Goal: Transaction & Acquisition: Purchase product/service

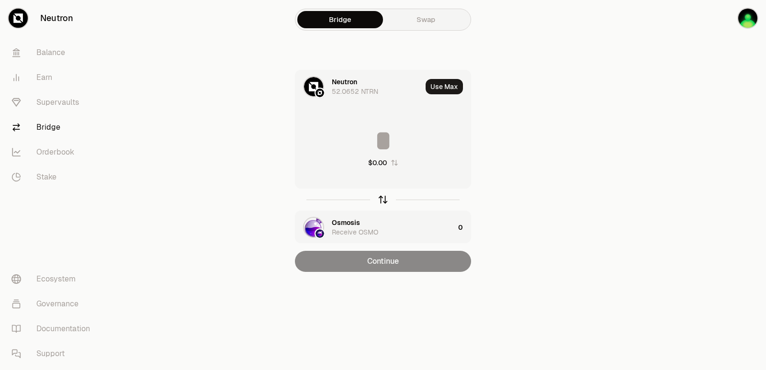
click at [384, 200] on icon "button" at bounding box center [383, 199] width 11 height 11
click at [344, 81] on div "Osmosis" at bounding box center [346, 82] width 28 height 10
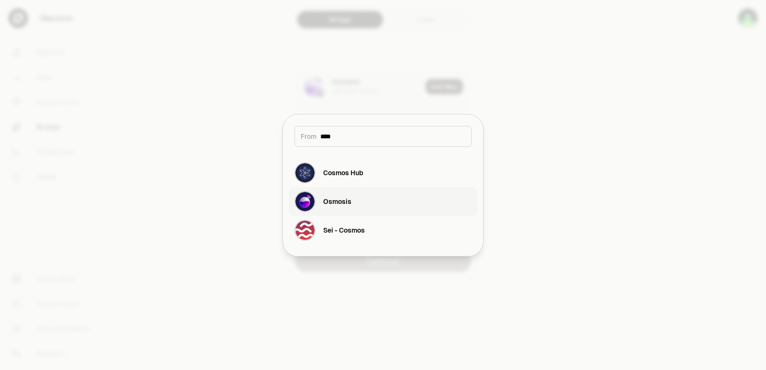
type input "****"
click at [367, 197] on button "Osmosis" at bounding box center [383, 201] width 189 height 29
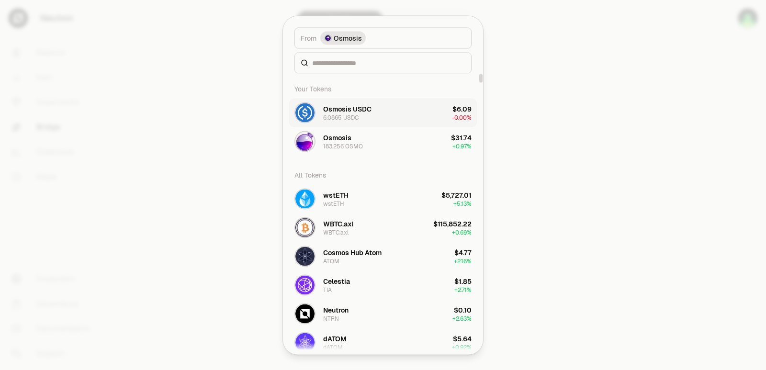
click at [380, 106] on button "Osmosis USDC 6.0865 USDC $6.09 -0.00%" at bounding box center [383, 112] width 189 height 29
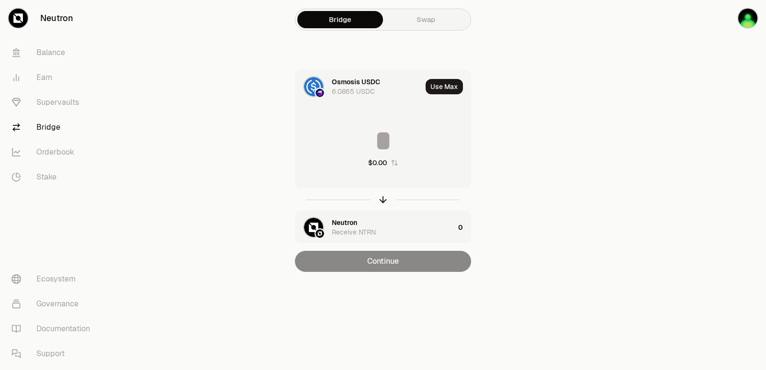
click at [631, 148] on main "Bridge Swap Osmosis USDC 6.0865 USDC Use Max $0.00 Neutron Receive NTRN 0 Conti…" at bounding box center [436, 155] width 659 height 310
click at [339, 221] on div "Neutron" at bounding box center [344, 223] width 25 height 10
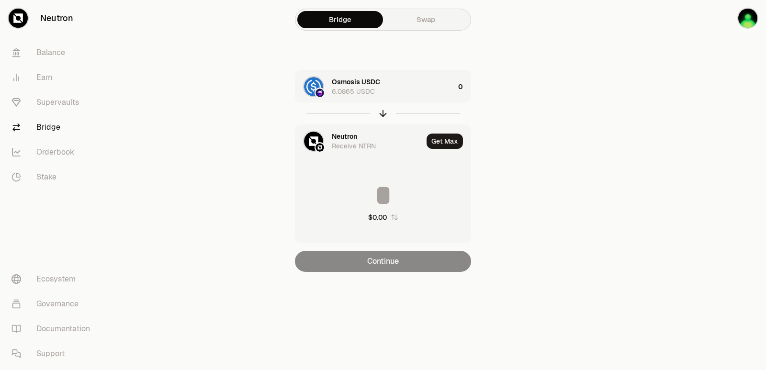
click at [345, 135] on div "Neutron" at bounding box center [344, 137] width 25 height 10
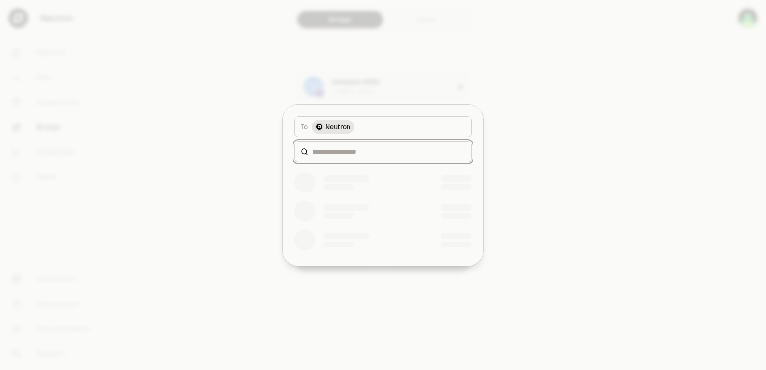
click at [336, 155] on input at bounding box center [388, 152] width 153 height 10
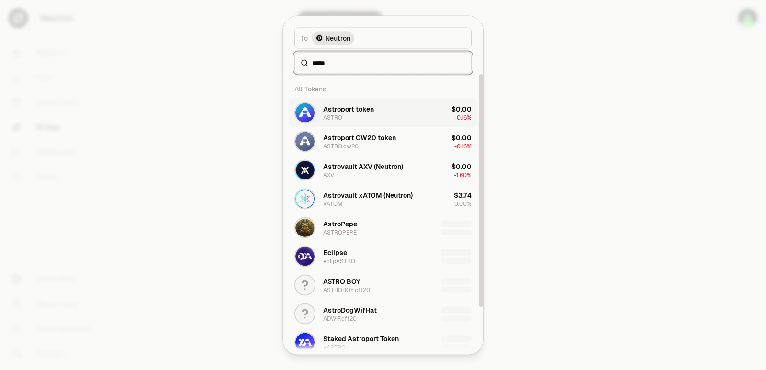
type input "*****"
click at [367, 111] on div "Astroport token" at bounding box center [348, 109] width 51 height 10
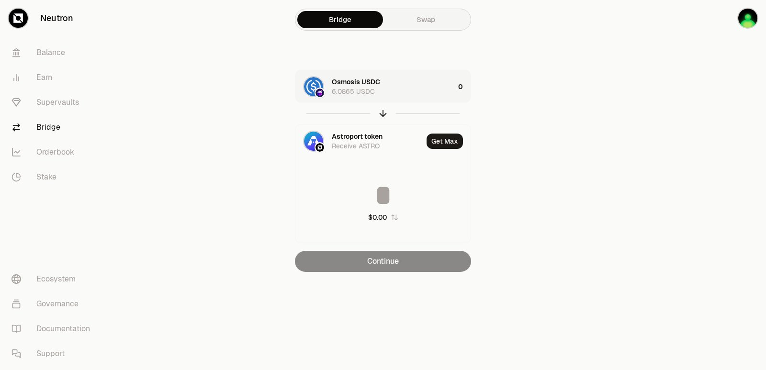
click at [400, 88] on div "Osmosis USDC 6.0865 USDC" at bounding box center [393, 86] width 123 height 19
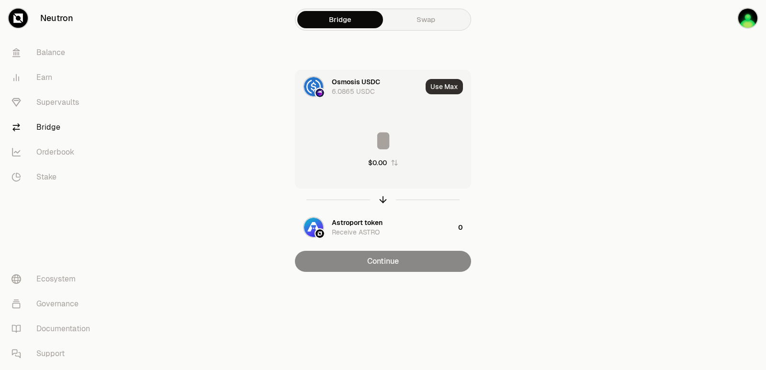
click at [446, 83] on button "Use Max" at bounding box center [444, 86] width 37 height 15
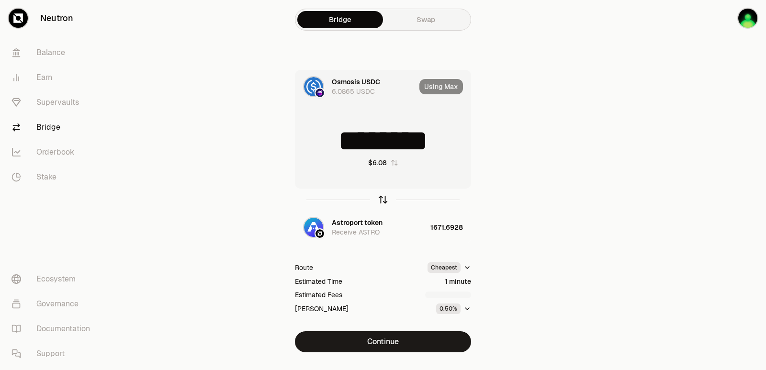
click at [384, 199] on icon "button" at bounding box center [383, 199] width 11 height 11
type input "**********"
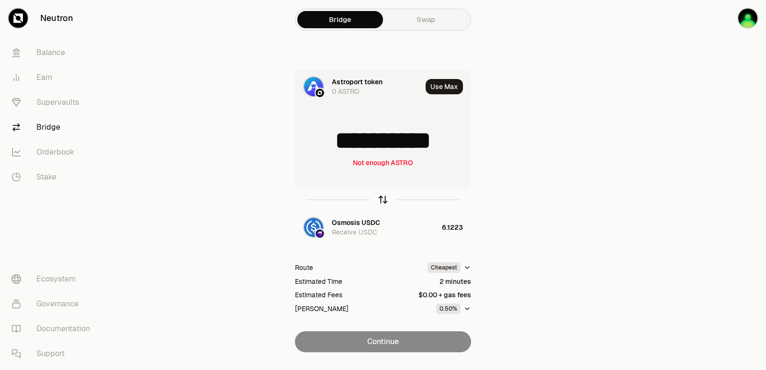
click at [384, 199] on icon "button" at bounding box center [383, 199] width 11 height 11
click at [401, 128] on input "********" at bounding box center [382, 140] width 175 height 29
click at [400, 128] on input "********" at bounding box center [382, 140] width 175 height 29
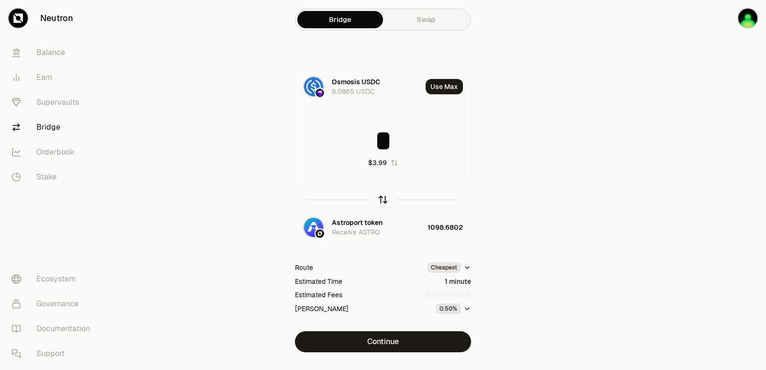
type input "*"
click at [385, 200] on icon "button" at bounding box center [383, 199] width 11 height 11
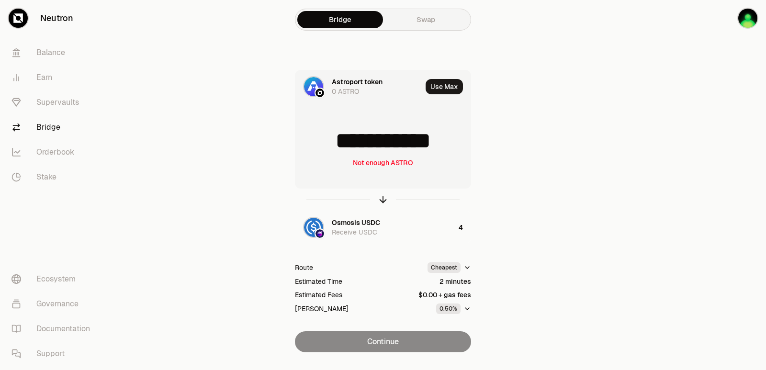
drag, startPoint x: 456, startPoint y: 137, endPoint x: 348, endPoint y: 135, distance: 108.2
click at [348, 135] on input "**********" at bounding box center [382, 140] width 175 height 29
type input "****"
click at [383, 199] on icon "button" at bounding box center [383, 199] width 11 height 11
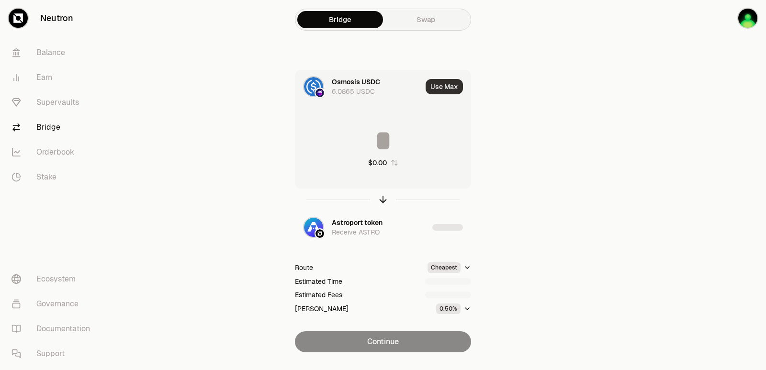
click at [444, 89] on button "Use Max" at bounding box center [444, 86] width 37 height 15
type input "********"
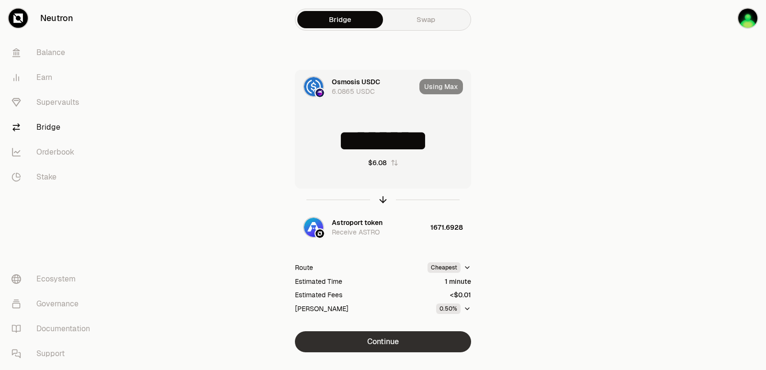
click at [392, 339] on button "Continue" at bounding box center [383, 341] width 176 height 21
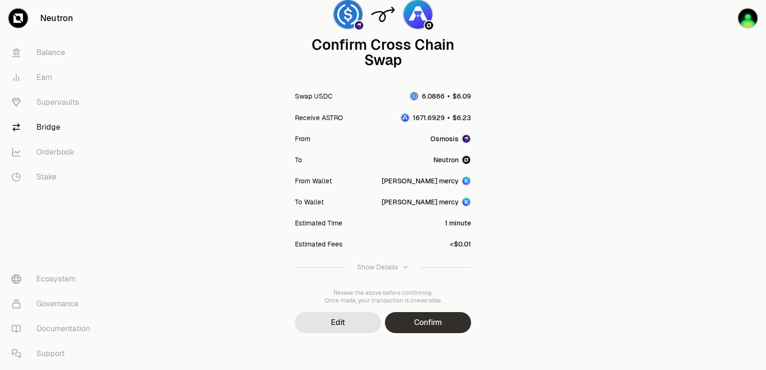
scroll to position [79, 0]
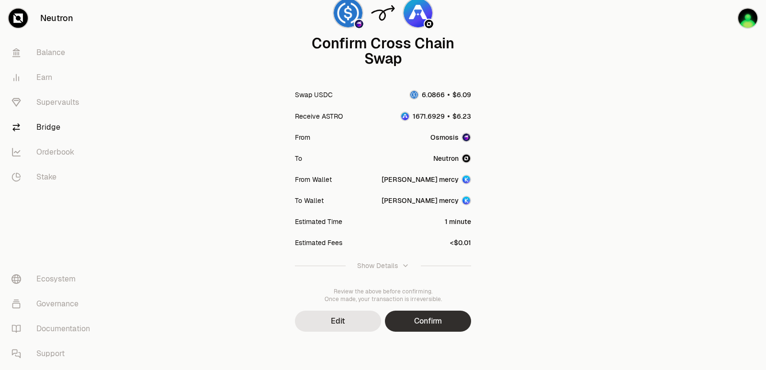
click at [411, 323] on button "Confirm" at bounding box center [428, 321] width 86 height 21
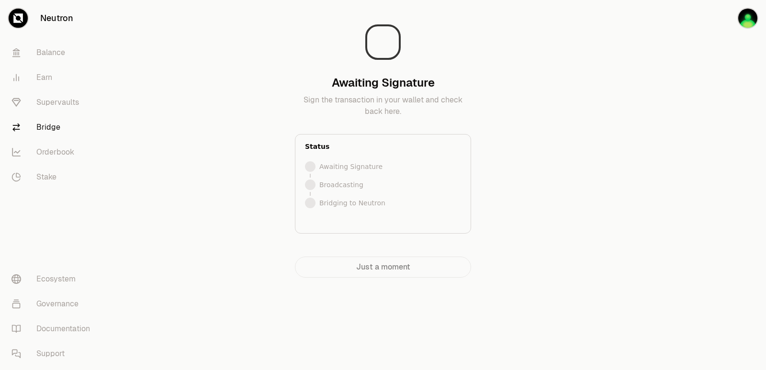
scroll to position [0, 0]
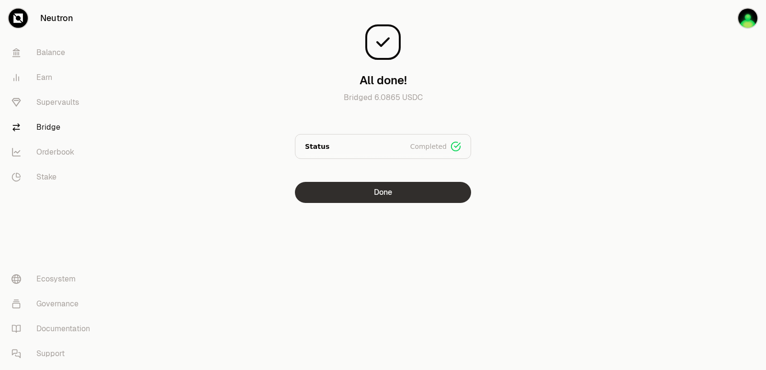
click at [375, 192] on button "Done" at bounding box center [383, 192] width 176 height 21
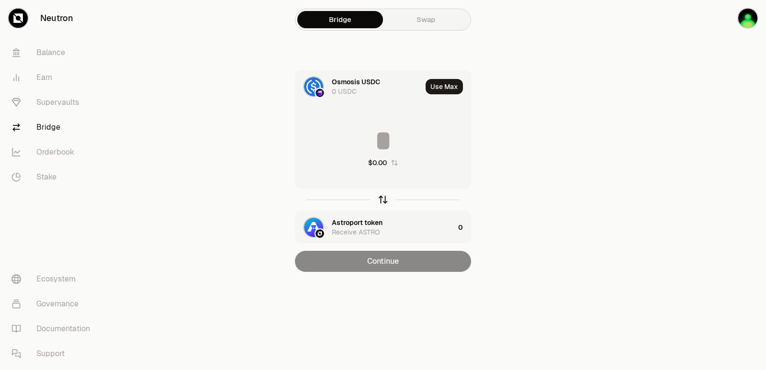
click at [386, 198] on icon "button" at bounding box center [383, 199] width 11 height 11
click at [437, 94] on button "Use Max" at bounding box center [444, 86] width 37 height 15
type input "**********"
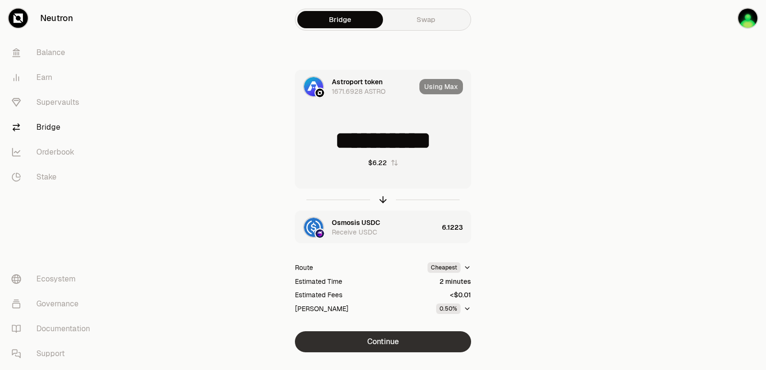
click at [380, 342] on button "Continue" at bounding box center [383, 341] width 176 height 21
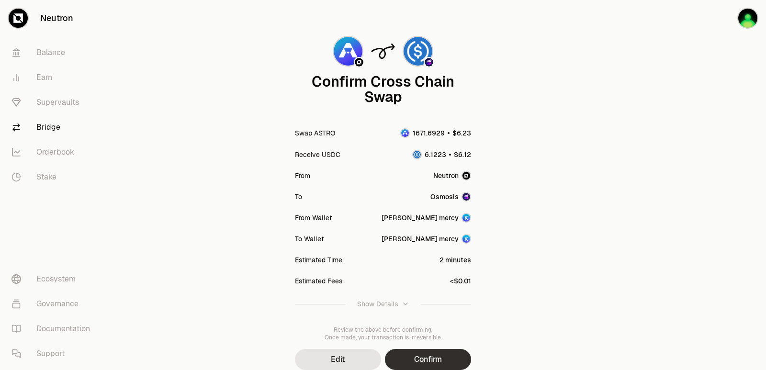
scroll to position [79, 0]
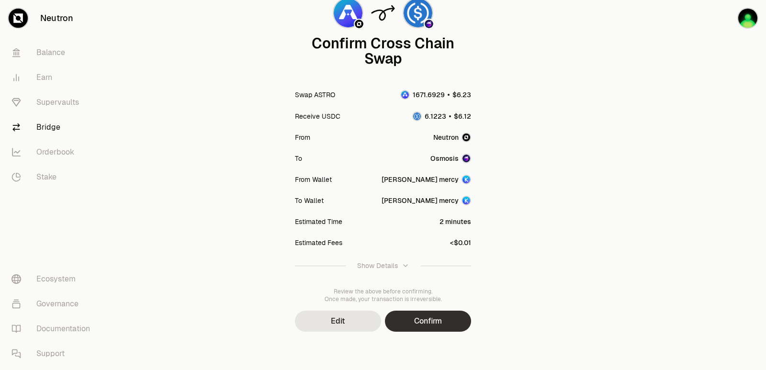
click at [413, 316] on button "Confirm" at bounding box center [428, 321] width 86 height 21
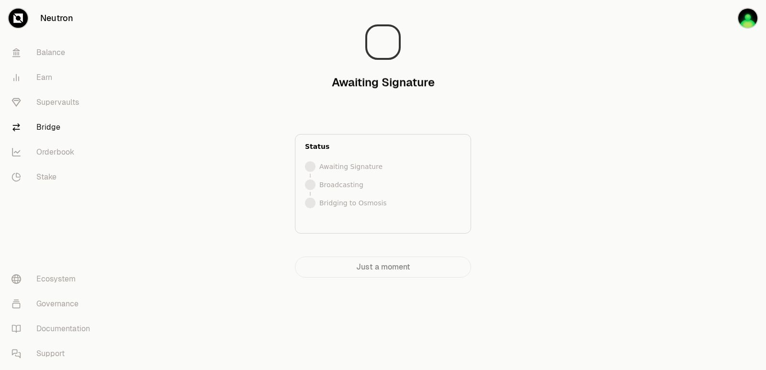
scroll to position [0, 0]
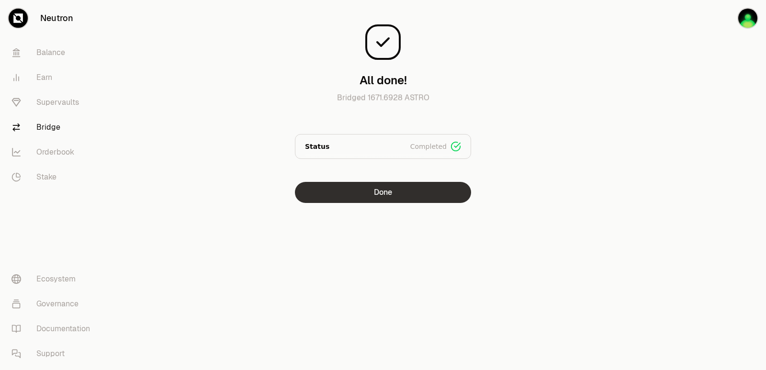
click at [383, 189] on button "Done" at bounding box center [383, 192] width 176 height 21
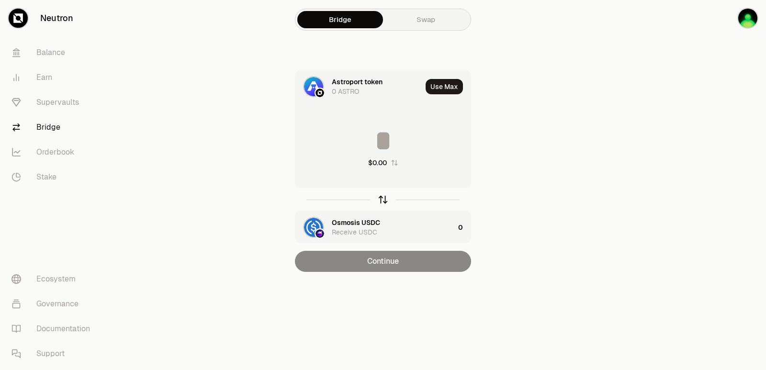
click at [380, 201] on icon "button" at bounding box center [383, 199] width 11 height 11
click at [433, 86] on button "Use Max" at bounding box center [444, 86] width 37 height 15
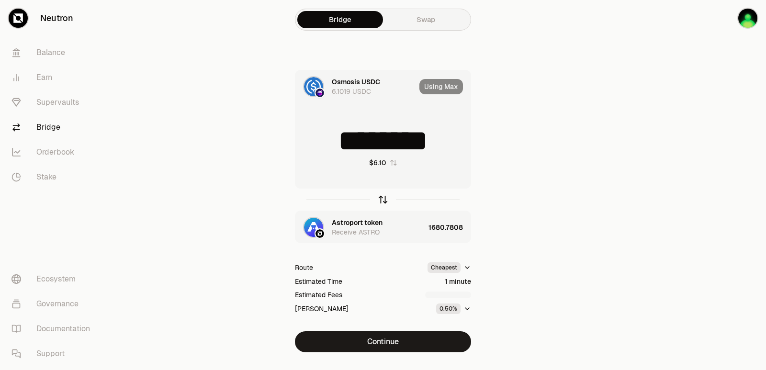
click at [379, 198] on icon "button" at bounding box center [383, 199] width 11 height 11
type input "**********"
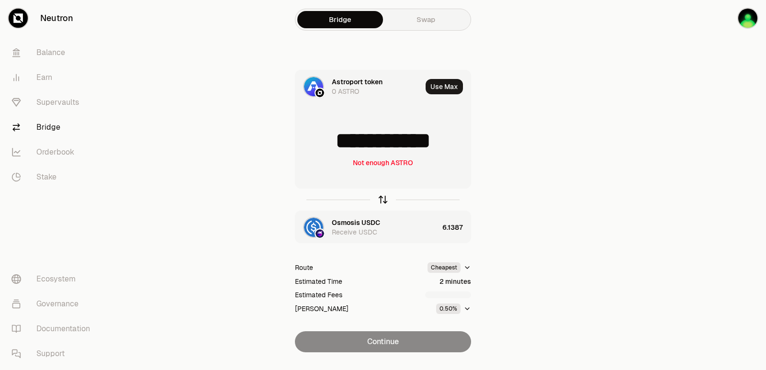
click at [379, 198] on icon "button" at bounding box center [383, 199] width 11 height 11
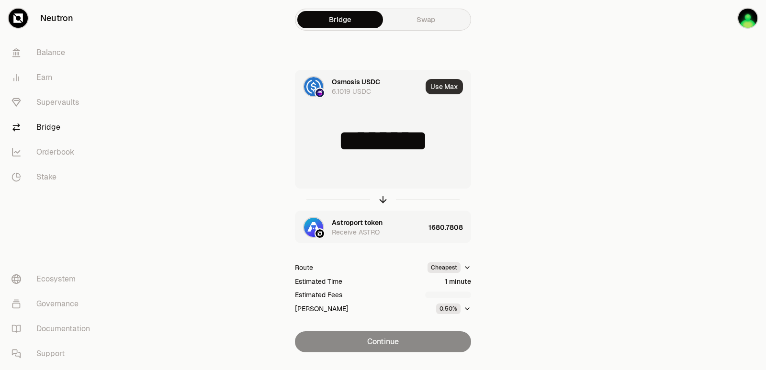
click at [439, 93] on button "Use Max" at bounding box center [444, 86] width 37 height 15
type input "********"
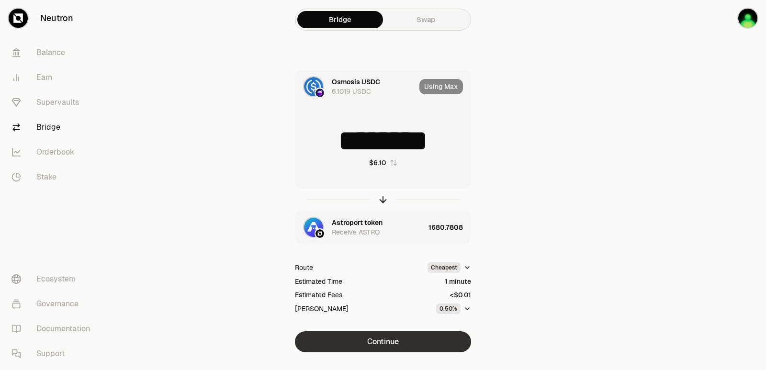
click at [383, 346] on button "Continue" at bounding box center [383, 341] width 176 height 21
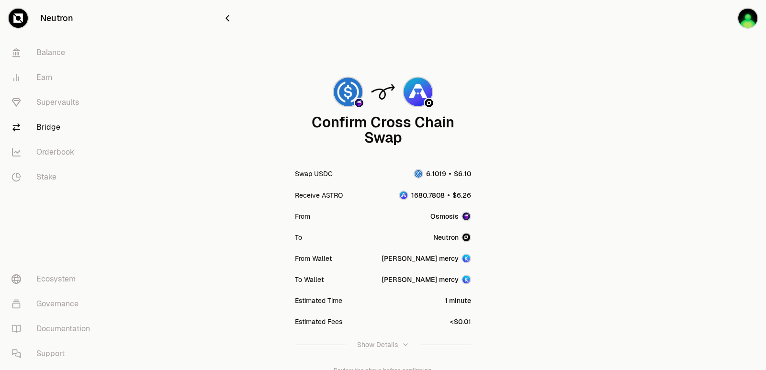
scroll to position [79, 0]
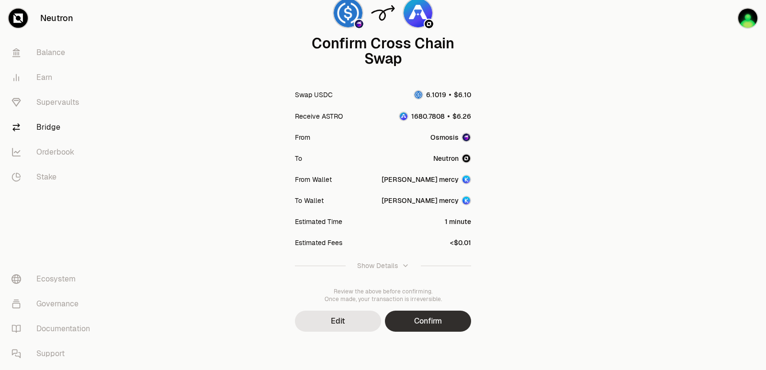
click at [430, 322] on button "Confirm" at bounding box center [428, 321] width 86 height 21
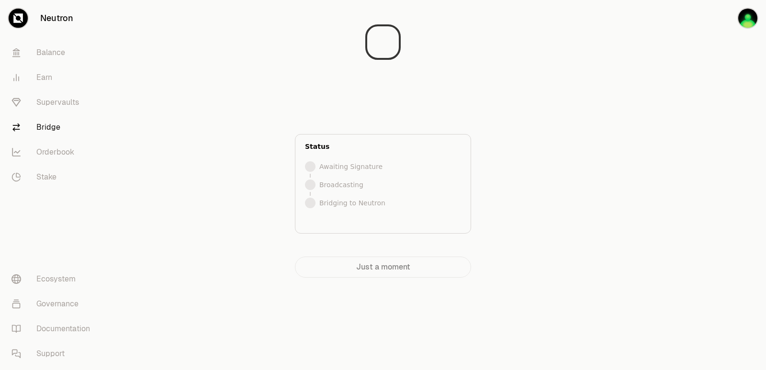
scroll to position [0, 0]
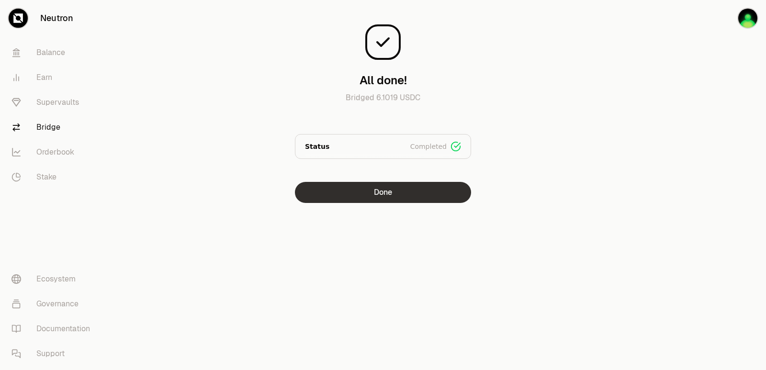
click at [404, 194] on button "Done" at bounding box center [383, 192] width 176 height 21
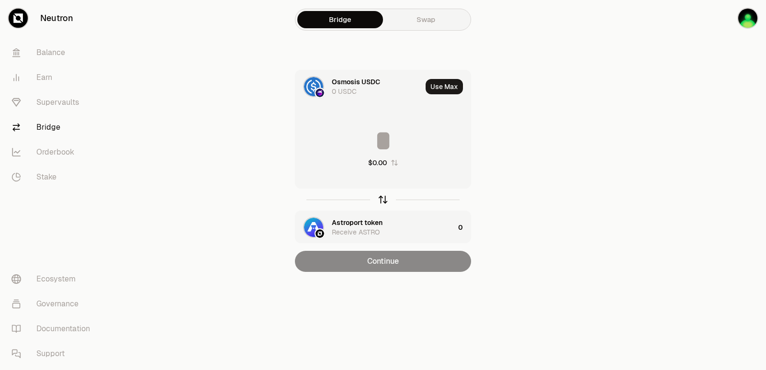
click at [383, 203] on icon "button" at bounding box center [383, 199] width 11 height 11
click at [451, 87] on button "Use Max" at bounding box center [444, 86] width 37 height 15
type input "**********"
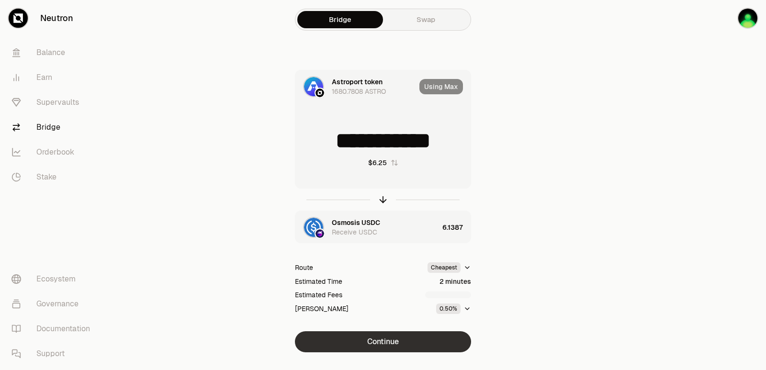
click at [405, 335] on button "Continue" at bounding box center [383, 341] width 176 height 21
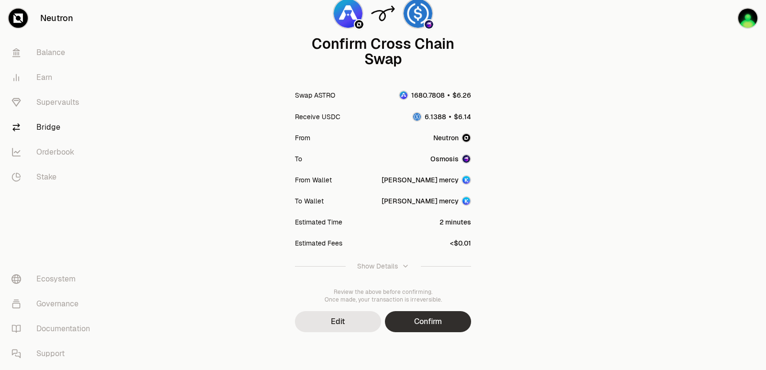
scroll to position [79, 0]
click at [428, 318] on button "Confirm" at bounding box center [428, 321] width 86 height 21
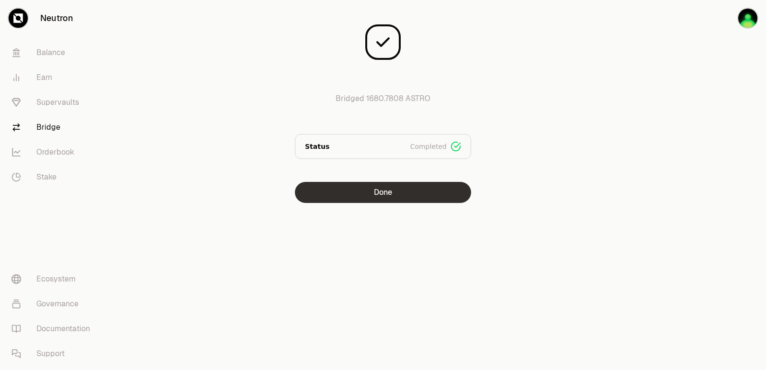
click at [376, 193] on button "Done" at bounding box center [383, 192] width 176 height 21
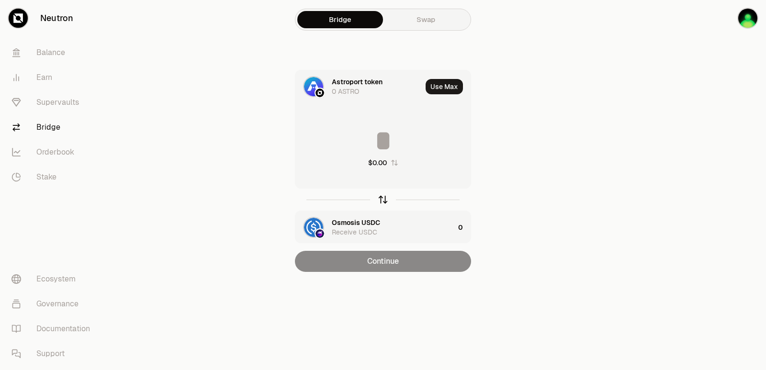
click at [383, 200] on icon "button" at bounding box center [383, 199] width 11 height 11
click at [438, 85] on button "Use Max" at bounding box center [444, 86] width 37 height 15
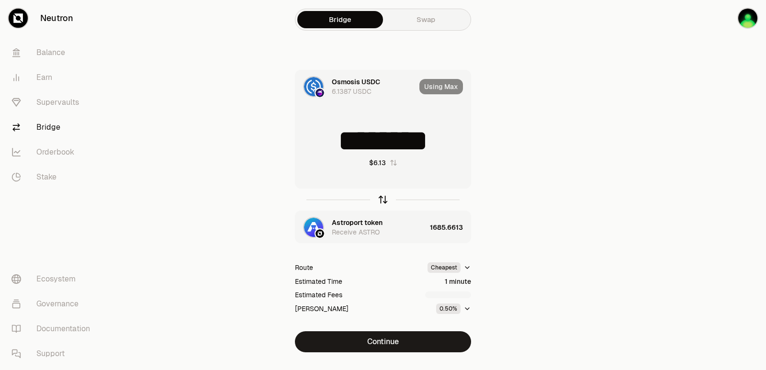
click at [380, 200] on icon "button" at bounding box center [383, 198] width 6 height 3
type input "**********"
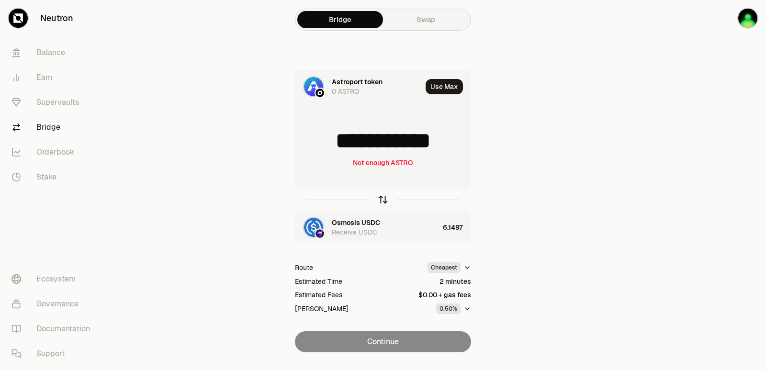
click at [383, 198] on icon "button" at bounding box center [383, 200] width 0 height 6
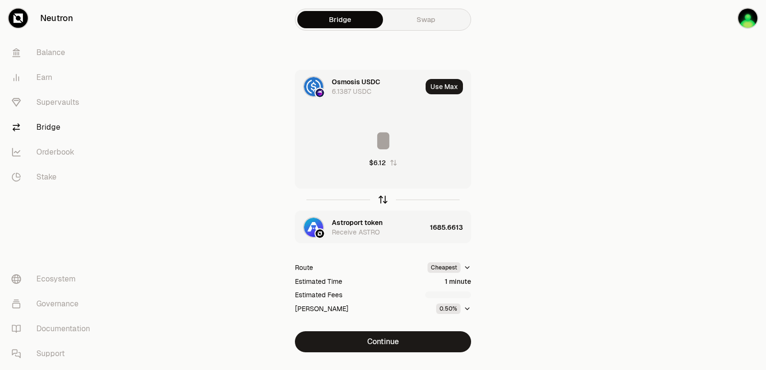
type input "********"
click at [363, 225] on div "Astroport token" at bounding box center [357, 223] width 51 height 10
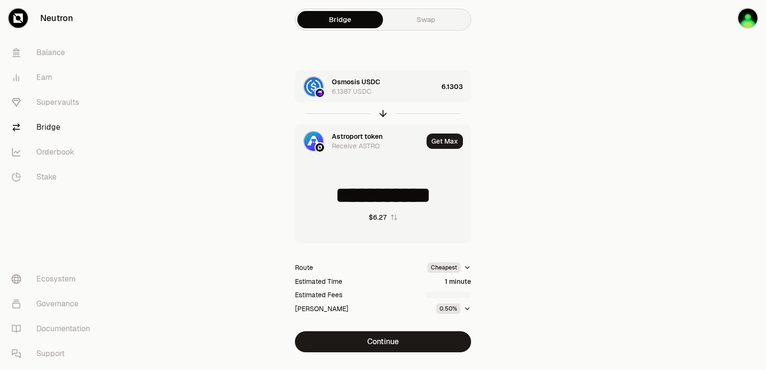
click at [350, 134] on div "Astroport token" at bounding box center [357, 137] width 51 height 10
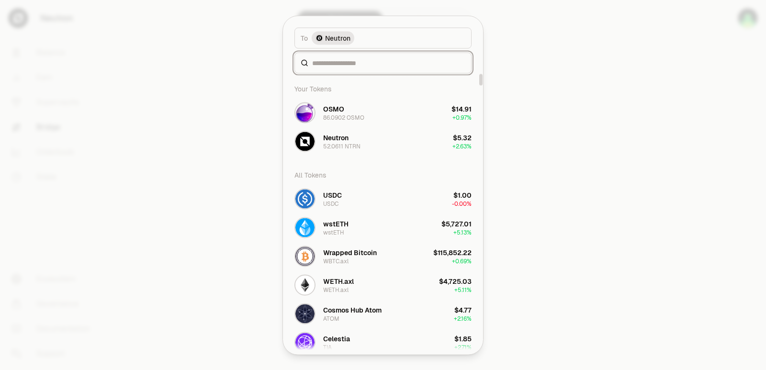
click at [355, 61] on input at bounding box center [388, 63] width 153 height 10
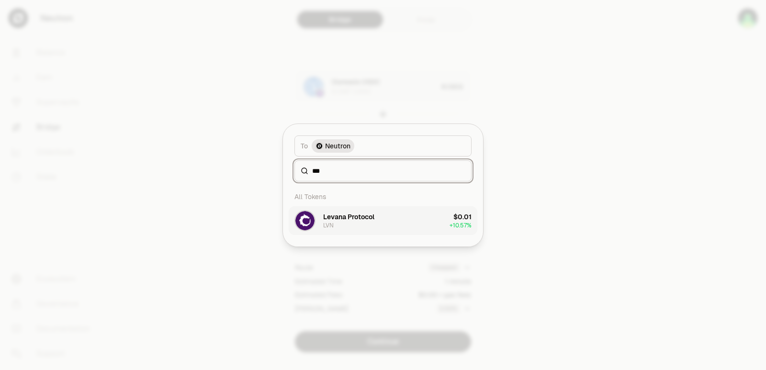
type input "***"
click at [352, 227] on div "Levana Protocol LVN" at bounding box center [348, 220] width 51 height 17
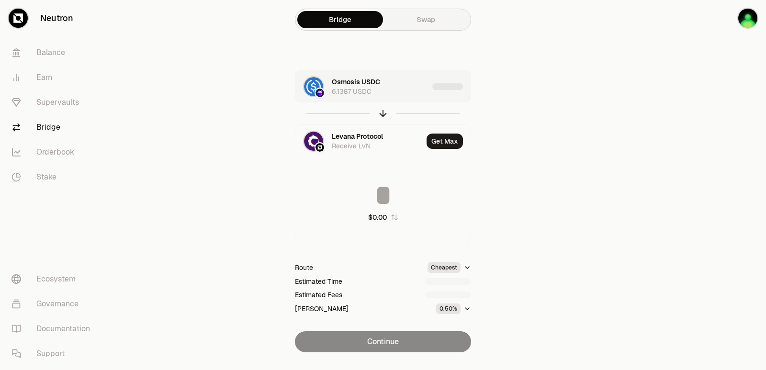
click at [393, 94] on div "Osmosis USDC 6.1387 USDC" at bounding box center [380, 86] width 97 height 19
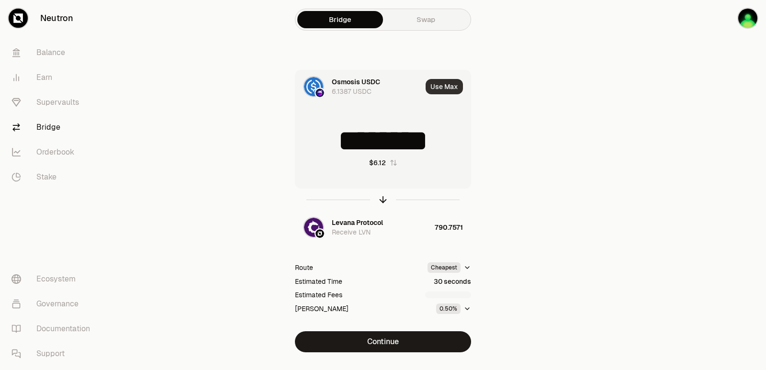
click at [438, 90] on button "Use Max" at bounding box center [444, 86] width 37 height 15
click at [385, 199] on icon "button" at bounding box center [383, 198] width 6 height 3
type input "**********"
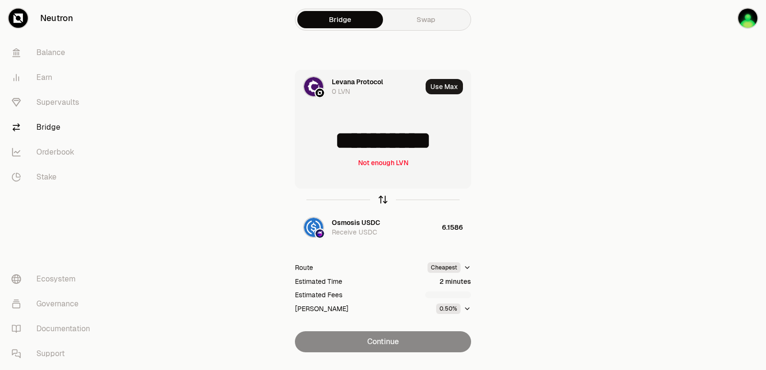
click at [385, 199] on icon "button" at bounding box center [383, 198] width 6 height 3
click at [389, 142] on input "********" at bounding box center [382, 140] width 175 height 29
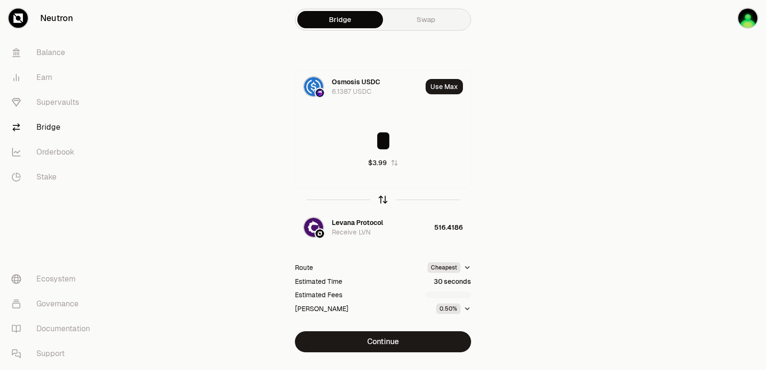
type input "*"
click at [383, 195] on icon "button" at bounding box center [383, 199] width 11 height 11
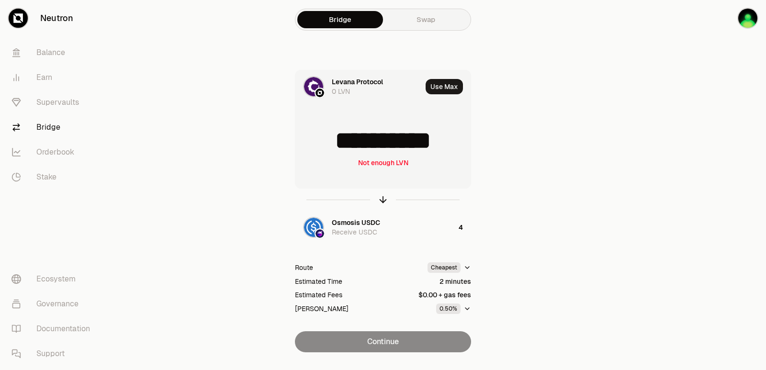
click at [384, 194] on div at bounding box center [383, 200] width 176 height 22
click at [379, 200] on icon "button" at bounding box center [383, 199] width 11 height 11
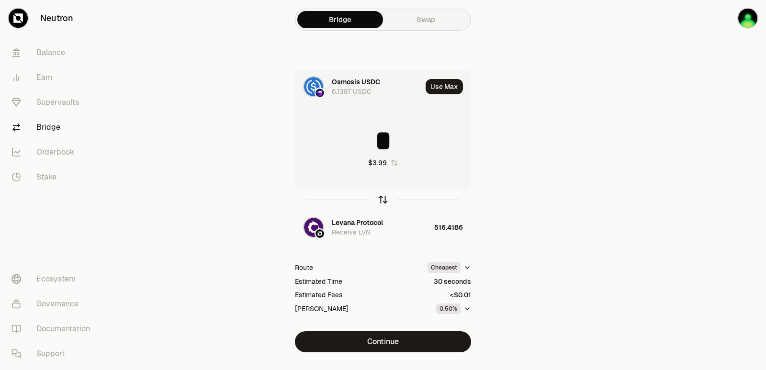
click at [379, 200] on icon "button" at bounding box center [383, 199] width 11 height 11
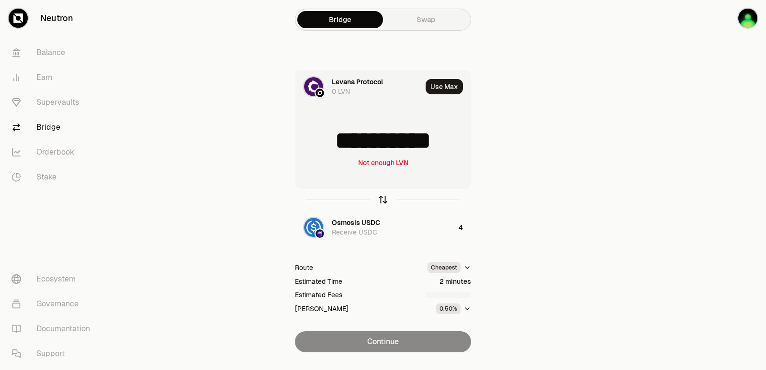
click at [379, 200] on icon "button" at bounding box center [383, 199] width 11 height 11
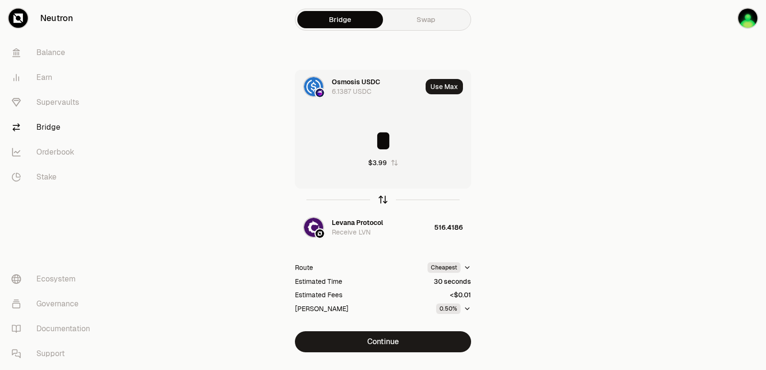
click at [379, 200] on icon "button" at bounding box center [383, 199] width 11 height 11
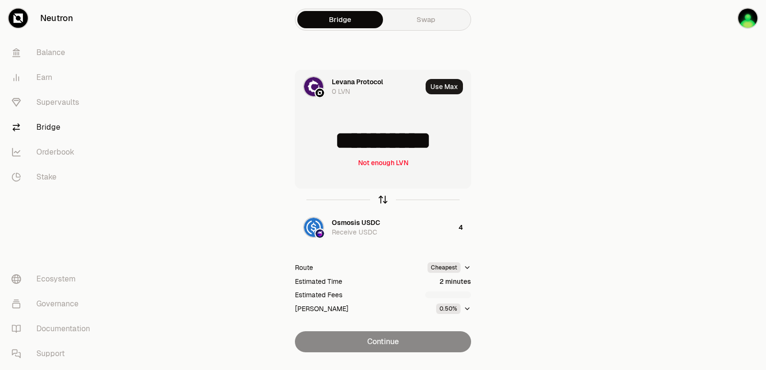
click at [379, 200] on icon "button" at bounding box center [383, 199] width 11 height 11
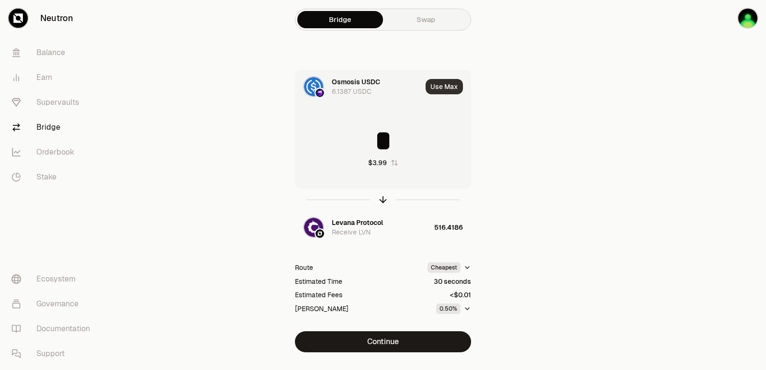
click at [447, 82] on button "Use Max" at bounding box center [444, 86] width 37 height 15
click at [384, 198] on icon "button" at bounding box center [383, 198] width 6 height 3
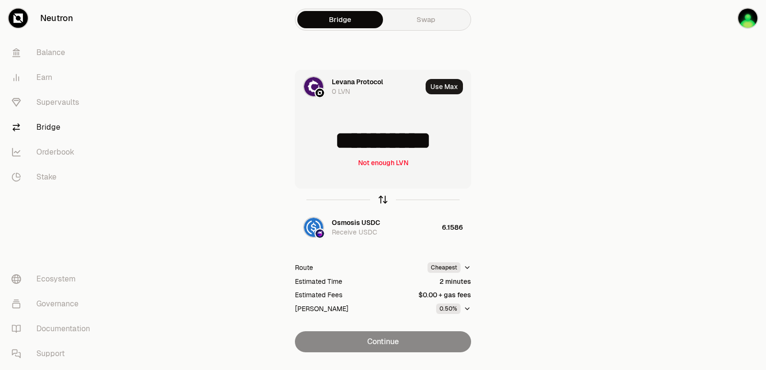
click at [384, 198] on icon "button" at bounding box center [383, 198] width 6 height 3
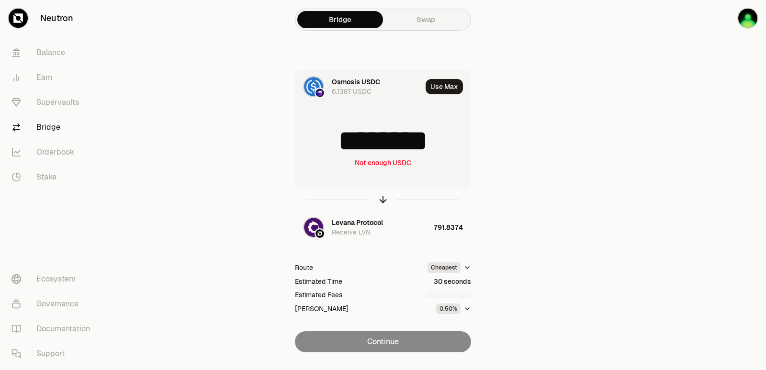
click at [384, 144] on input "********" at bounding box center [382, 140] width 175 height 29
type input "**"
click at [381, 200] on icon "button" at bounding box center [383, 199] width 11 height 11
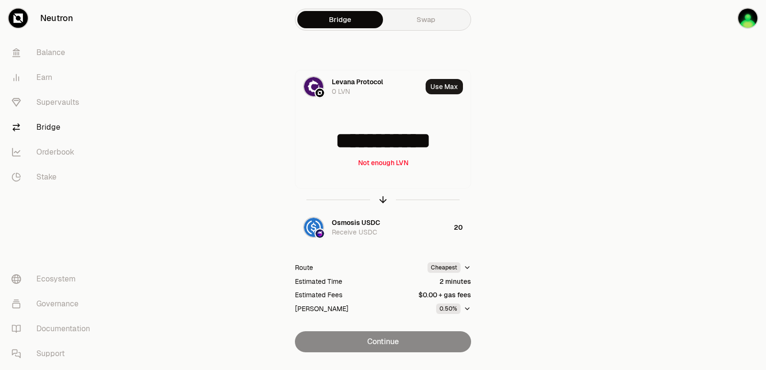
drag, startPoint x: 461, startPoint y: 139, endPoint x: 292, endPoint y: 148, distance: 168.8
click at [292, 148] on div "**********" at bounding box center [383, 211] width 322 height 282
type input "****"
click at [381, 203] on icon "button" at bounding box center [383, 199] width 11 height 11
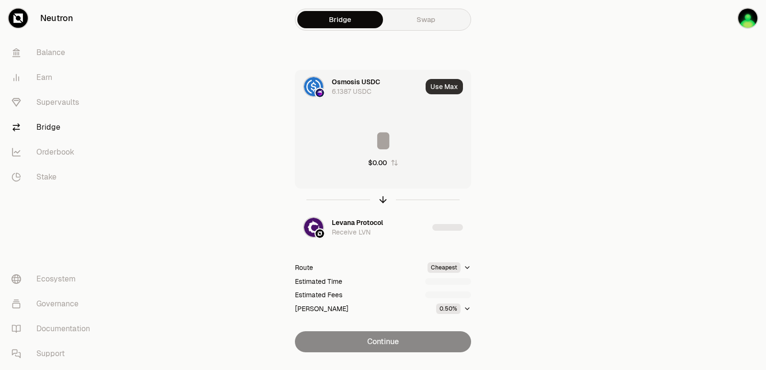
click at [440, 90] on button "Use Max" at bounding box center [444, 86] width 37 height 15
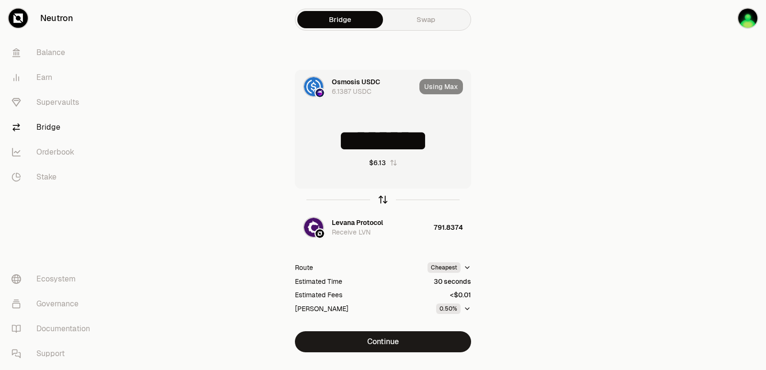
click at [382, 201] on icon "button" at bounding box center [383, 199] width 11 height 11
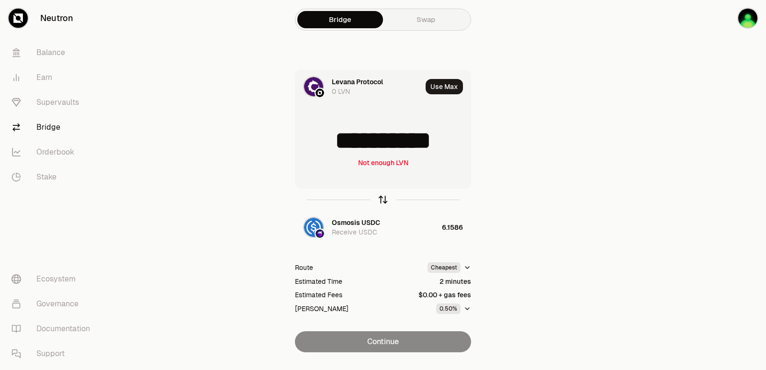
click at [383, 201] on icon "button" at bounding box center [383, 199] width 11 height 11
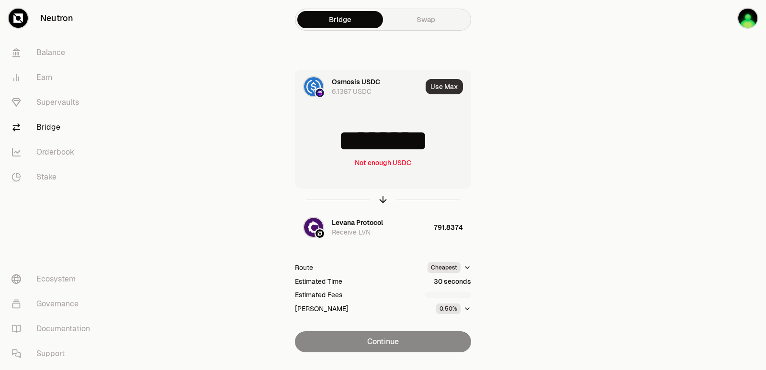
click at [443, 84] on button "Use Max" at bounding box center [444, 86] width 37 height 15
type input "********"
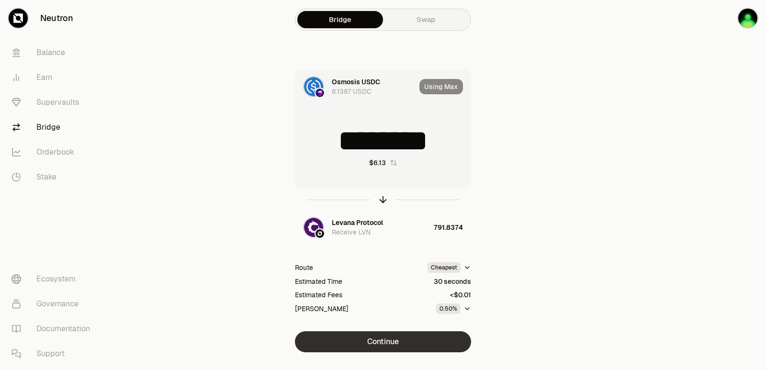
click at [384, 341] on button "Continue" at bounding box center [383, 341] width 176 height 21
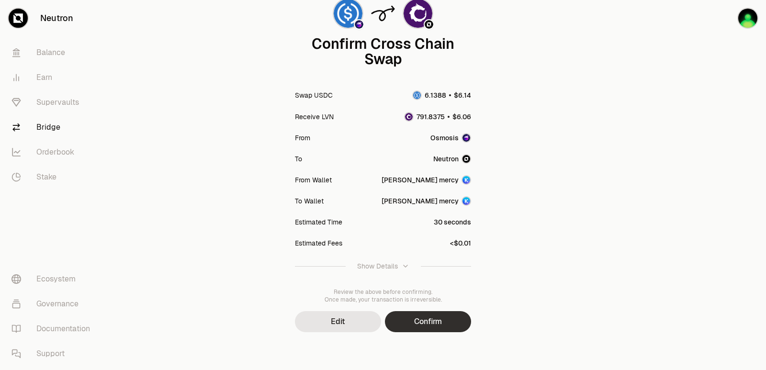
scroll to position [79, 0]
click at [436, 326] on button "Confirm" at bounding box center [428, 321] width 86 height 21
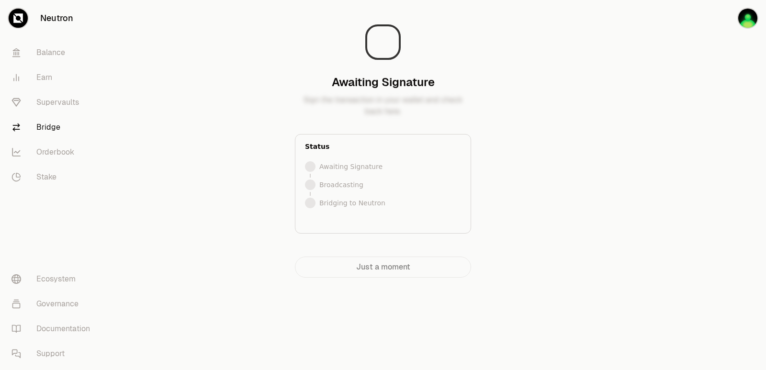
scroll to position [0, 0]
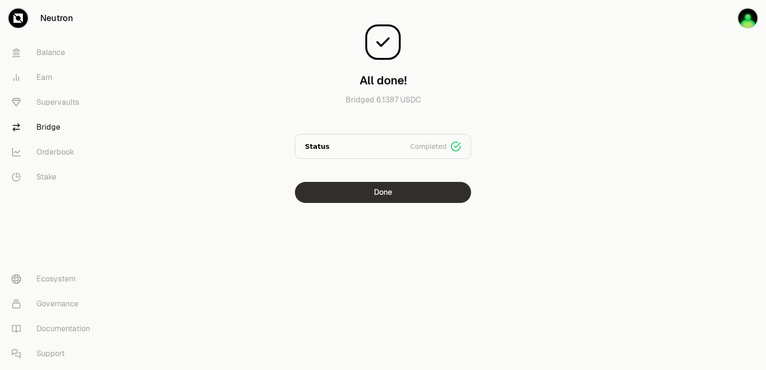
click at [398, 192] on button "Done" at bounding box center [383, 192] width 176 height 21
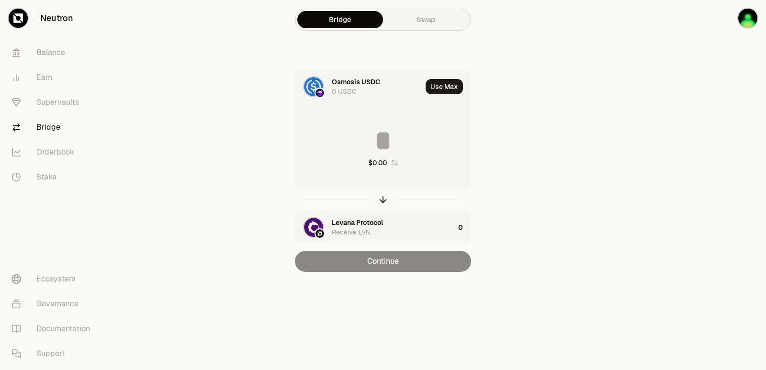
drag, startPoint x: 436, startPoint y: 90, endPoint x: 416, endPoint y: 152, distance: 64.3
click at [417, 150] on div "Osmosis USDC 0 USDC Use Max $0.00" at bounding box center [382, 129] width 175 height 119
click at [381, 195] on icon "button" at bounding box center [383, 199] width 11 height 11
click at [444, 85] on button "Use Max" at bounding box center [444, 86] width 37 height 15
type input "**********"
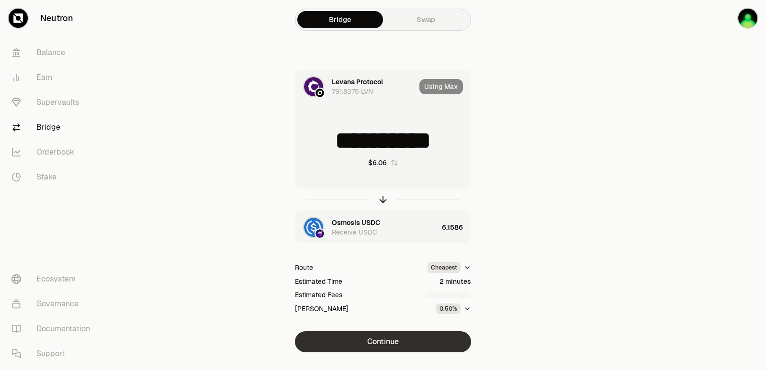
click at [400, 341] on button "Continue" at bounding box center [383, 341] width 176 height 21
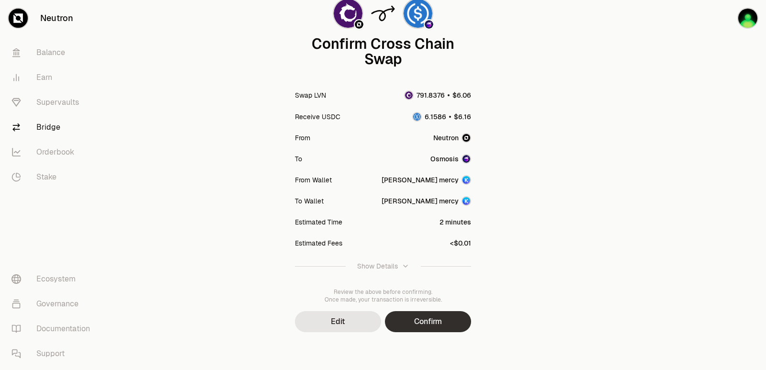
scroll to position [79, 0]
click at [418, 324] on button "Confirm" at bounding box center [428, 321] width 86 height 21
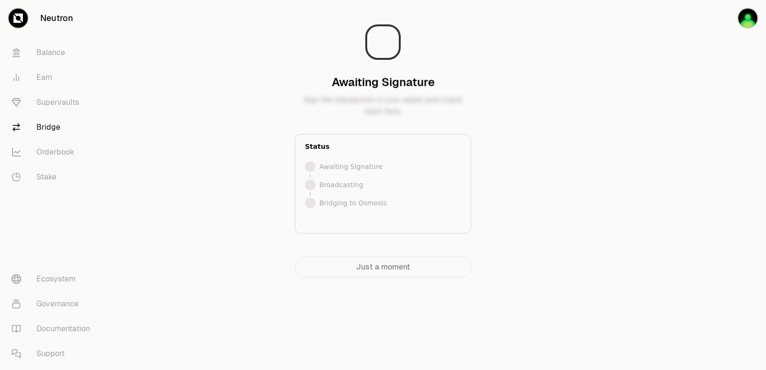
scroll to position [0, 0]
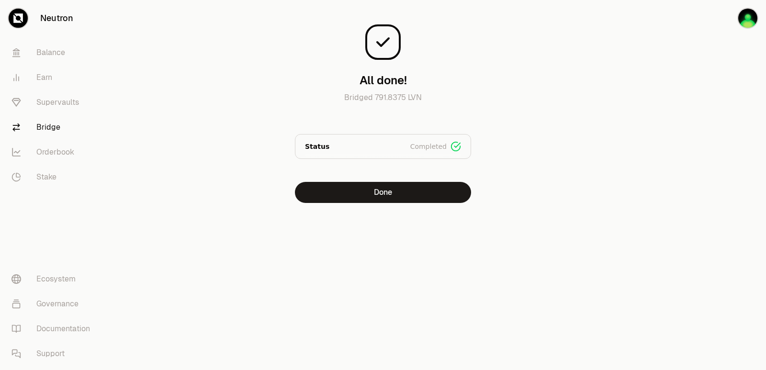
click at [685, 206] on div at bounding box center [712, 120] width 107 height 241
click at [384, 192] on button "Done" at bounding box center [383, 192] width 176 height 21
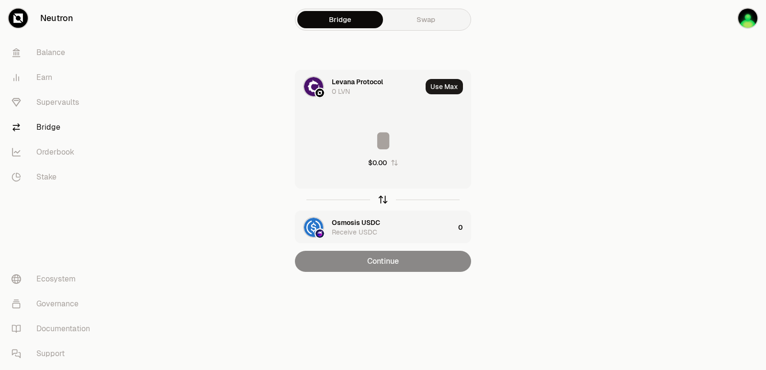
click at [382, 203] on icon "button" at bounding box center [383, 199] width 11 height 11
click at [380, 199] on icon "button" at bounding box center [383, 199] width 11 height 11
click at [362, 222] on div "Levana Protocol" at bounding box center [357, 223] width 51 height 10
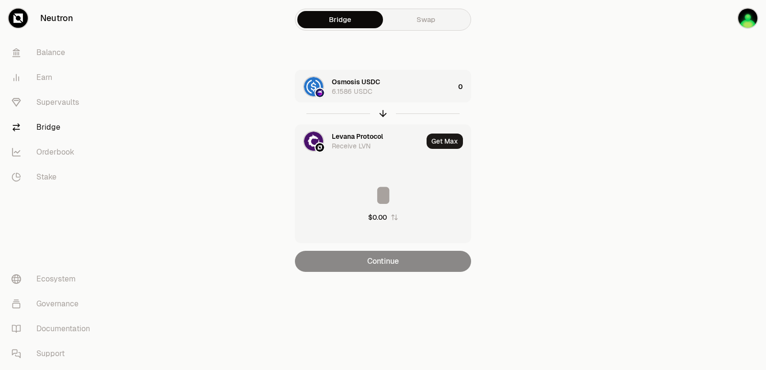
click at [349, 128] on div "Levana Protocol Receive LVN" at bounding box center [358, 141] width 127 height 33
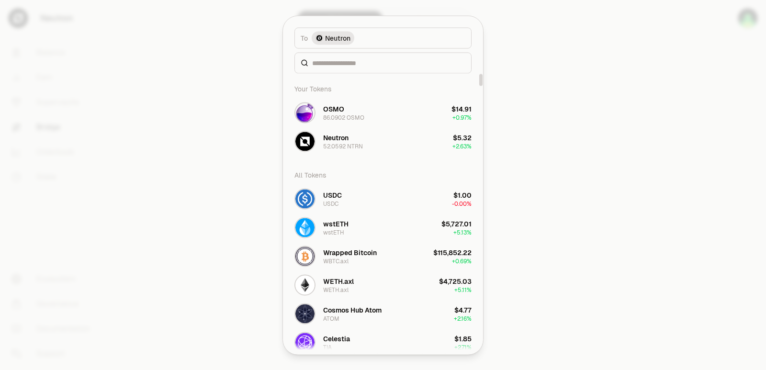
click at [610, 163] on div at bounding box center [383, 185] width 766 height 370
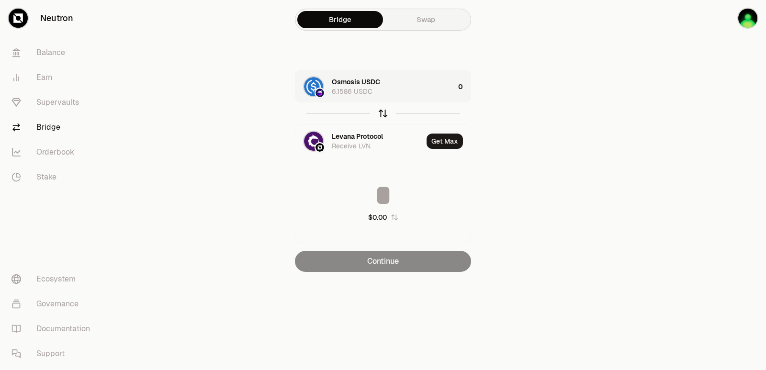
click at [380, 115] on icon "button" at bounding box center [383, 113] width 11 height 11
click at [381, 117] on icon "button" at bounding box center [383, 113] width 11 height 11
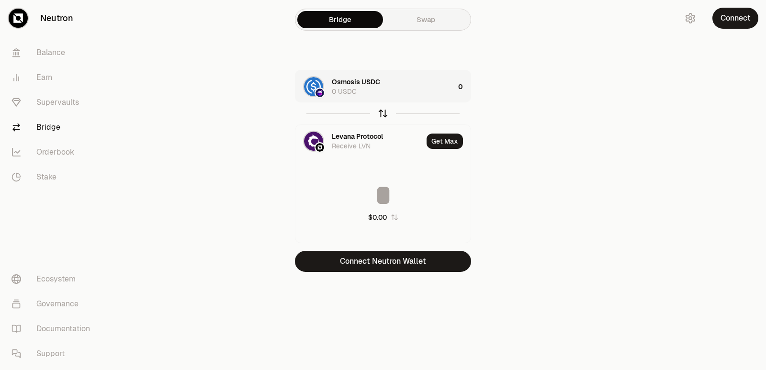
click at [383, 110] on icon "button" at bounding box center [383, 113] width 11 height 11
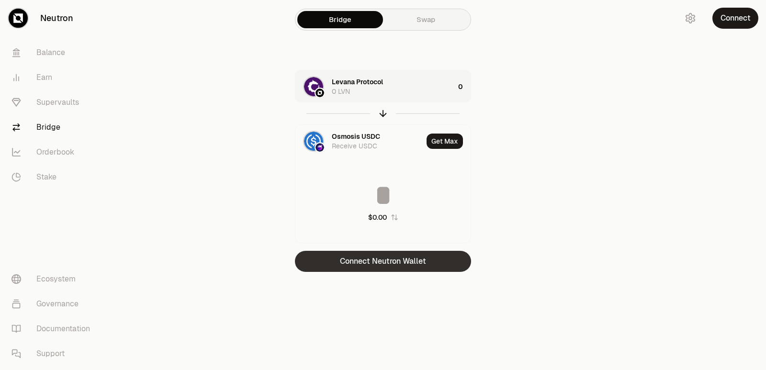
click at [372, 256] on button "Connect Neutron Wallet" at bounding box center [383, 261] width 176 height 21
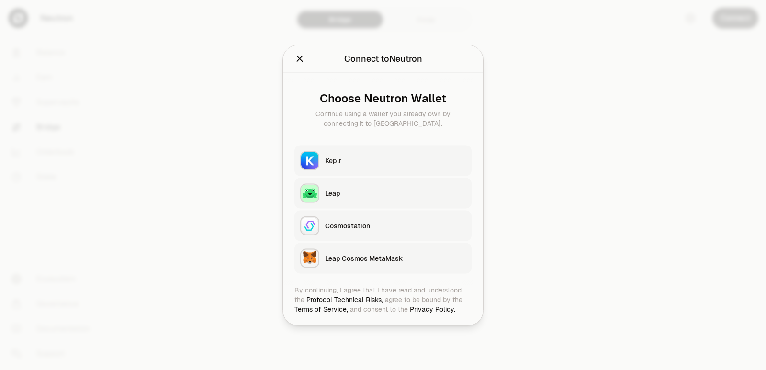
click at [340, 157] on div "Keplr" at bounding box center [395, 161] width 141 height 10
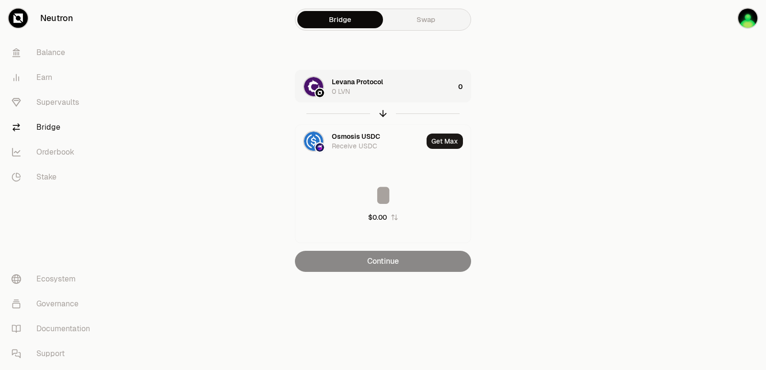
click at [377, 110] on div at bounding box center [383, 113] width 176 height 22
click at [383, 113] on icon "button" at bounding box center [383, 113] width 11 height 11
click at [351, 134] on div "Levana Protocol" at bounding box center [357, 137] width 51 height 10
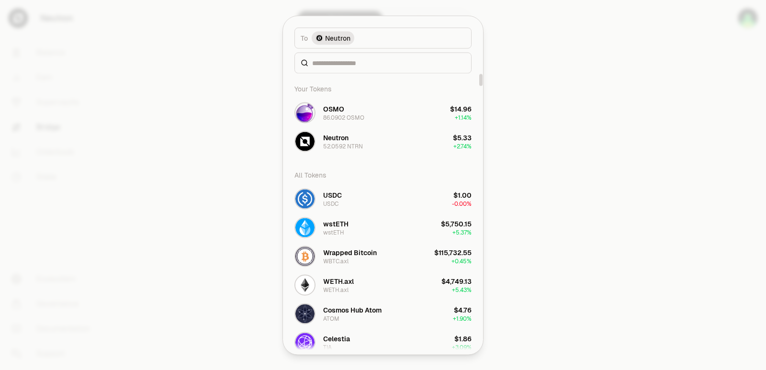
click at [623, 144] on div at bounding box center [383, 185] width 766 height 370
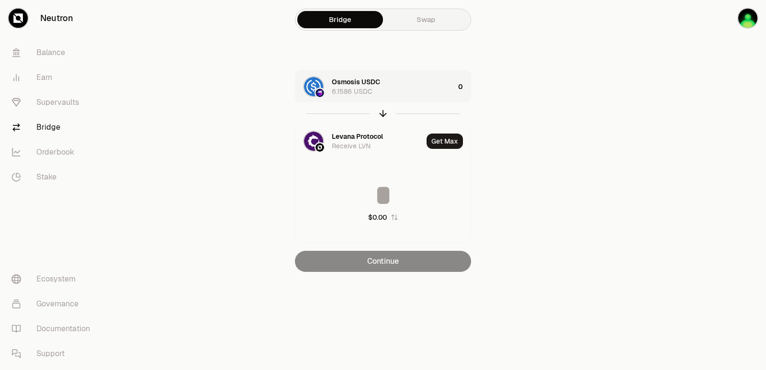
click at [439, 98] on div "Osmosis USDC 6.1586 USDC" at bounding box center [374, 86] width 159 height 33
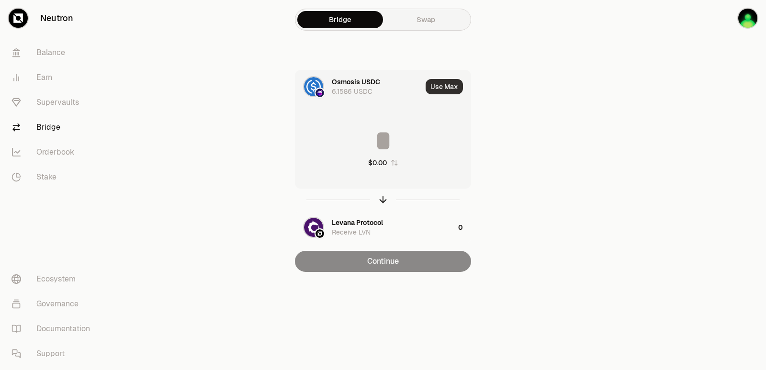
click at [443, 87] on button "Use Max" at bounding box center [444, 86] width 37 height 15
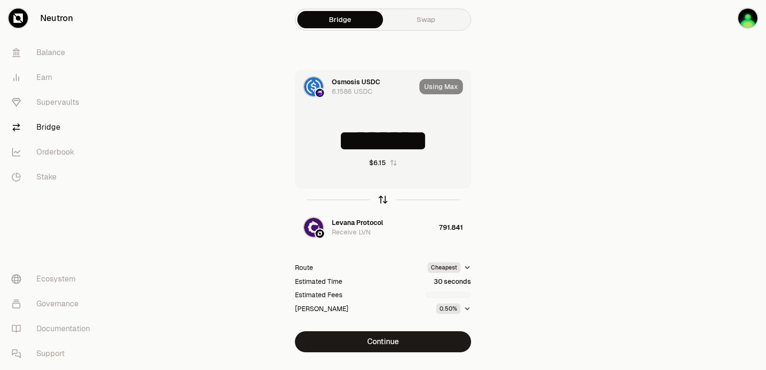
click at [386, 202] on icon "button" at bounding box center [383, 199] width 11 height 11
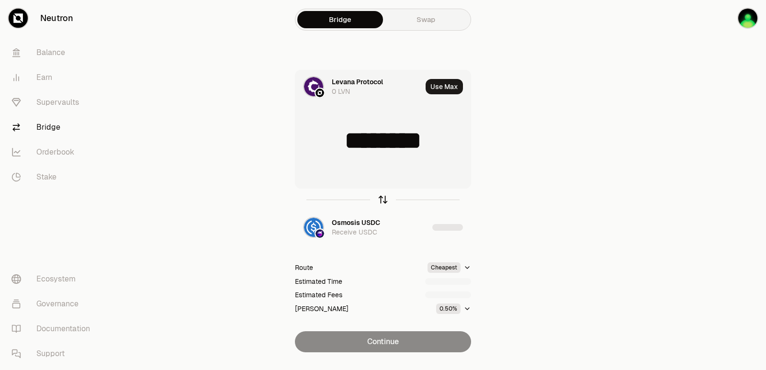
type input "**********"
click at [386, 202] on icon "button" at bounding box center [383, 199] width 11 height 11
click at [364, 223] on div "Levana Protocol" at bounding box center [357, 223] width 51 height 10
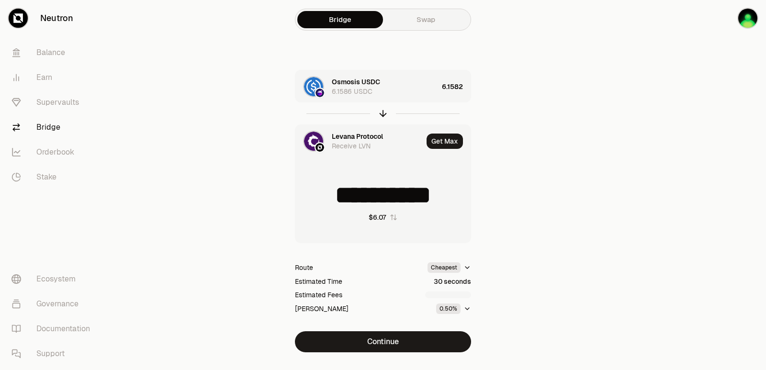
click at [352, 131] on div "Levana Protocol Receive LVN" at bounding box center [358, 141] width 127 height 33
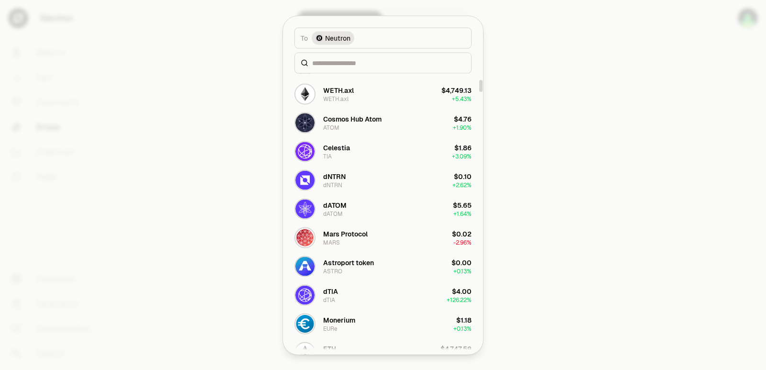
scroll to position [192, 0]
click at [345, 204] on div "dATOM" at bounding box center [334, 205] width 23 height 10
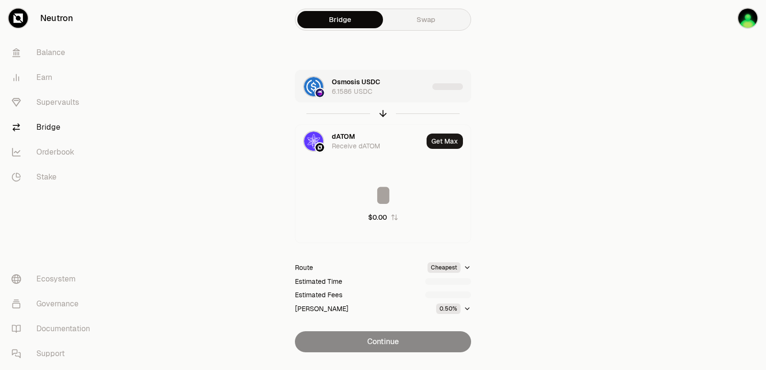
click at [411, 81] on div "Osmosis USDC 6.1586 USDC" at bounding box center [380, 86] width 97 height 19
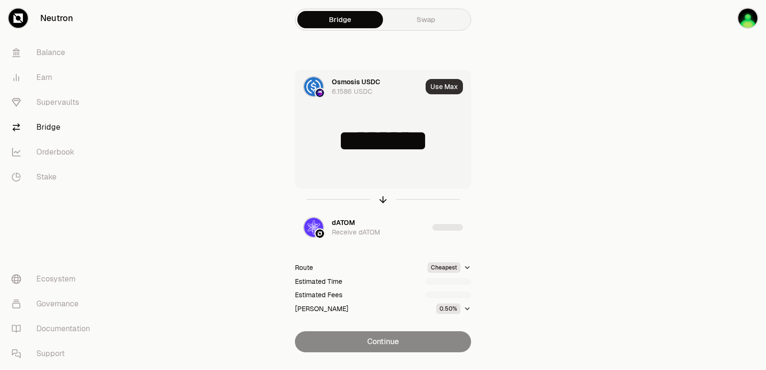
click at [446, 93] on button "Use Max" at bounding box center [444, 86] width 37 height 15
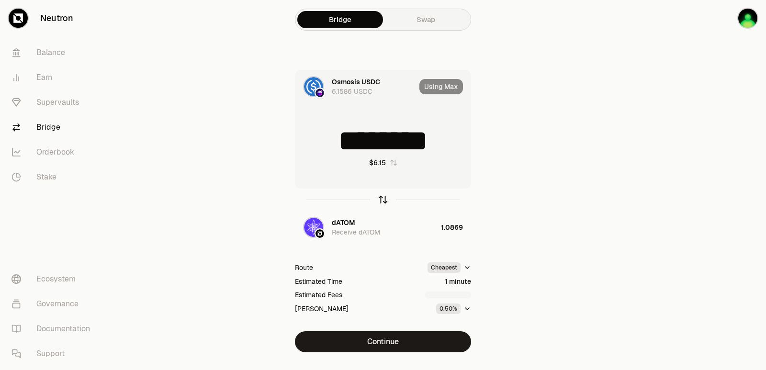
click at [383, 203] on icon "button" at bounding box center [383, 199] width 11 height 11
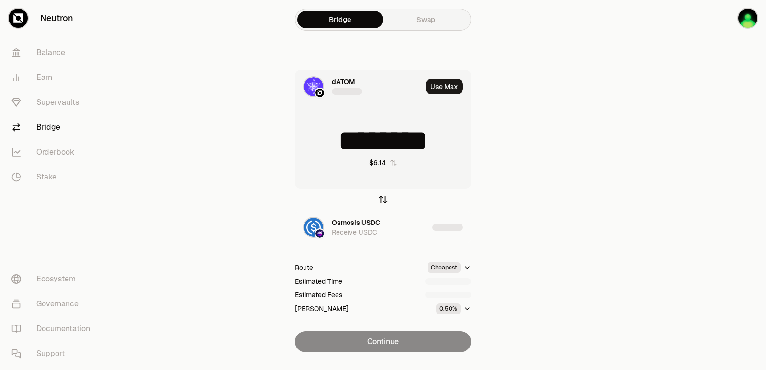
type input "********"
click at [383, 203] on icon "button" at bounding box center [383, 199] width 11 height 11
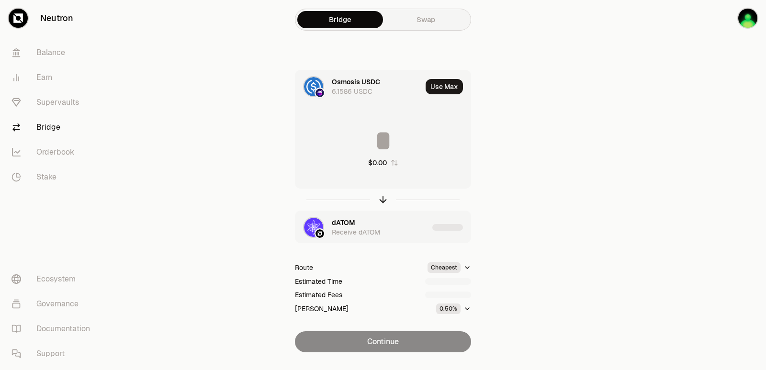
click at [363, 219] on div "dATOM Receive dATOM" at bounding box center [380, 227] width 97 height 19
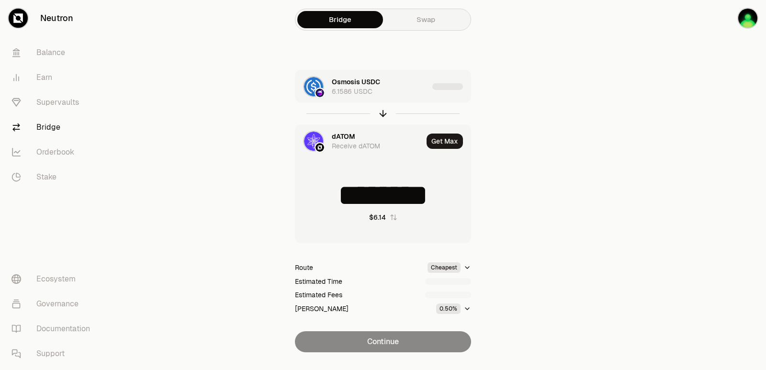
click at [346, 134] on div "dATOM" at bounding box center [343, 137] width 23 height 10
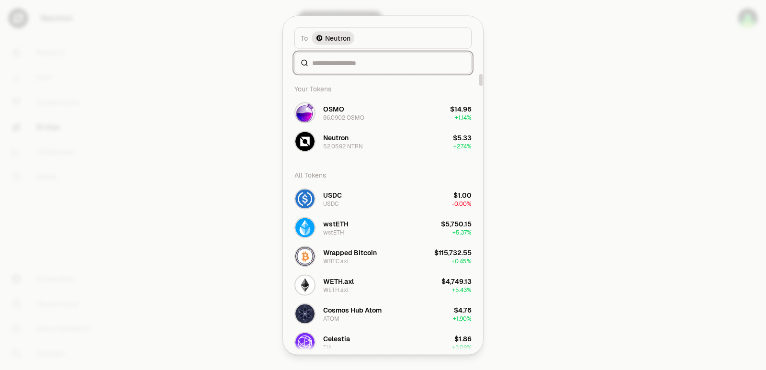
click at [344, 63] on input at bounding box center [388, 63] width 153 height 10
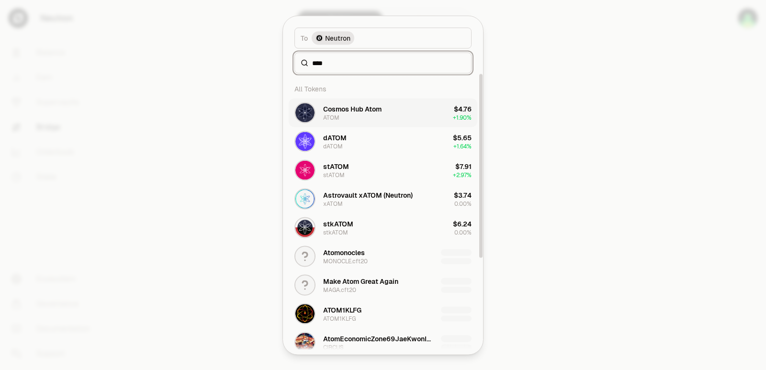
type input "****"
click at [353, 107] on div "Cosmos Hub Atom" at bounding box center [352, 109] width 58 height 10
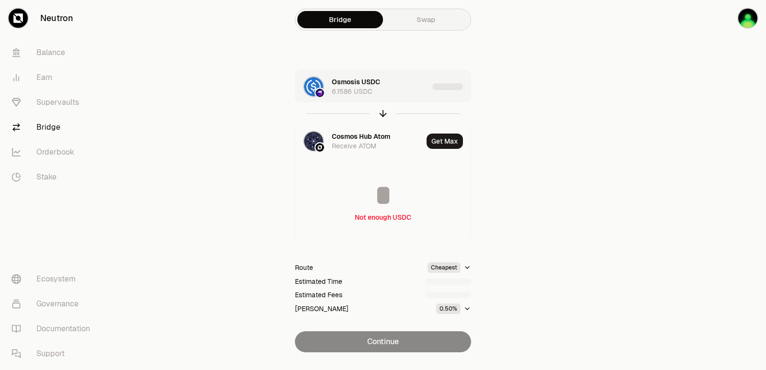
click at [400, 88] on div "Osmosis USDC 6.1586 USDC" at bounding box center [380, 86] width 97 height 19
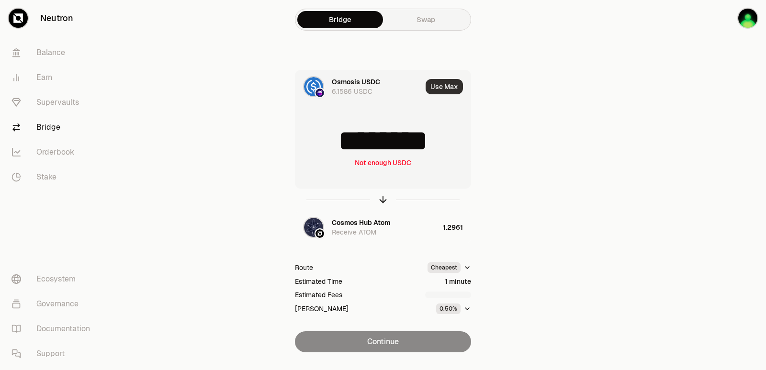
click at [444, 88] on button "Use Max" at bounding box center [444, 86] width 37 height 15
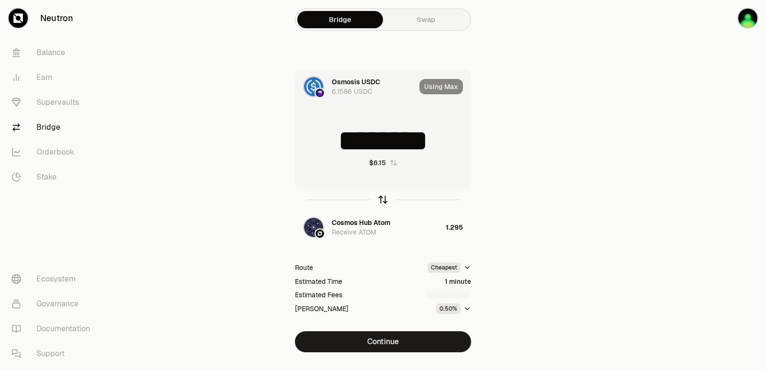
click at [384, 199] on icon "button" at bounding box center [383, 199] width 11 height 11
type input "********"
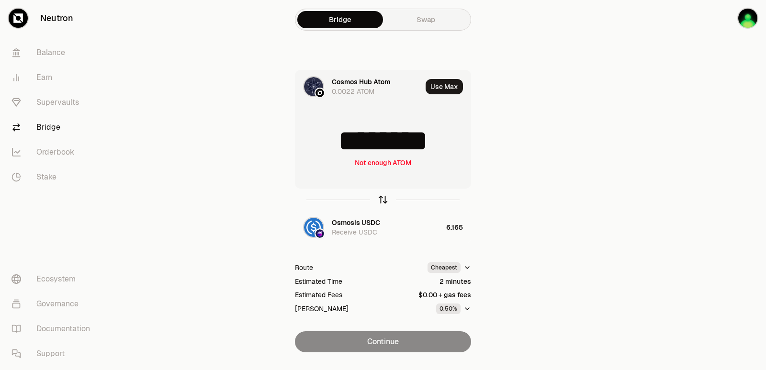
click at [384, 199] on icon "button" at bounding box center [383, 199] width 11 height 11
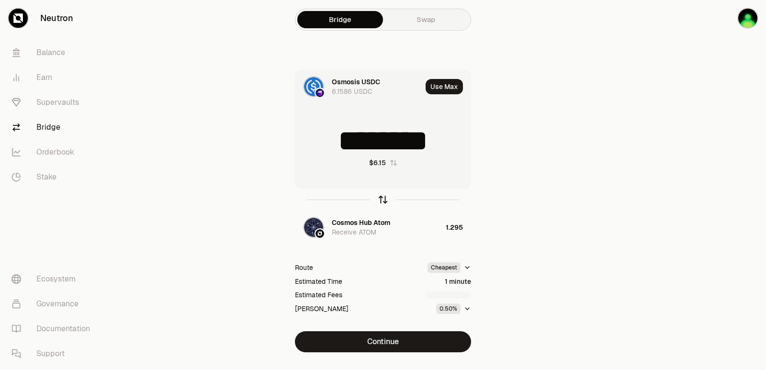
click at [384, 199] on icon "button" at bounding box center [383, 199] width 11 height 11
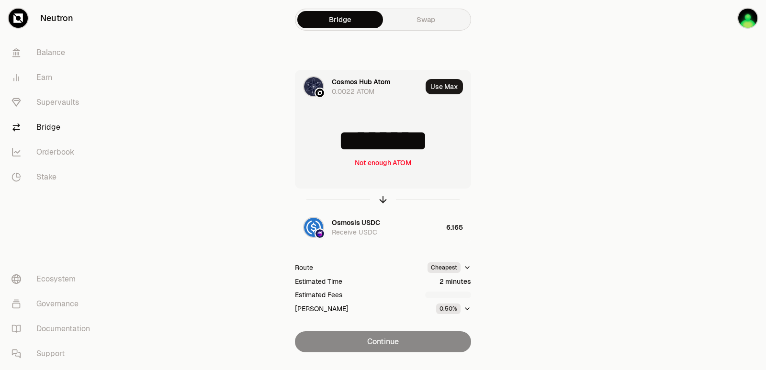
click at [382, 148] on input "********" at bounding box center [382, 140] width 175 height 29
click at [379, 199] on icon "button" at bounding box center [383, 199] width 11 height 11
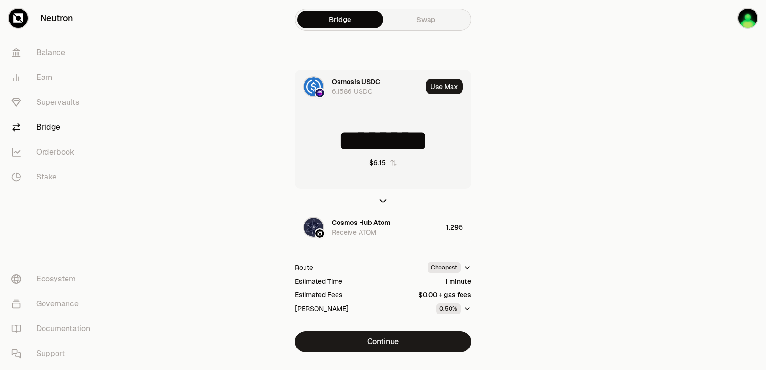
click at [379, 145] on input "********" at bounding box center [382, 140] width 175 height 29
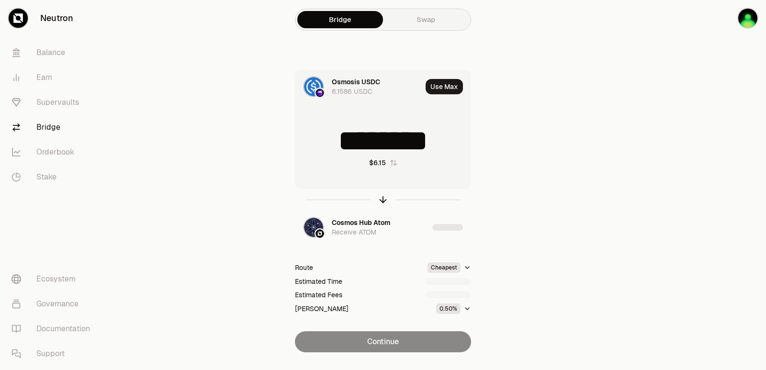
click at [379, 147] on input "********" at bounding box center [382, 140] width 175 height 29
click at [379, 147] on input "*" at bounding box center [382, 140] width 175 height 29
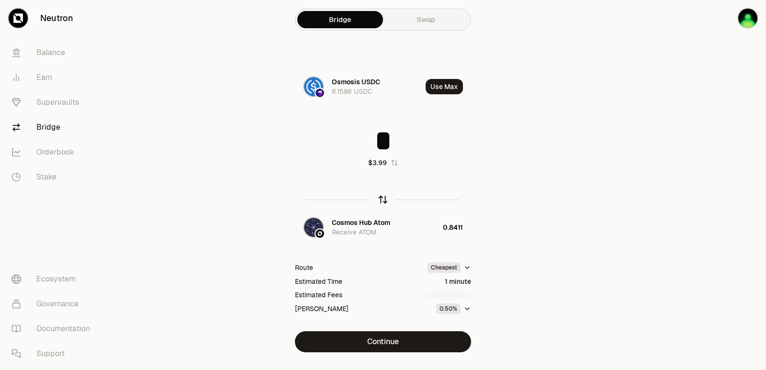
type input "*"
click at [382, 200] on icon "button" at bounding box center [383, 199] width 11 height 11
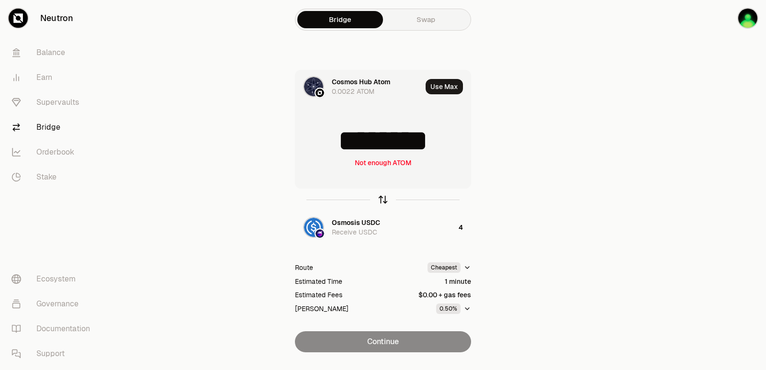
click at [383, 197] on icon "button" at bounding box center [383, 200] width 0 height 6
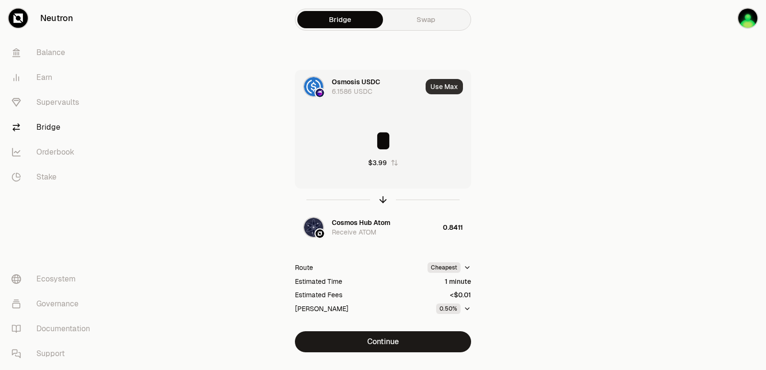
click at [446, 84] on button "Use Max" at bounding box center [444, 86] width 37 height 15
click at [383, 199] on icon "button" at bounding box center [383, 199] width 11 height 11
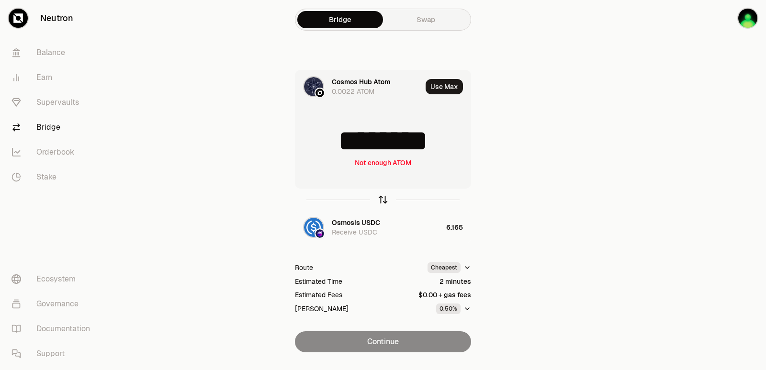
click at [383, 199] on icon "button" at bounding box center [383, 200] width 0 height 6
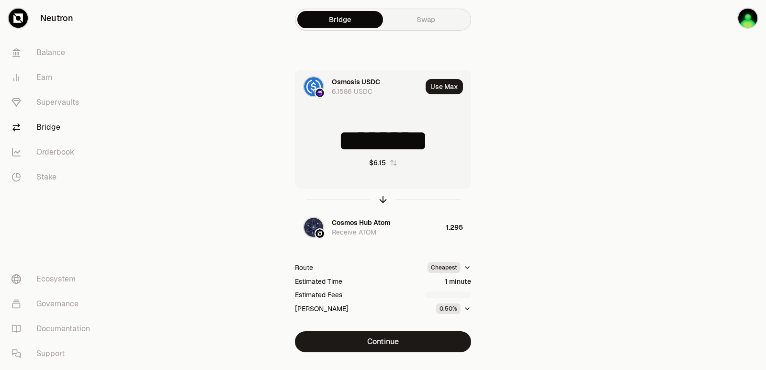
type input "********"
click at [363, 222] on div "Cosmos Hub Atom" at bounding box center [361, 223] width 58 height 10
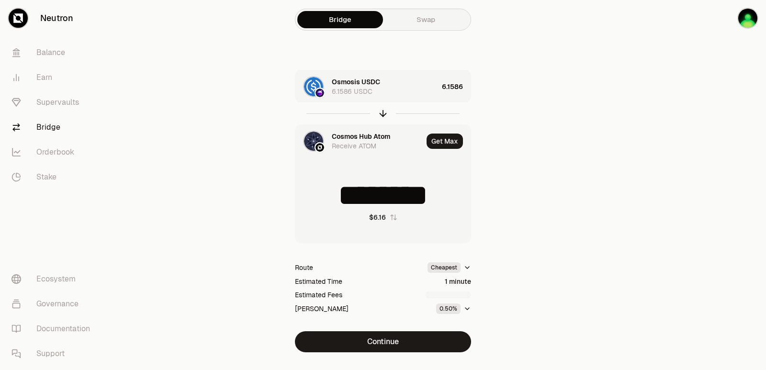
click at [358, 140] on div "Cosmos Hub Atom" at bounding box center [361, 137] width 58 height 10
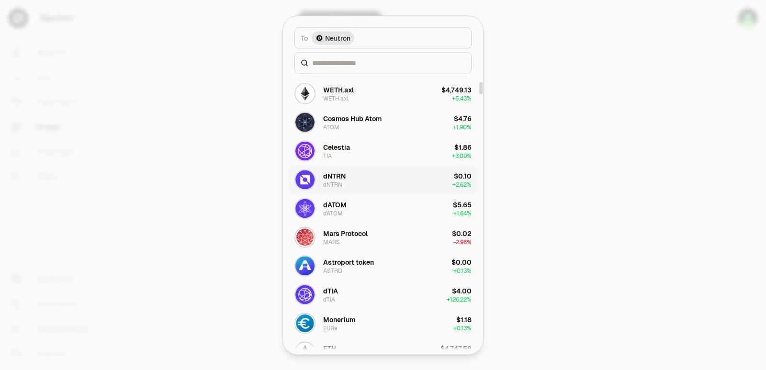
scroll to position [239, 0]
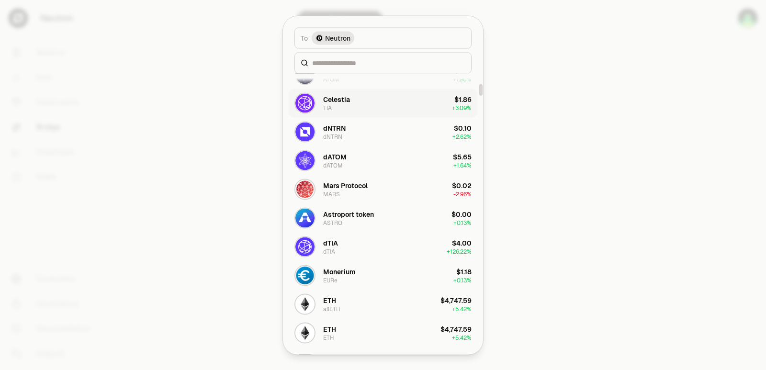
click at [357, 99] on button "Celestia TIA $1.86 + 3.09%" at bounding box center [383, 103] width 189 height 29
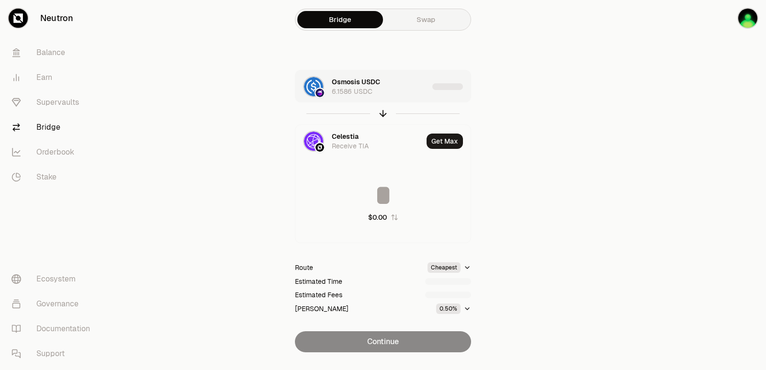
click at [413, 81] on div "Osmosis USDC 6.1586 USDC" at bounding box center [380, 86] width 97 height 19
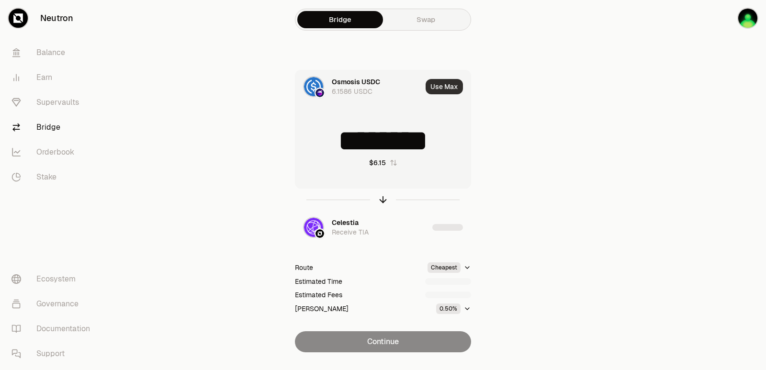
click at [440, 86] on button "Use Max" at bounding box center [444, 86] width 37 height 15
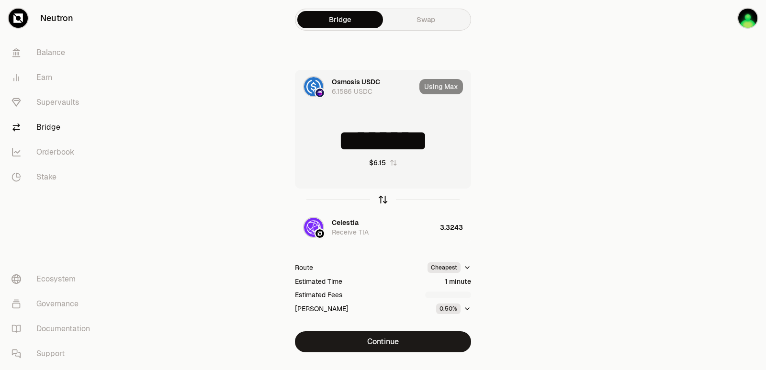
click at [383, 199] on icon "button" at bounding box center [383, 200] width 0 height 6
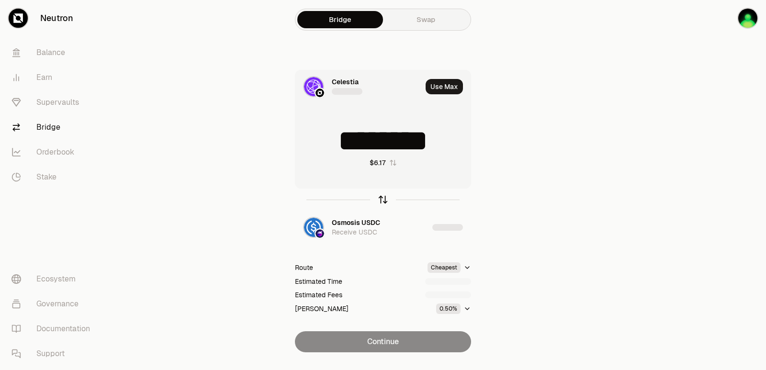
type input "********"
click at [383, 199] on icon "button" at bounding box center [383, 200] width 0 height 6
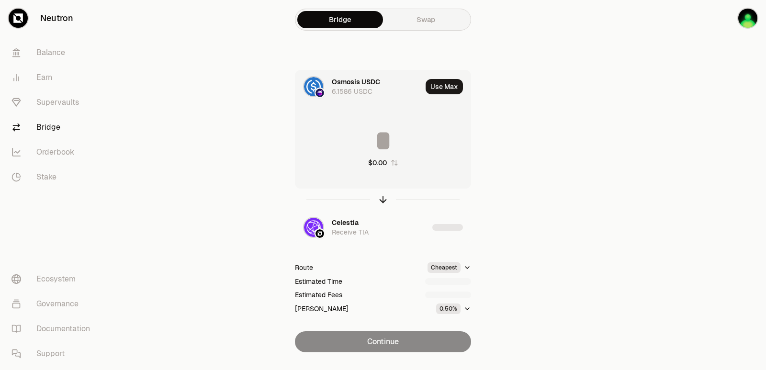
click at [368, 147] on input at bounding box center [382, 140] width 175 height 29
type input "********"
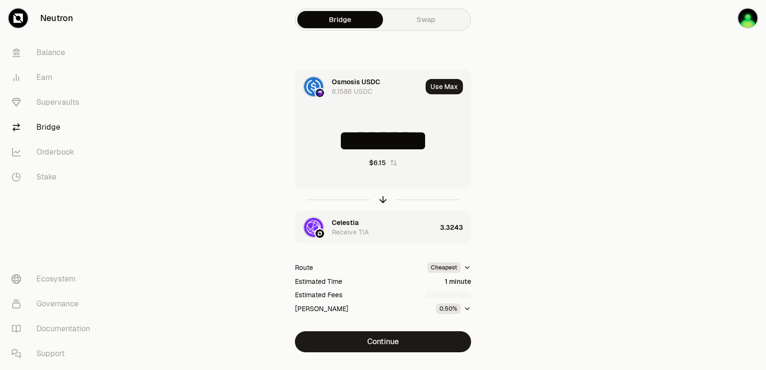
click at [346, 225] on div "Celestia" at bounding box center [345, 223] width 27 height 10
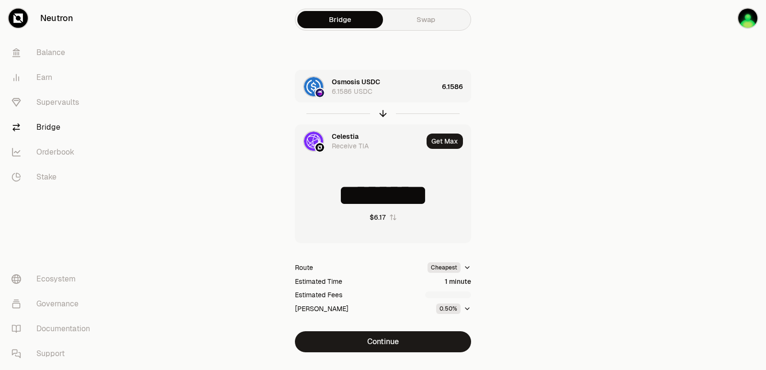
click at [349, 139] on div "Celestia" at bounding box center [345, 137] width 27 height 10
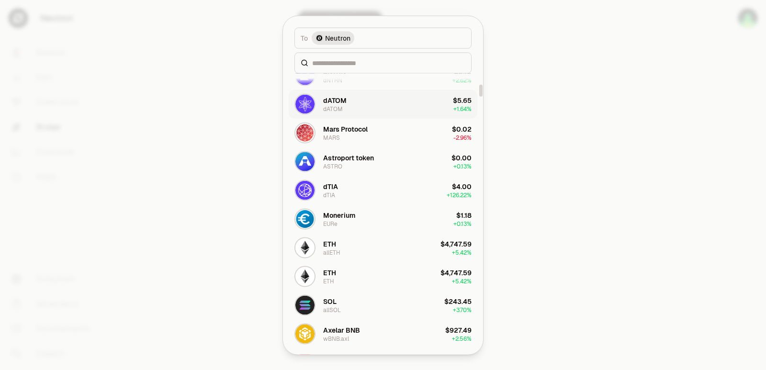
scroll to position [335, 0]
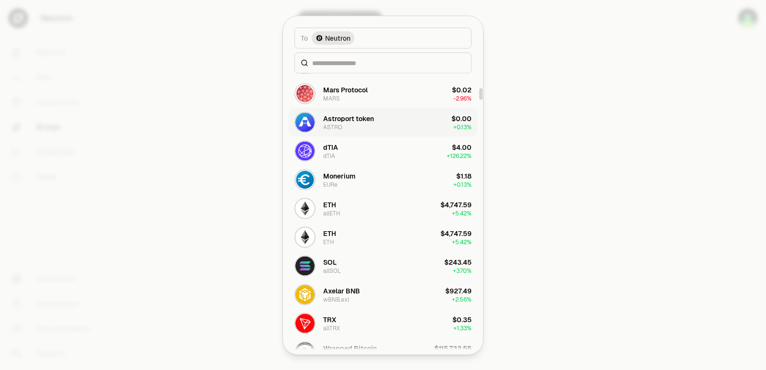
click at [342, 114] on div "Astroport token" at bounding box center [348, 118] width 51 height 10
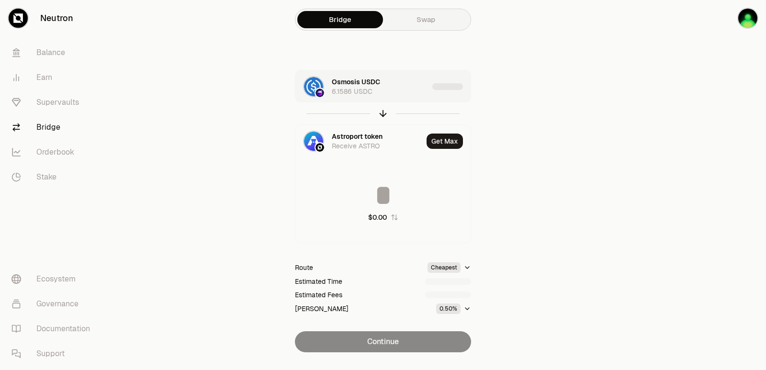
type input "**********"
click at [392, 86] on div "Osmosis USDC 6.1586 USDC" at bounding box center [380, 86] width 97 height 19
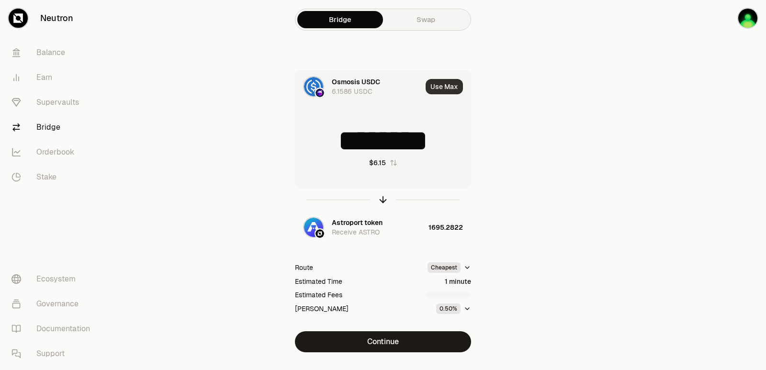
click at [440, 87] on button "Use Max" at bounding box center [444, 86] width 37 height 15
click at [381, 199] on icon "button" at bounding box center [383, 198] width 6 height 3
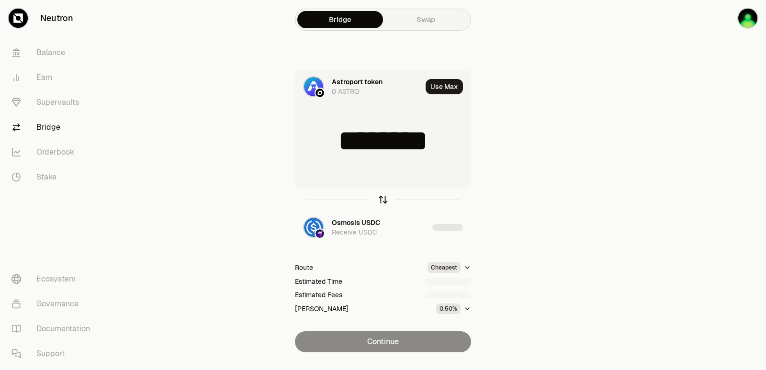
type input "**********"
click at [381, 199] on icon "button" at bounding box center [383, 198] width 6 height 3
click at [377, 142] on input "*******" at bounding box center [382, 140] width 175 height 29
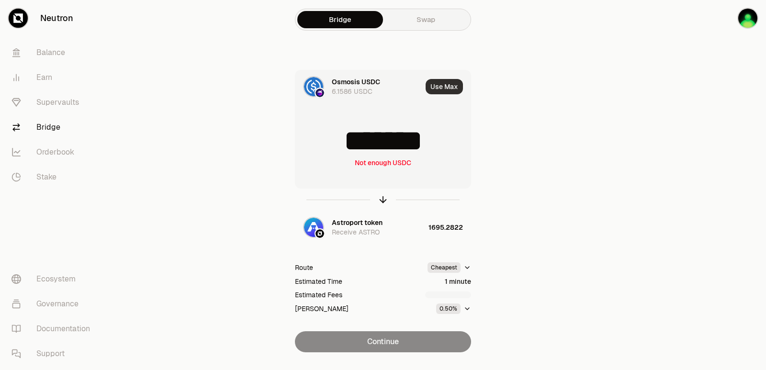
click at [453, 85] on button "Use Max" at bounding box center [444, 86] width 37 height 15
type input "********"
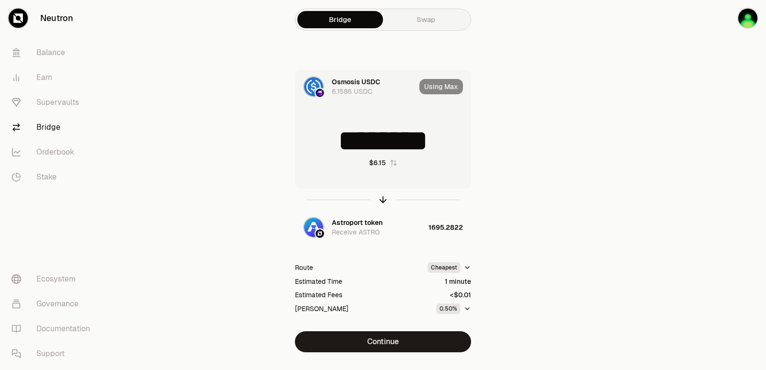
click at [385, 190] on div at bounding box center [383, 200] width 176 height 22
click at [378, 337] on button "Continue" at bounding box center [383, 341] width 176 height 21
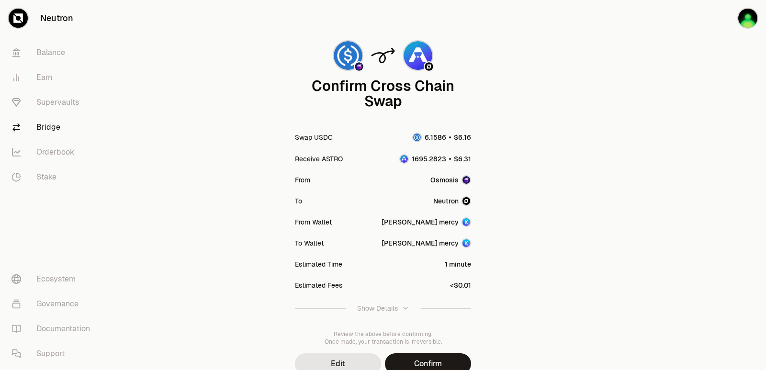
scroll to position [79, 0]
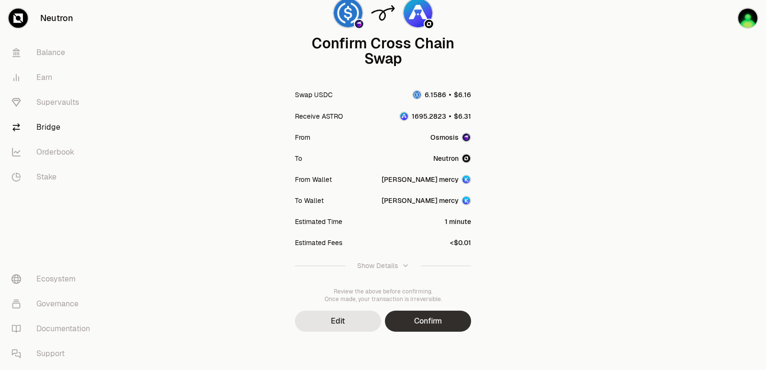
click at [415, 326] on button "Confirm" at bounding box center [428, 321] width 86 height 21
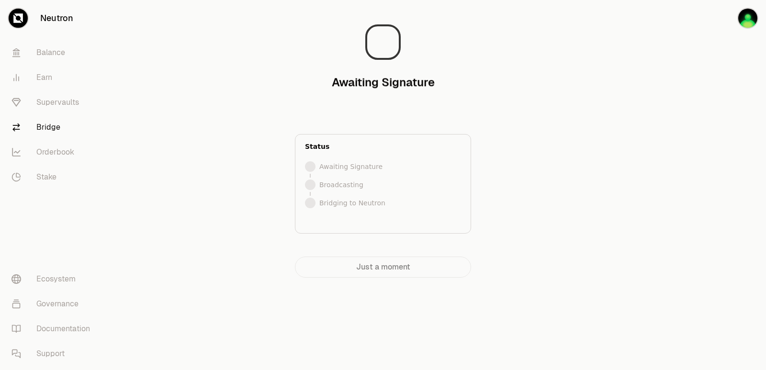
scroll to position [0, 0]
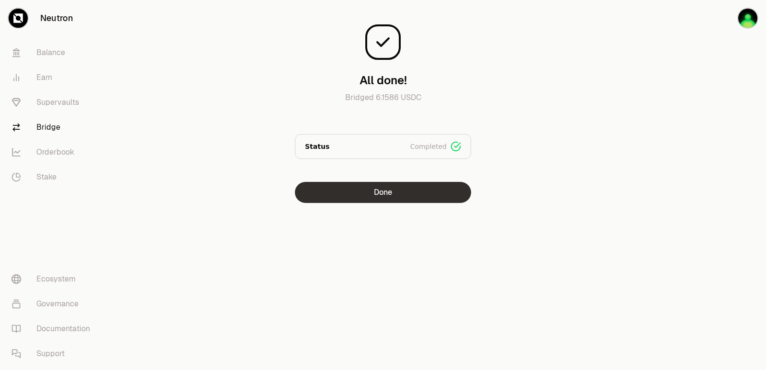
click at [395, 197] on button "Done" at bounding box center [383, 192] width 176 height 21
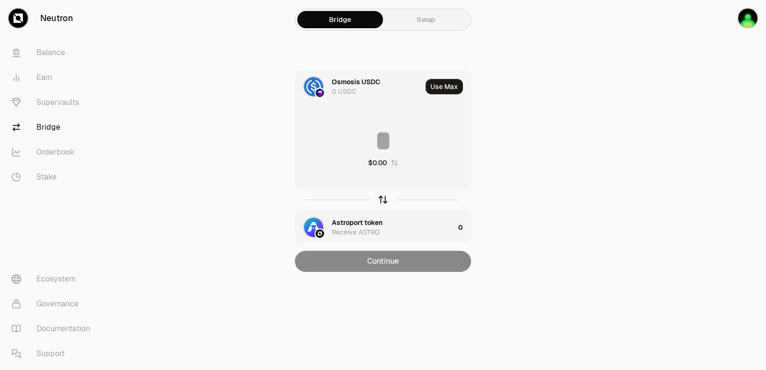
click at [385, 202] on icon "button" at bounding box center [383, 199] width 11 height 11
click at [445, 89] on button "Use Max" at bounding box center [444, 86] width 37 height 15
type input "**********"
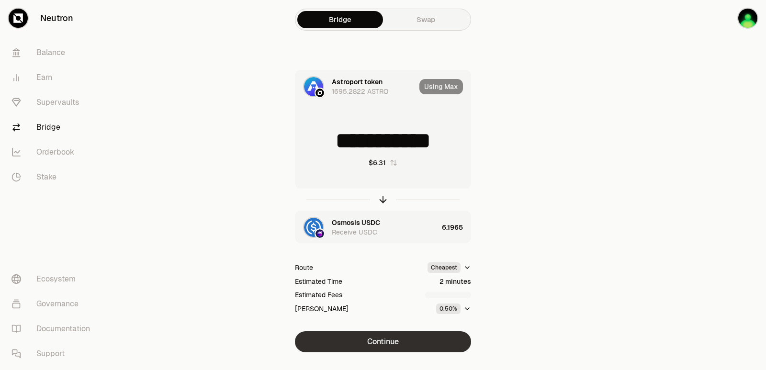
click at [363, 345] on button "Continue" at bounding box center [383, 341] width 176 height 21
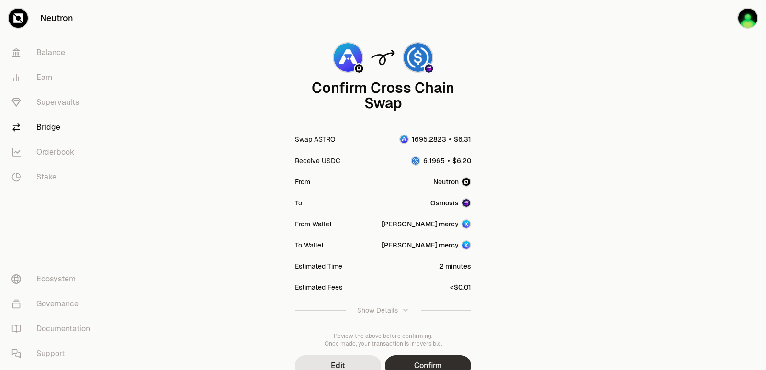
scroll to position [79, 0]
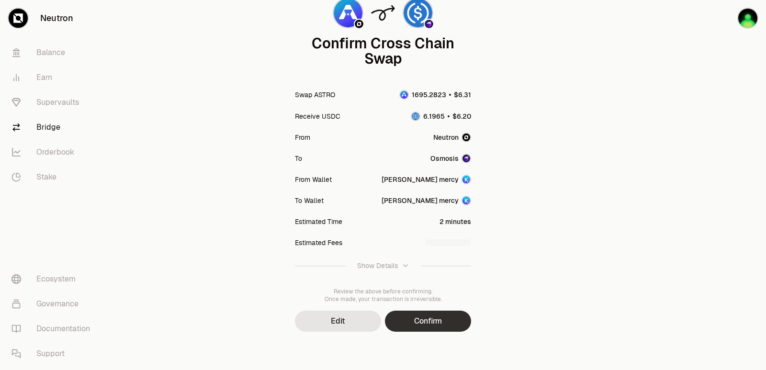
click at [421, 321] on button "Confirm" at bounding box center [428, 321] width 86 height 21
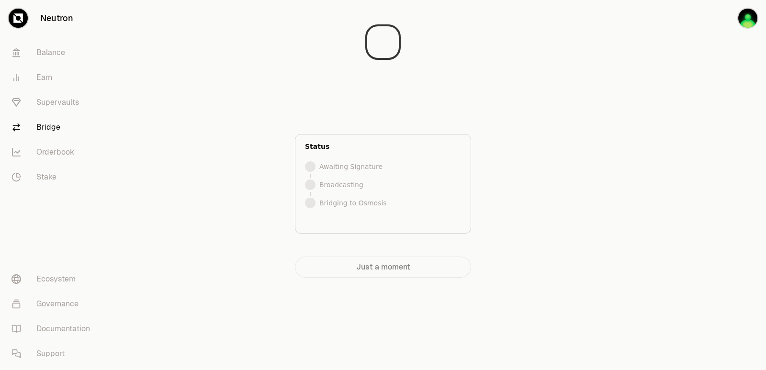
scroll to position [0, 0]
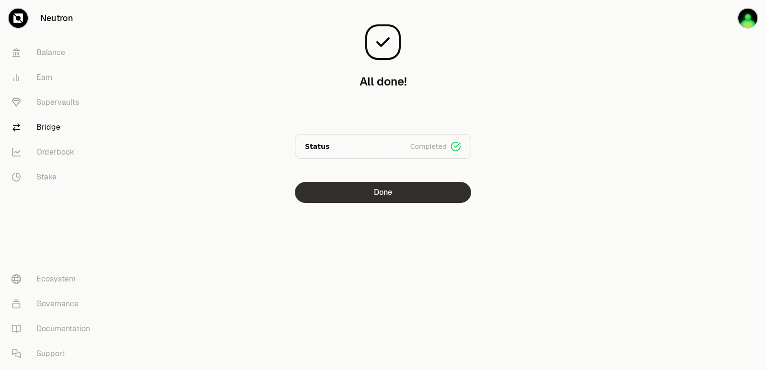
click at [350, 193] on button "Done" at bounding box center [383, 192] width 176 height 21
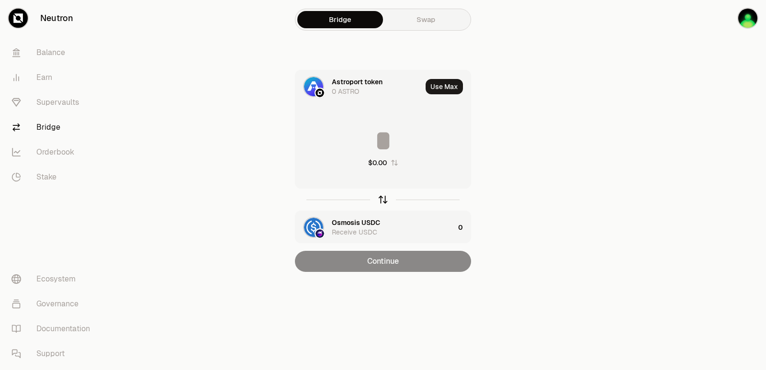
click at [378, 200] on icon "button" at bounding box center [383, 199] width 11 height 11
click at [440, 91] on button "Use Max" at bounding box center [444, 86] width 37 height 15
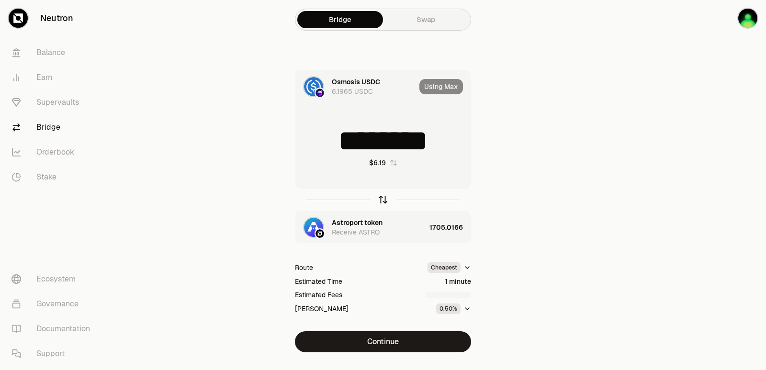
click at [383, 200] on icon "button" at bounding box center [383, 200] width 0 height 6
type input "**********"
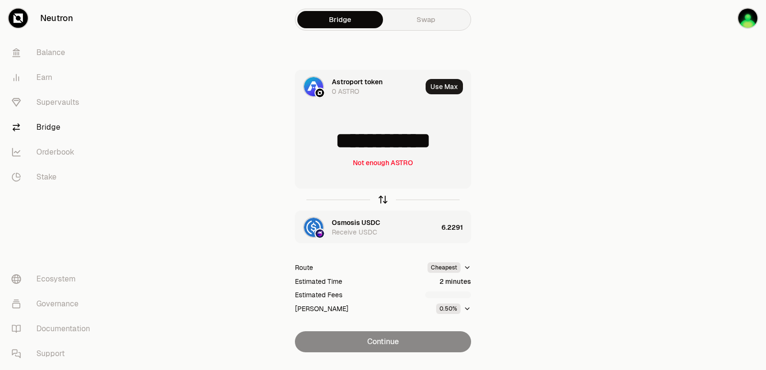
click at [383, 200] on icon "button" at bounding box center [383, 200] width 0 height 6
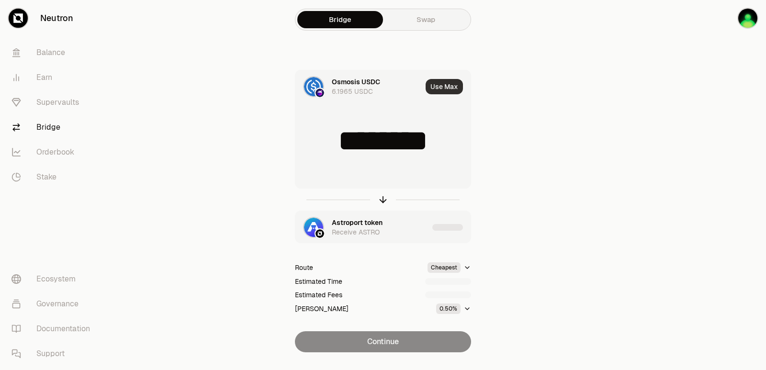
click at [445, 93] on button "Use Max" at bounding box center [444, 86] width 37 height 15
type input "********"
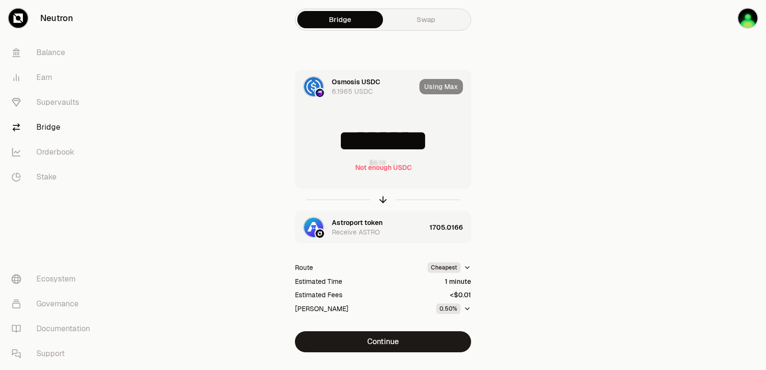
click at [440, 88] on div "Using Max" at bounding box center [444, 86] width 51 height 33
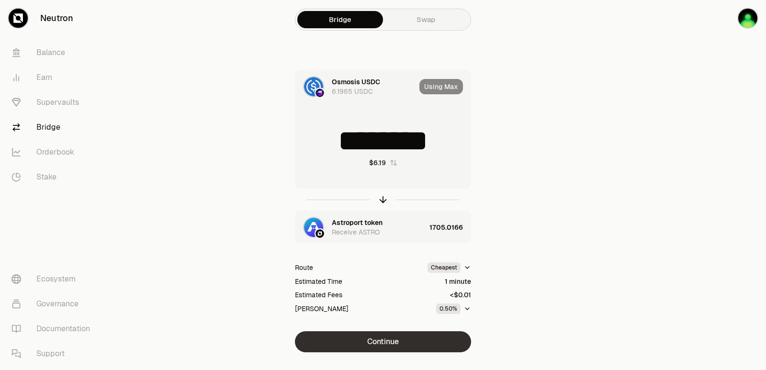
click at [380, 342] on button "Continue" at bounding box center [383, 341] width 176 height 21
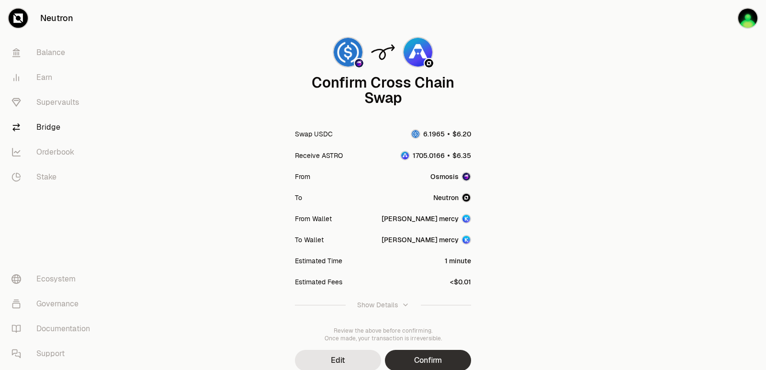
scroll to position [79, 0]
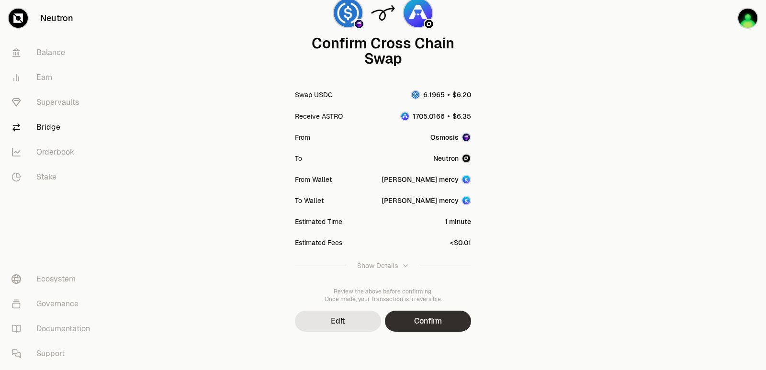
click at [422, 321] on button "Confirm" at bounding box center [428, 321] width 86 height 21
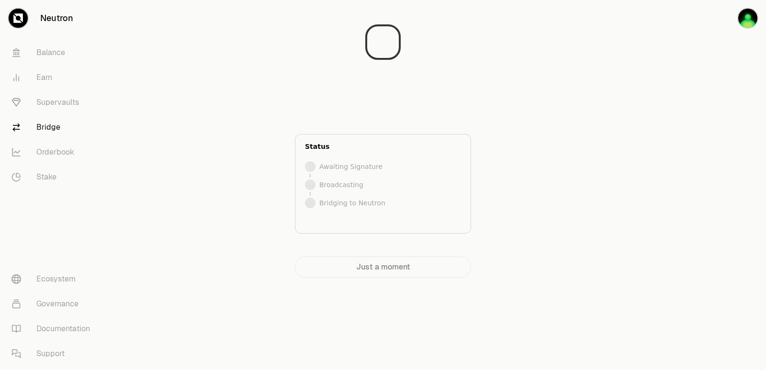
scroll to position [0, 0]
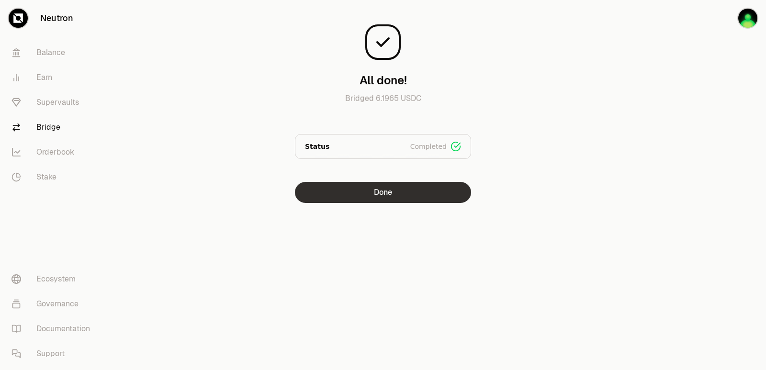
click at [386, 199] on button "Done" at bounding box center [383, 192] width 176 height 21
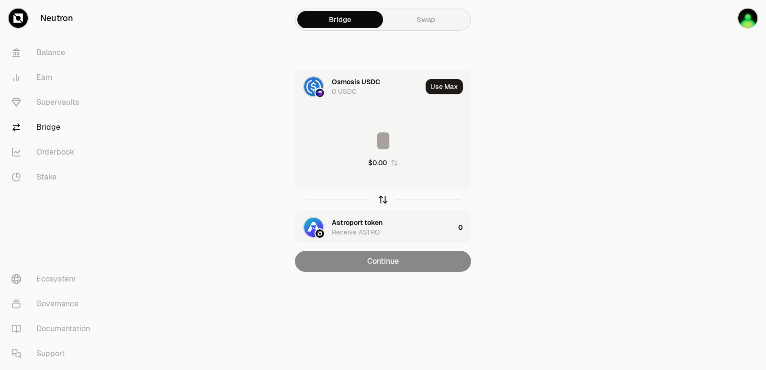
click at [382, 200] on icon "button" at bounding box center [383, 199] width 11 height 11
click at [437, 81] on button "Use Max" at bounding box center [444, 86] width 37 height 15
type input "**********"
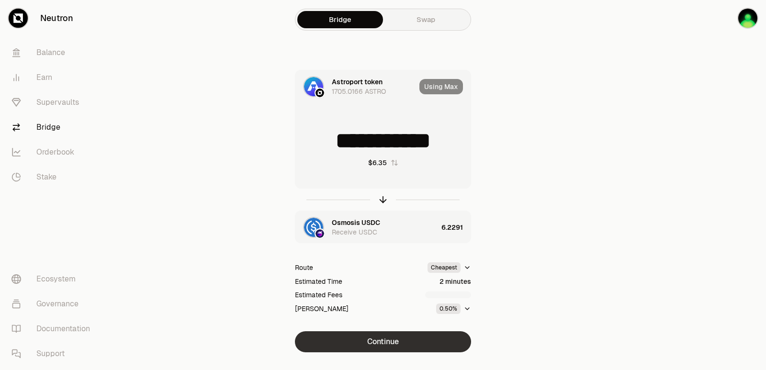
click at [377, 341] on button "Continue" at bounding box center [383, 341] width 176 height 21
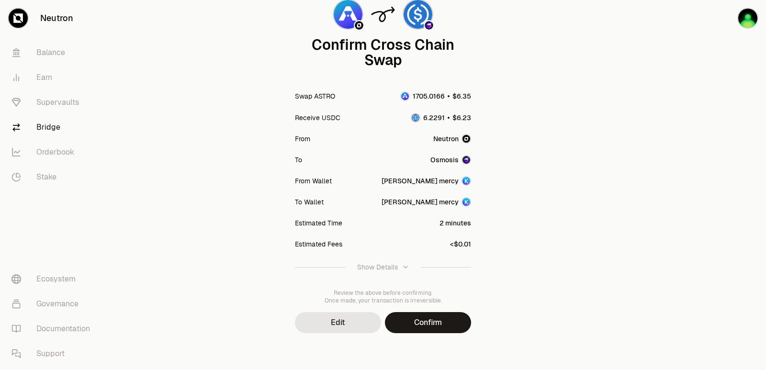
scroll to position [79, 0]
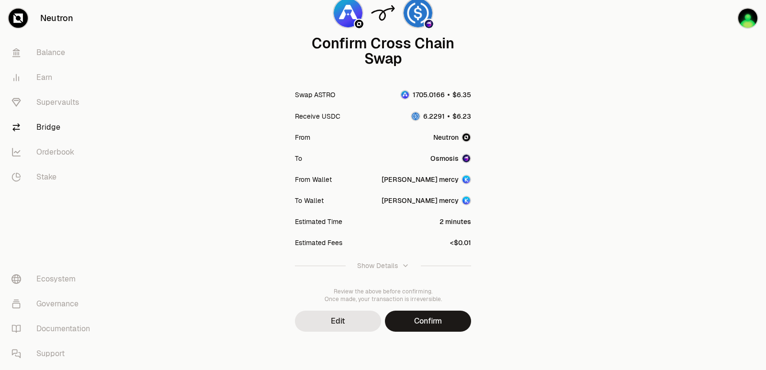
click at [434, 317] on button "Confirm" at bounding box center [428, 321] width 86 height 21
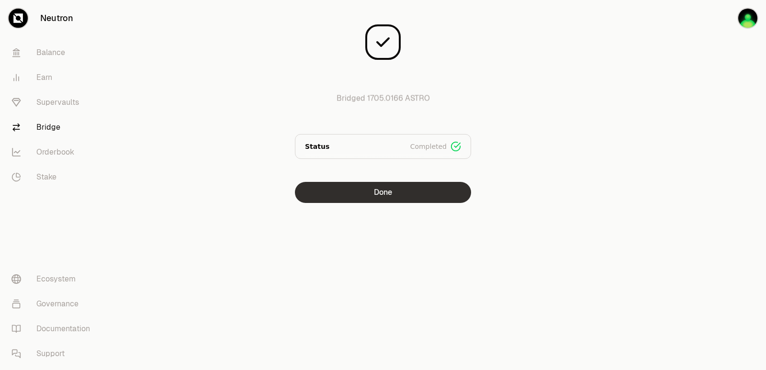
click at [375, 192] on button "Done" at bounding box center [383, 192] width 176 height 21
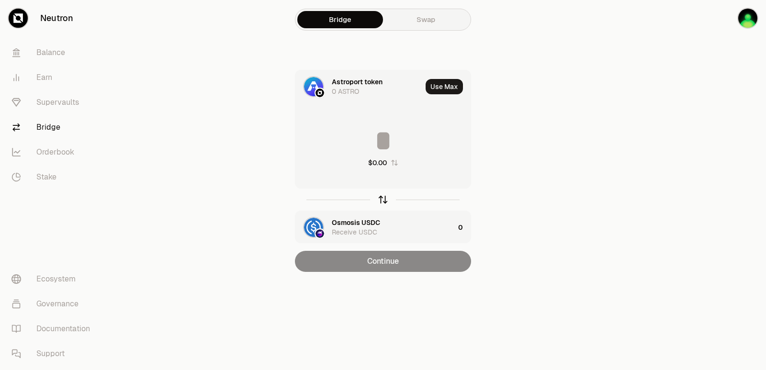
click at [379, 203] on icon "button" at bounding box center [383, 199] width 11 height 11
click at [447, 85] on button "Use Max" at bounding box center [444, 86] width 37 height 15
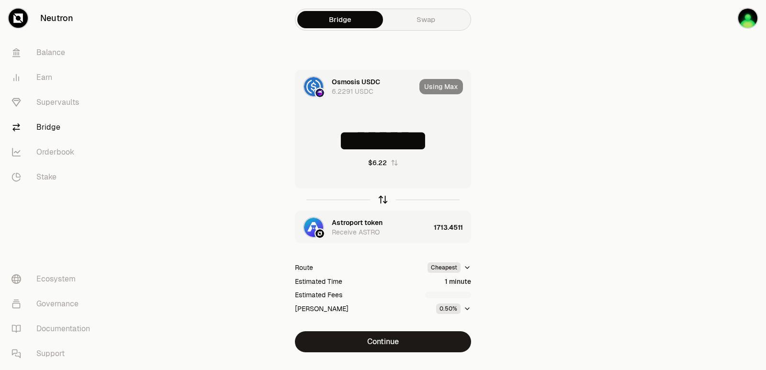
click at [383, 201] on icon "button" at bounding box center [383, 200] width 0 height 6
type input "**********"
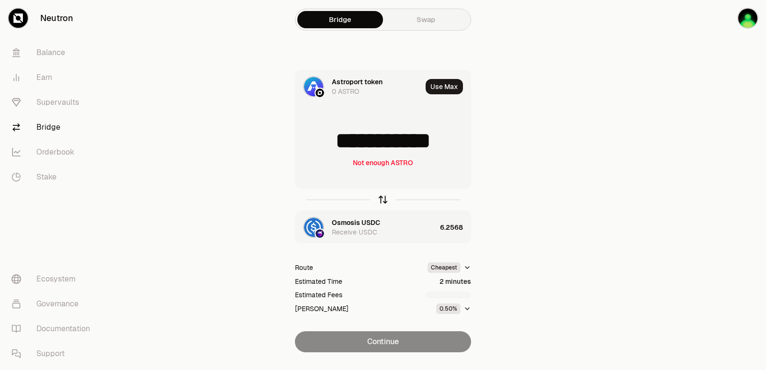
click at [383, 201] on icon "button" at bounding box center [383, 200] width 0 height 6
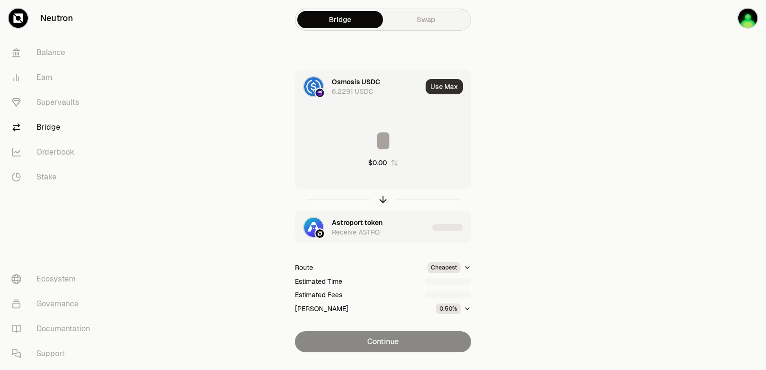
click at [437, 86] on button "Use Max" at bounding box center [444, 86] width 37 height 15
type input "********"
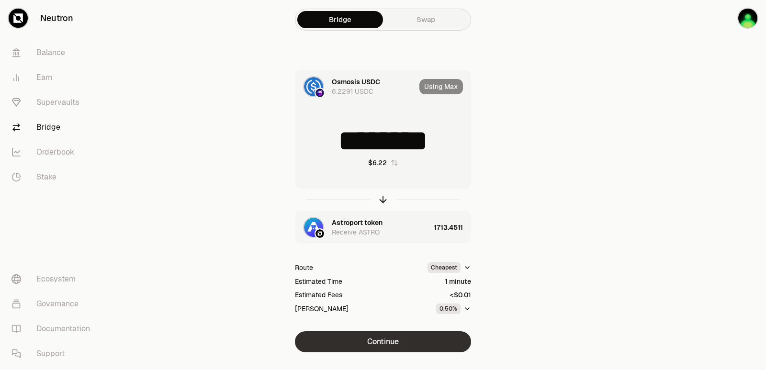
click at [384, 336] on button "Continue" at bounding box center [383, 341] width 176 height 21
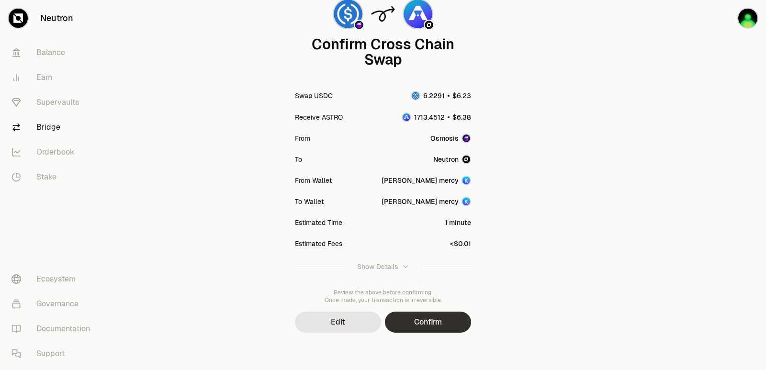
scroll to position [79, 0]
click at [422, 319] on button "Confirm" at bounding box center [428, 321] width 86 height 21
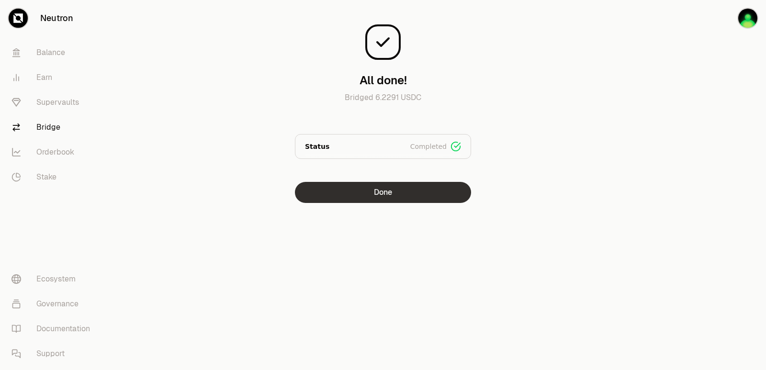
click at [372, 195] on button "Done" at bounding box center [383, 192] width 176 height 21
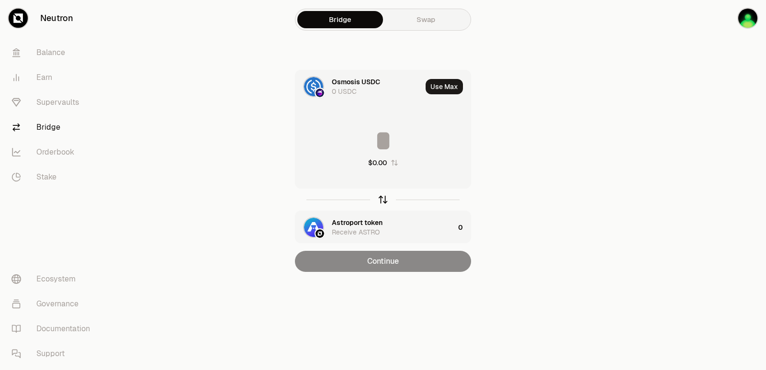
click at [381, 201] on icon "button" at bounding box center [383, 199] width 11 height 11
click at [440, 82] on button "Use Max" at bounding box center [444, 86] width 37 height 15
type input "**********"
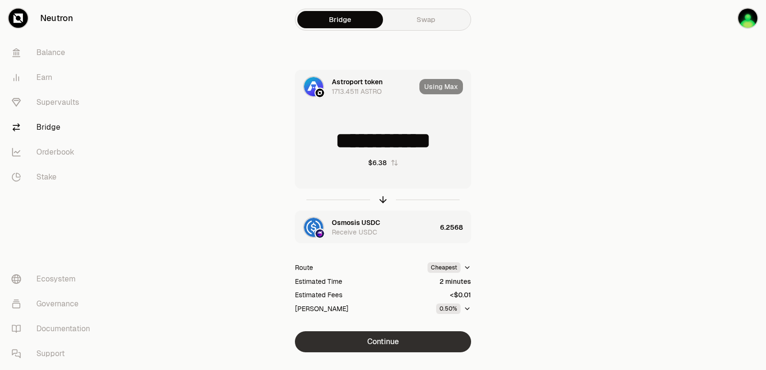
click at [401, 339] on button "Continue" at bounding box center [383, 341] width 176 height 21
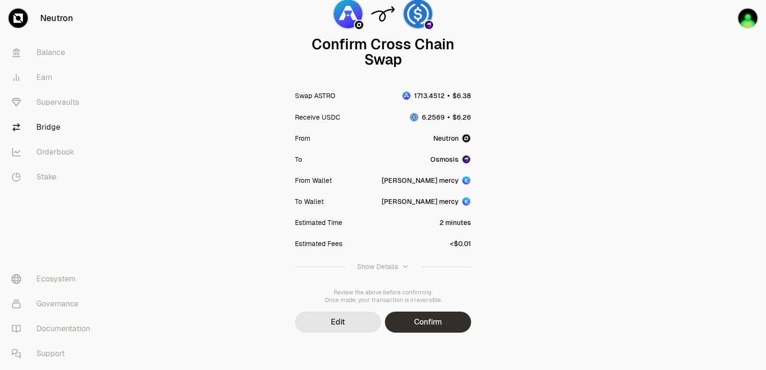
scroll to position [79, 0]
click at [431, 312] on button "Confirm" at bounding box center [428, 321] width 86 height 21
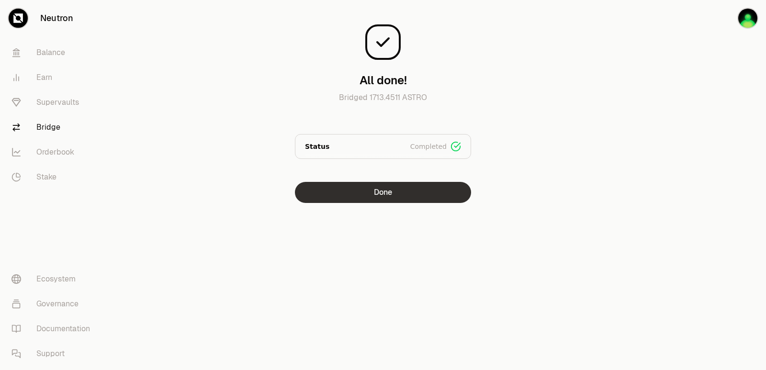
click at [390, 183] on button "Done" at bounding box center [383, 192] width 176 height 21
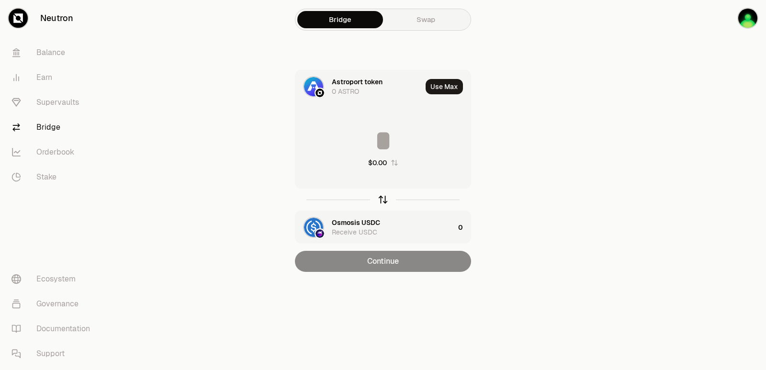
click at [384, 200] on icon "button" at bounding box center [383, 199] width 11 height 11
click at [445, 83] on button "Use Max" at bounding box center [444, 86] width 37 height 15
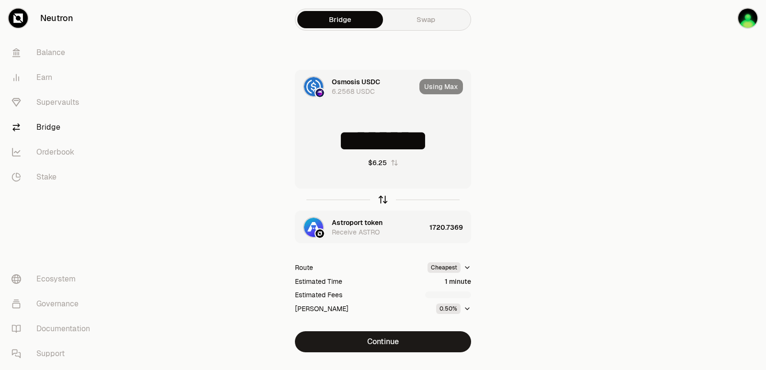
click at [381, 199] on icon "button" at bounding box center [383, 198] width 6 height 3
type input "**********"
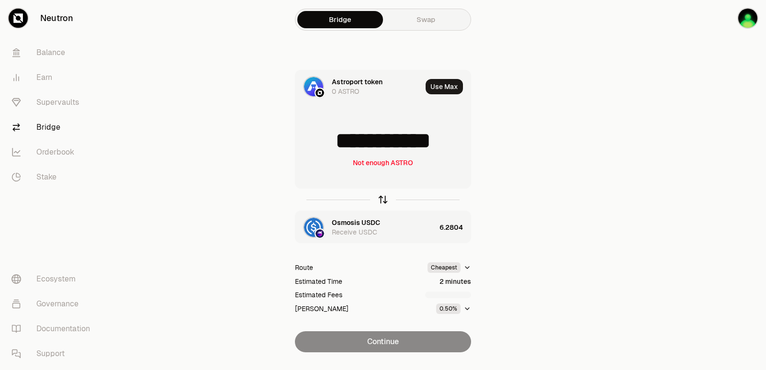
click at [383, 197] on icon "button" at bounding box center [383, 198] width 6 height 3
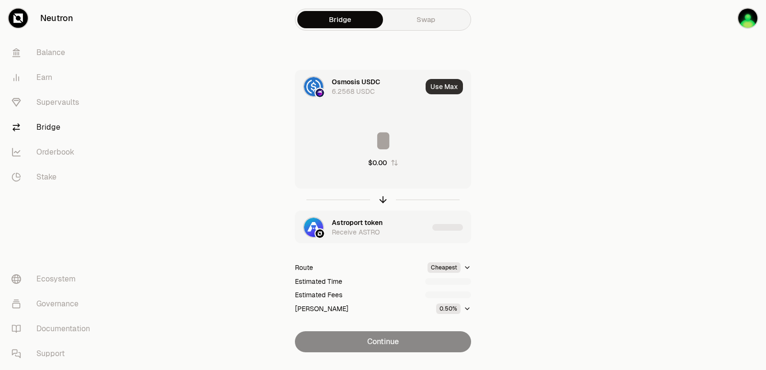
click at [440, 88] on button "Use Max" at bounding box center [444, 86] width 37 height 15
type input "********"
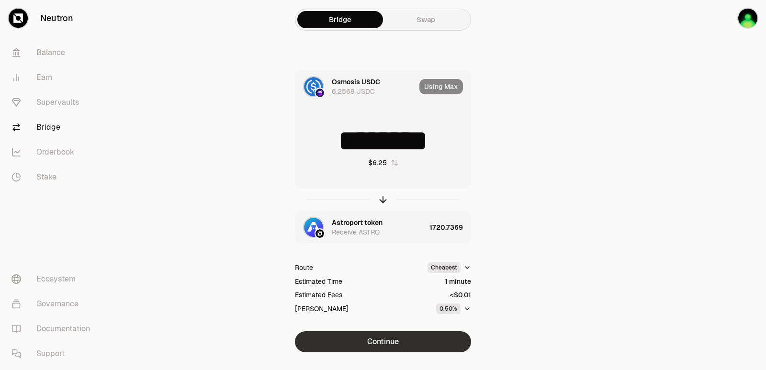
click at [392, 338] on button "Continue" at bounding box center [383, 341] width 176 height 21
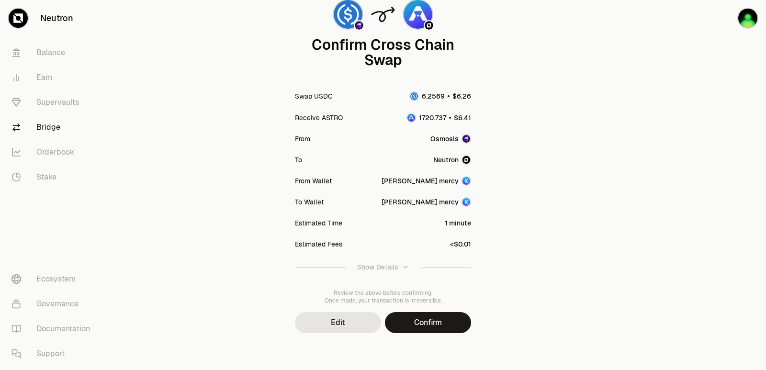
scroll to position [79, 0]
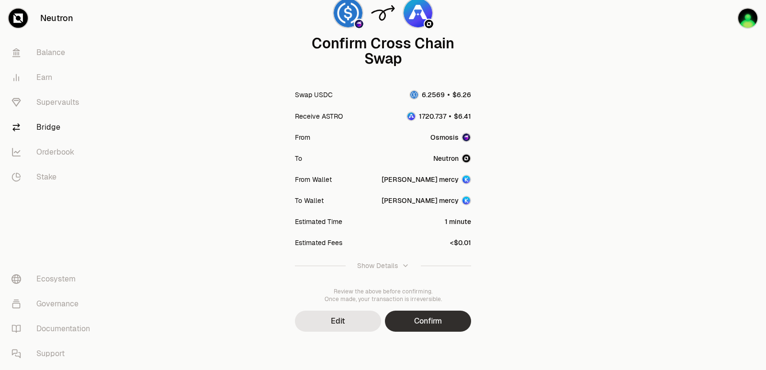
click at [410, 323] on button "Confirm" at bounding box center [428, 321] width 86 height 21
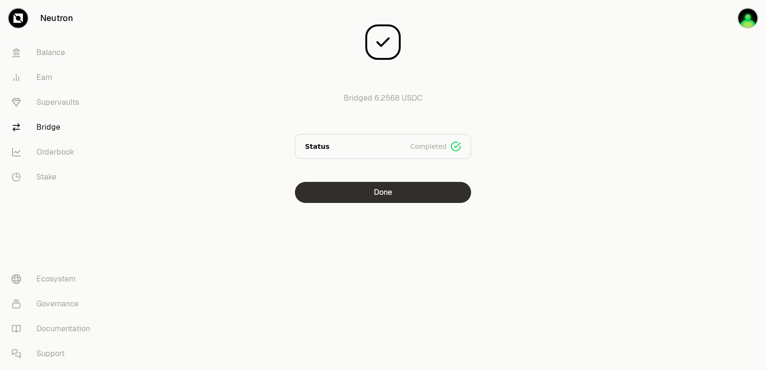
click at [388, 188] on button "Done" at bounding box center [383, 192] width 176 height 21
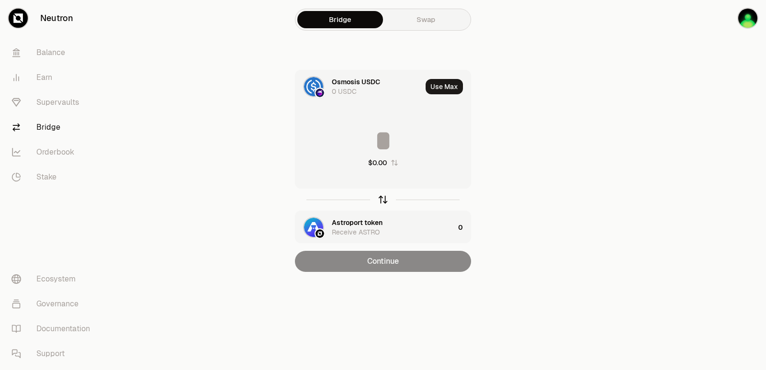
click at [385, 197] on icon "button" at bounding box center [383, 199] width 11 height 11
click at [442, 91] on button "Use Max" at bounding box center [444, 86] width 37 height 15
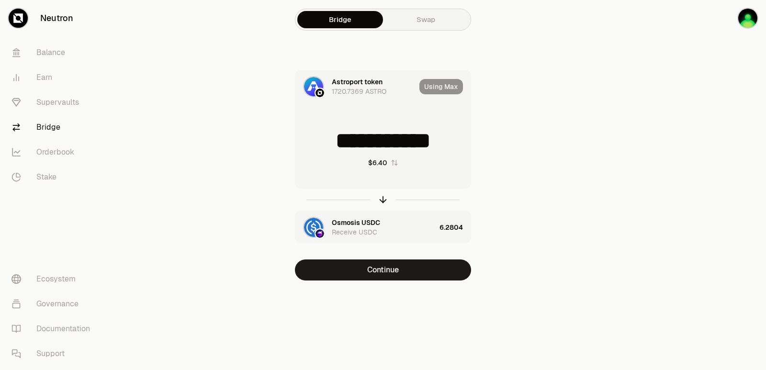
type input "**********"
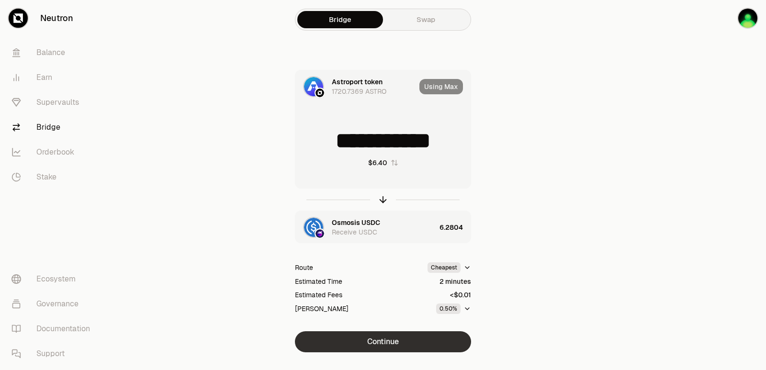
click at [380, 341] on button "Continue" at bounding box center [383, 341] width 176 height 21
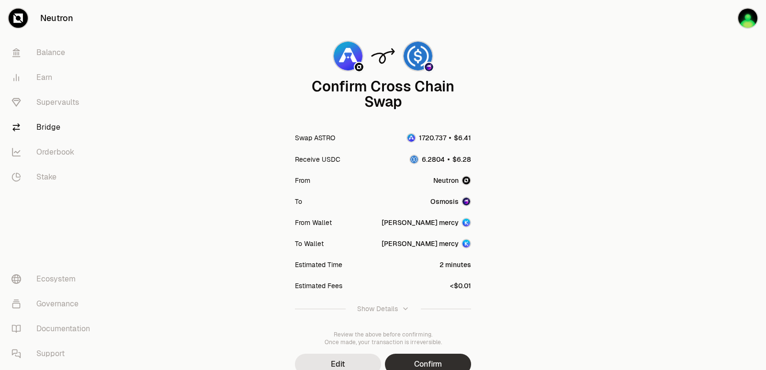
scroll to position [79, 0]
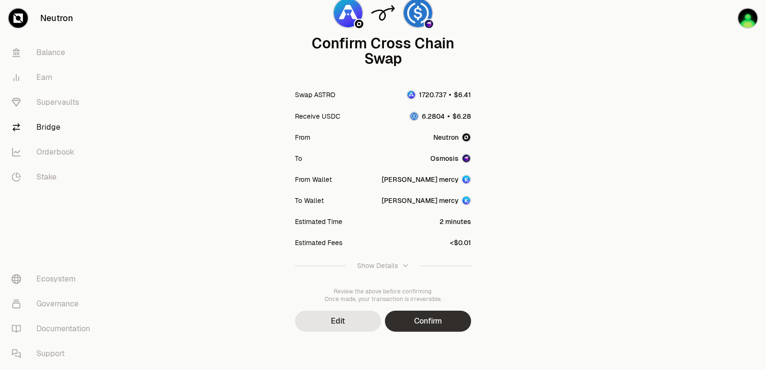
click at [455, 327] on button "Confirm" at bounding box center [428, 321] width 86 height 21
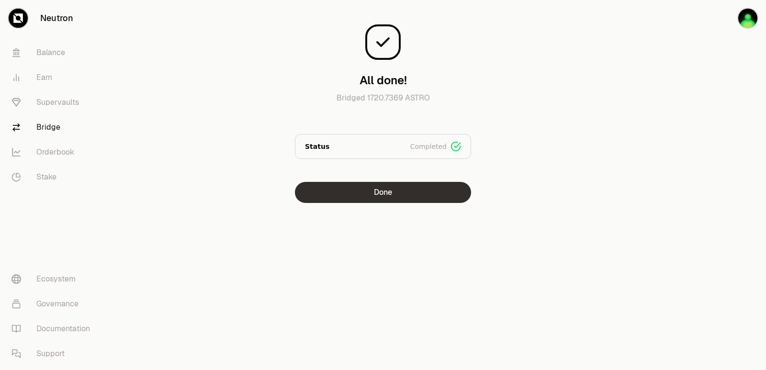
click at [372, 195] on button "Done" at bounding box center [383, 192] width 176 height 21
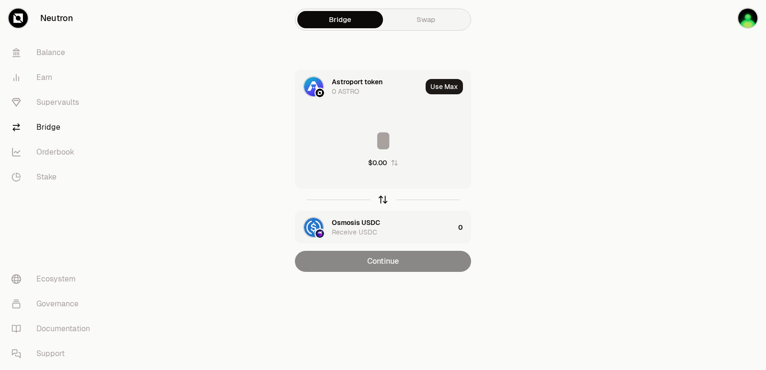
click at [381, 201] on icon "button" at bounding box center [383, 199] width 11 height 11
click at [440, 90] on button "Use Max" at bounding box center [444, 86] width 37 height 15
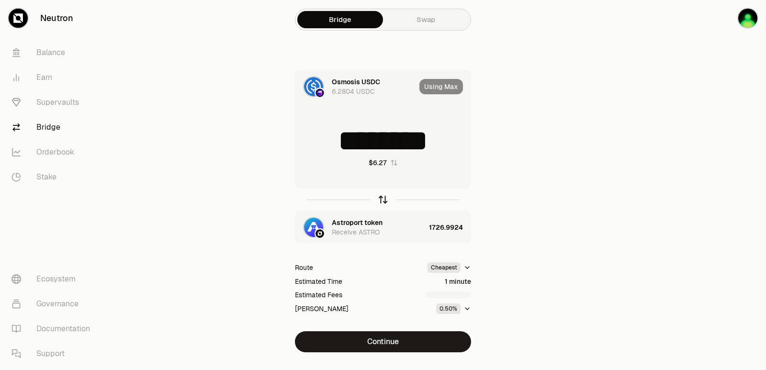
click at [383, 200] on icon "button" at bounding box center [383, 200] width 0 height 6
type input "**********"
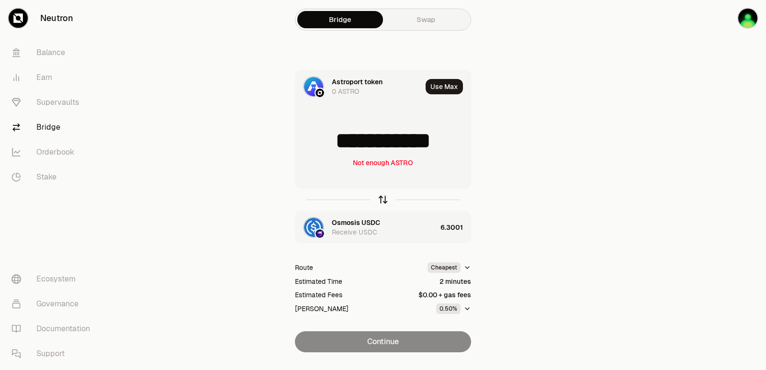
click at [383, 200] on icon "button" at bounding box center [383, 200] width 0 height 6
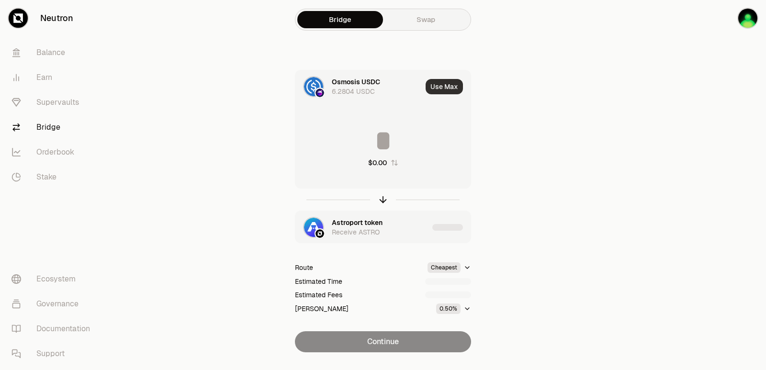
click at [441, 87] on button "Use Max" at bounding box center [444, 86] width 37 height 15
type input "********"
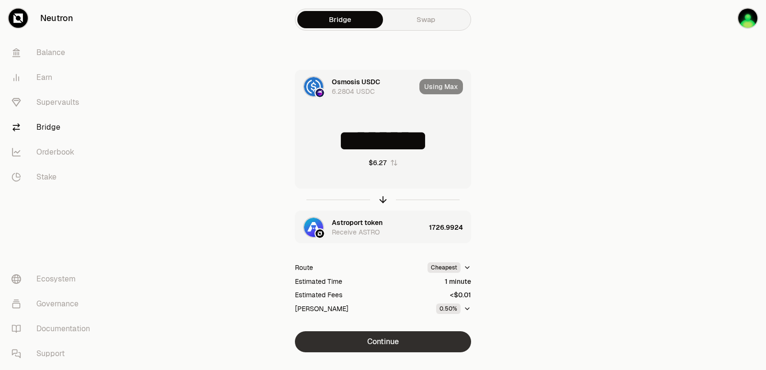
click at [374, 347] on button "Continue" at bounding box center [383, 341] width 176 height 21
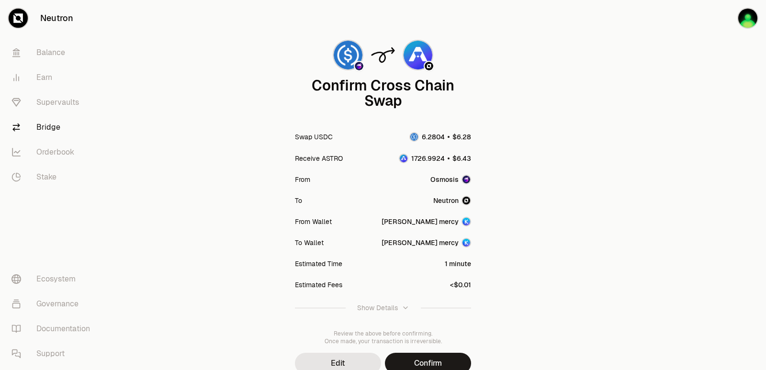
scroll to position [79, 0]
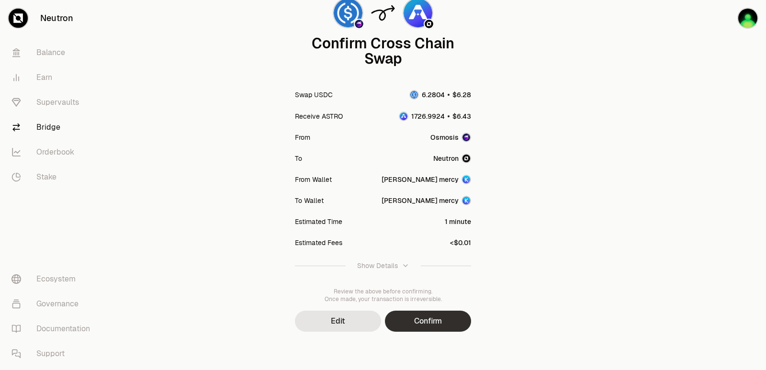
click at [427, 328] on button "Confirm" at bounding box center [428, 321] width 86 height 21
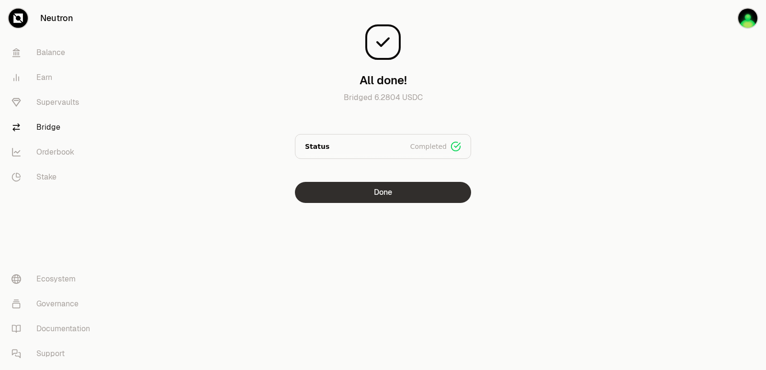
click at [393, 195] on button "Done" at bounding box center [383, 192] width 176 height 21
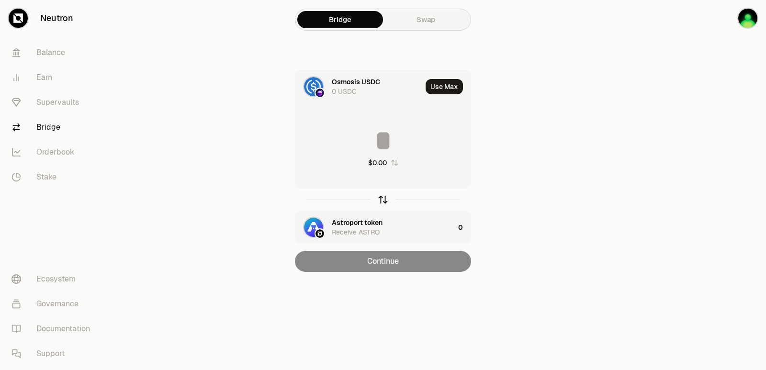
click at [385, 202] on icon "button" at bounding box center [383, 199] width 11 height 11
click at [440, 84] on button "Use Max" at bounding box center [444, 86] width 37 height 15
type input "**********"
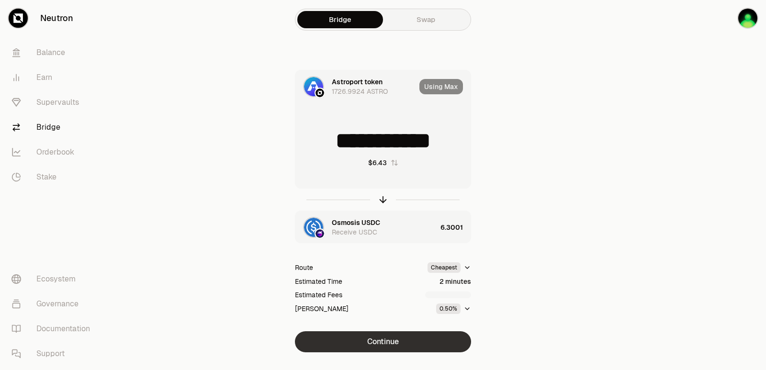
click at [387, 341] on button "Continue" at bounding box center [383, 341] width 176 height 21
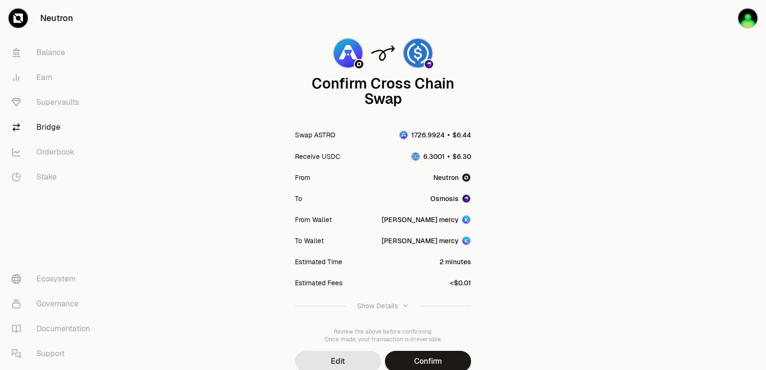
scroll to position [79, 0]
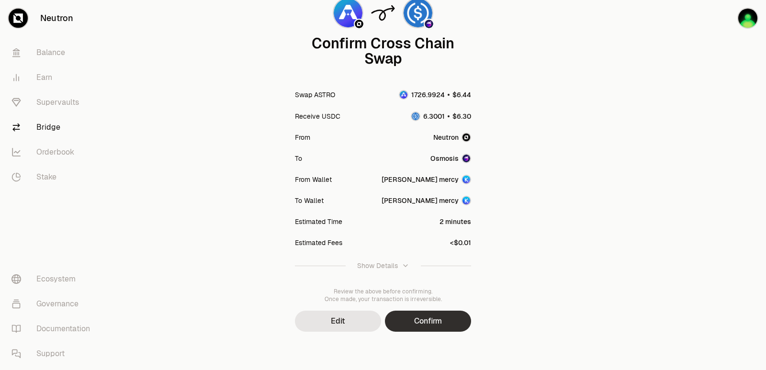
click at [440, 313] on button "Confirm" at bounding box center [428, 321] width 86 height 21
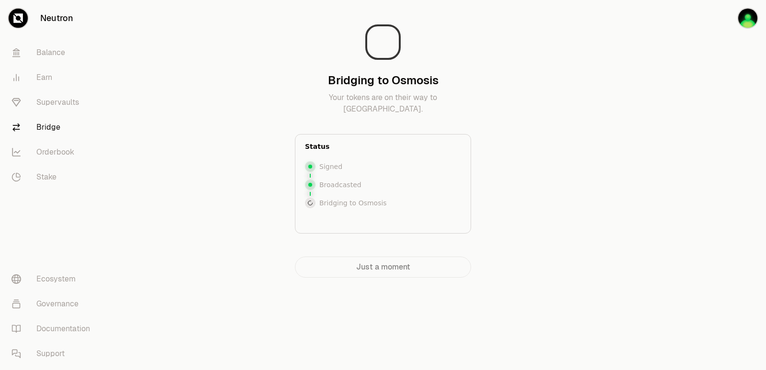
click at [660, 135] on div at bounding box center [712, 158] width 107 height 316
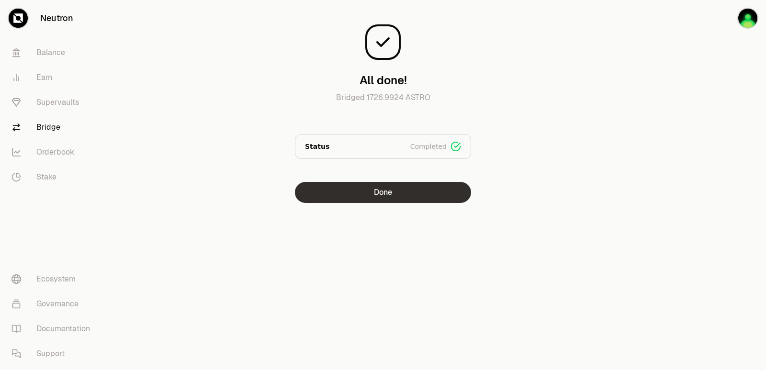
click at [379, 194] on button "Done" at bounding box center [383, 192] width 176 height 21
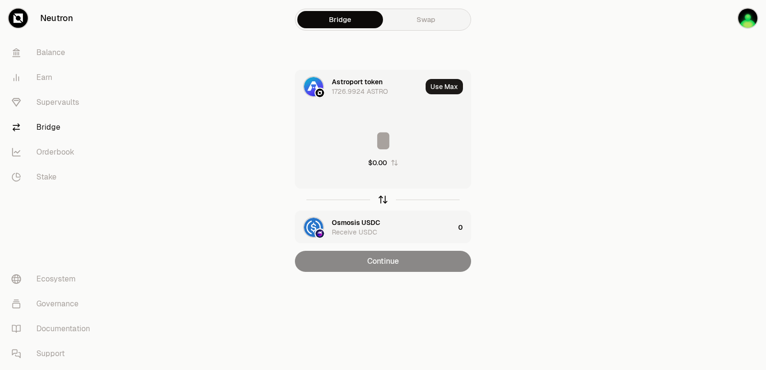
click at [385, 203] on icon "button" at bounding box center [383, 199] width 11 height 11
click at [442, 87] on button "Use Max" at bounding box center [444, 86] width 37 height 15
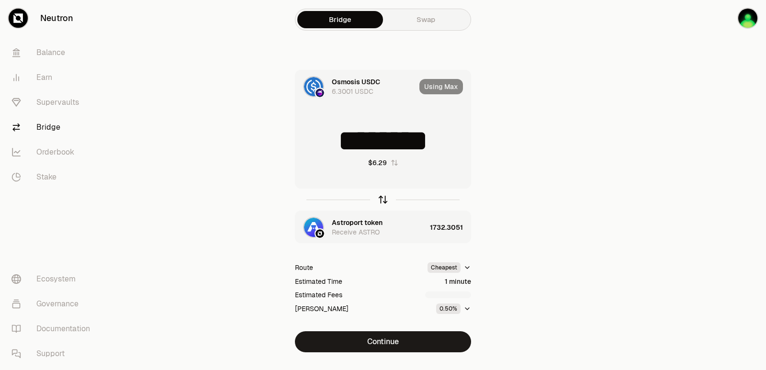
click at [381, 200] on icon "button" at bounding box center [383, 199] width 11 height 11
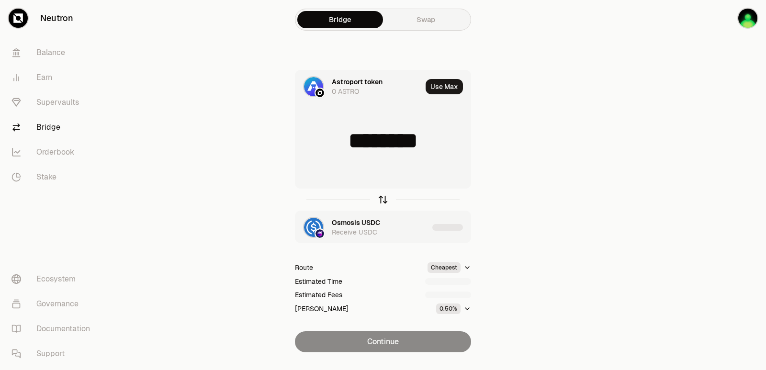
type input "**********"
click at [381, 200] on icon "button" at bounding box center [383, 199] width 11 height 11
type input "********"
click at [367, 225] on div "Astroport token" at bounding box center [357, 223] width 51 height 10
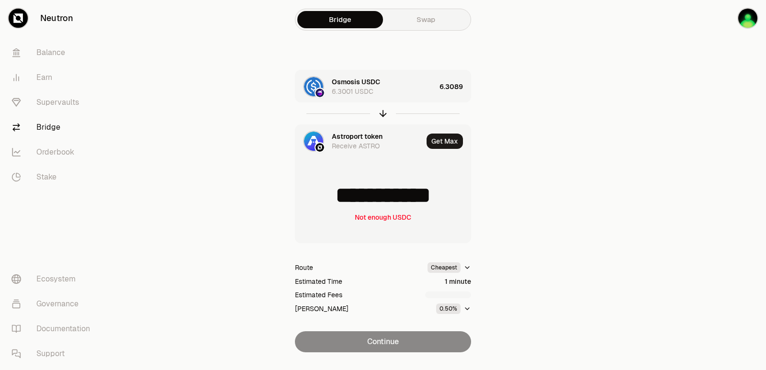
click at [360, 138] on div "Astroport token" at bounding box center [357, 137] width 51 height 10
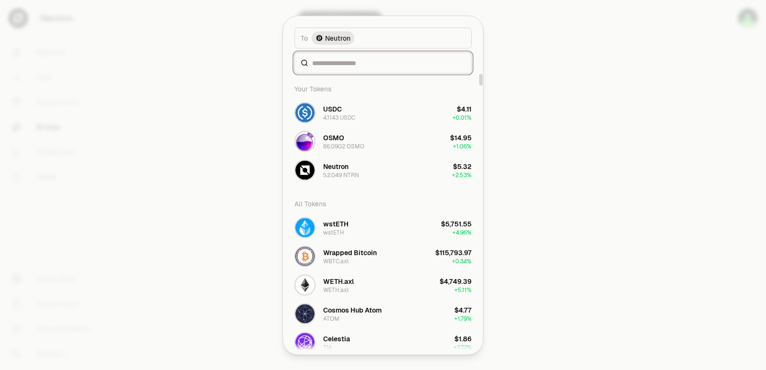
click at [370, 63] on input at bounding box center [388, 63] width 153 height 10
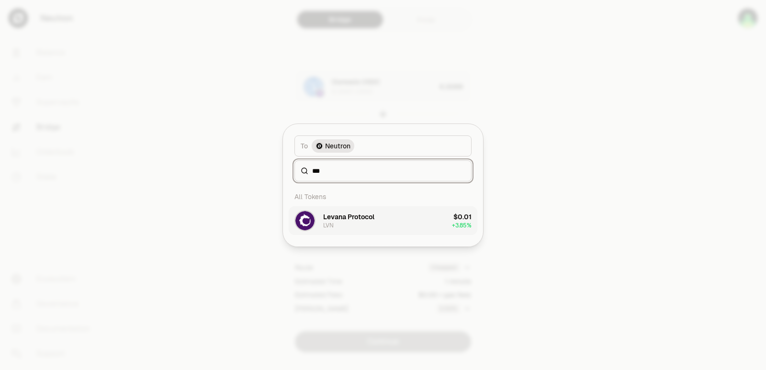
type input "***"
click at [379, 217] on button "Levana Protocol LVN $0.01 + 3.85%" at bounding box center [383, 220] width 189 height 29
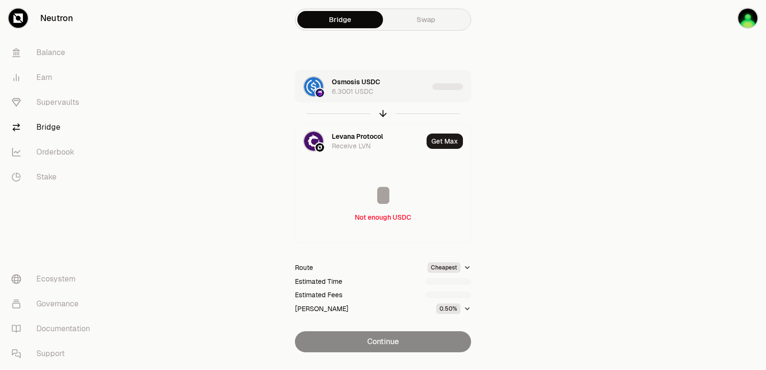
click at [423, 83] on div "Osmosis USDC 6.3001 USDC" at bounding box center [380, 86] width 97 height 19
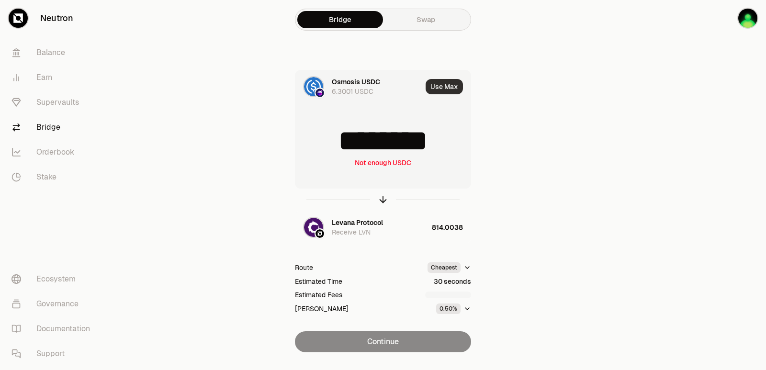
click at [443, 87] on button "Use Max" at bounding box center [444, 86] width 37 height 15
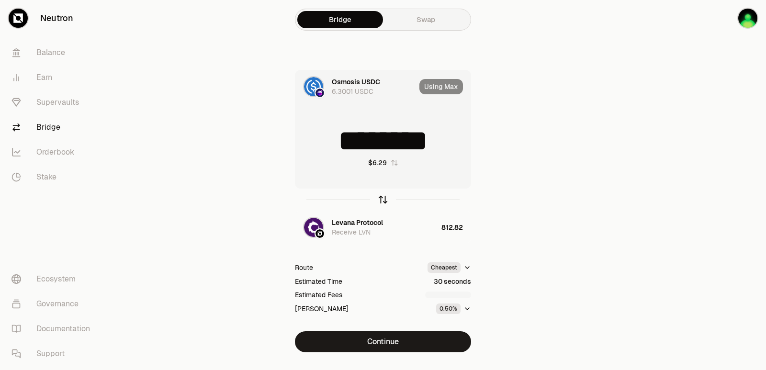
click at [380, 197] on icon "button" at bounding box center [383, 199] width 11 height 11
type input "**********"
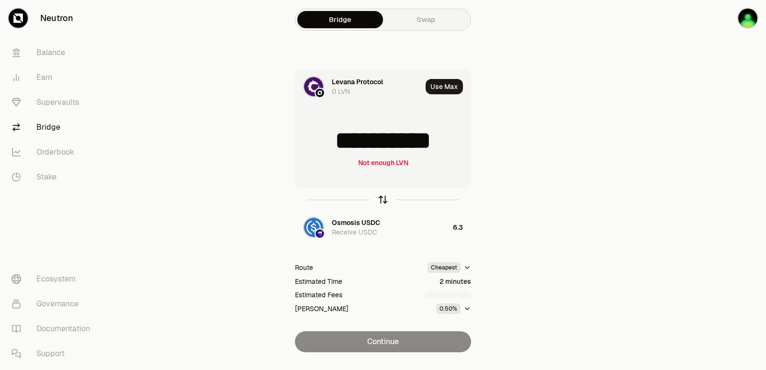
click at [380, 197] on icon "button" at bounding box center [383, 199] width 11 height 11
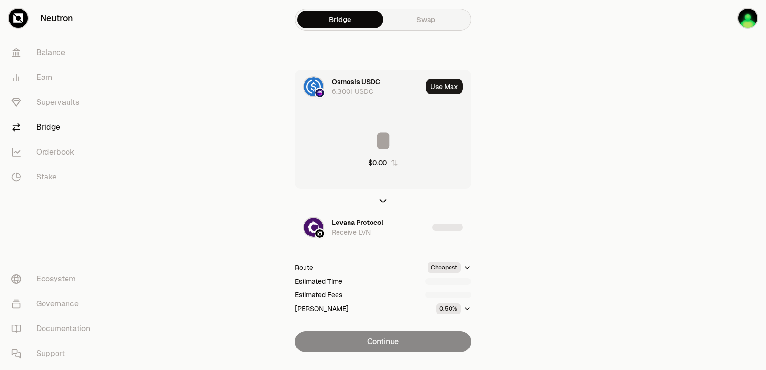
click at [395, 144] on input at bounding box center [382, 140] width 175 height 29
click at [393, 139] on input "********" at bounding box center [382, 140] width 175 height 29
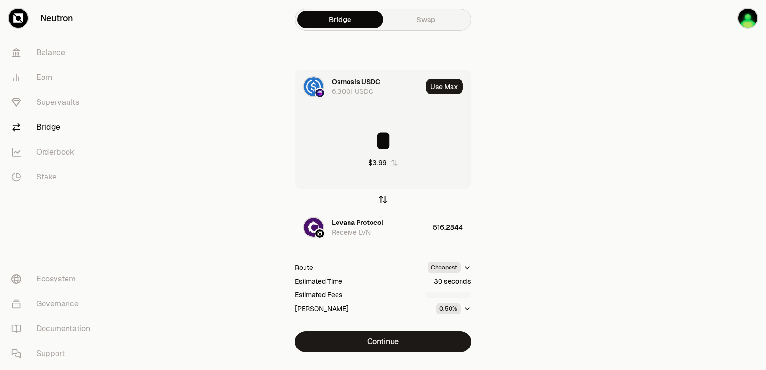
click at [381, 200] on icon "button" at bounding box center [383, 199] width 11 height 11
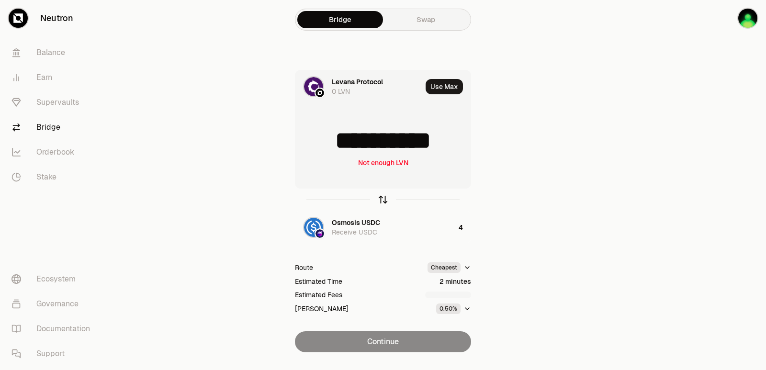
type input "**********"
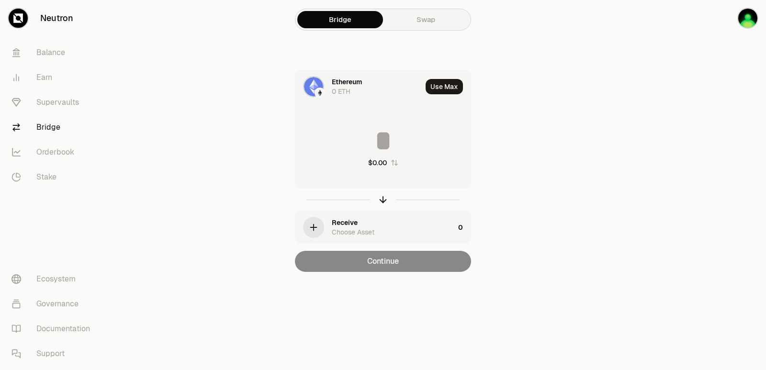
click at [342, 81] on div "Ethereum" at bounding box center [347, 82] width 30 height 10
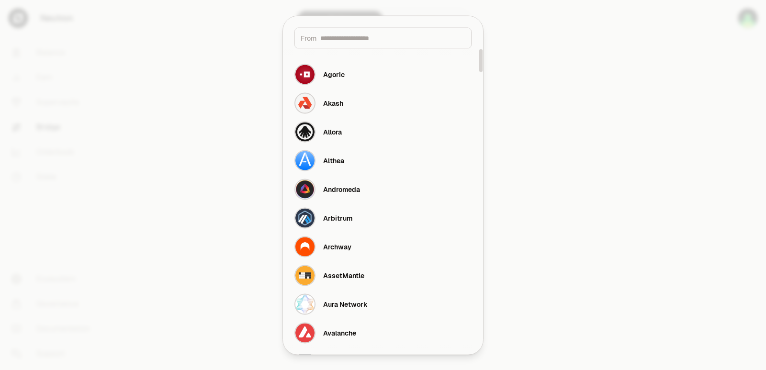
click at [345, 39] on input at bounding box center [392, 38] width 145 height 10
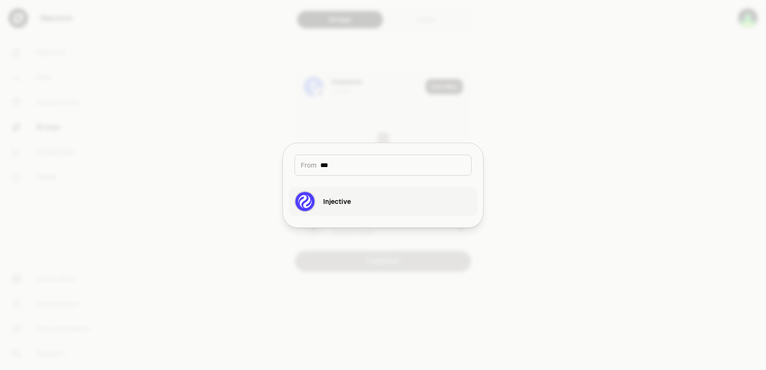
type input "***"
click at [335, 211] on div "Injective" at bounding box center [322, 201] width 56 height 21
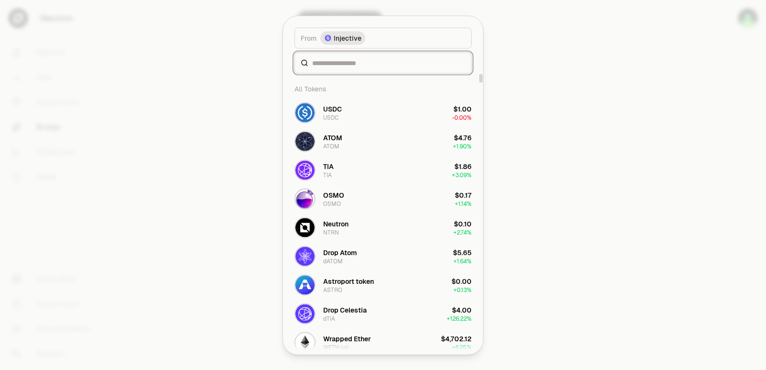
click at [347, 62] on input at bounding box center [388, 63] width 153 height 10
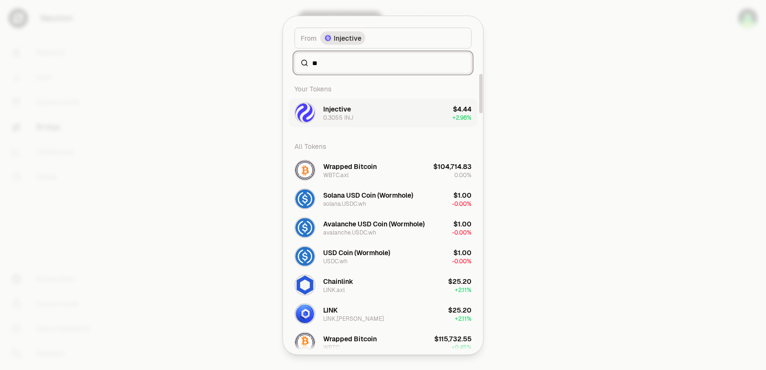
type input "**"
click at [343, 107] on div "Injective" at bounding box center [337, 109] width 28 height 10
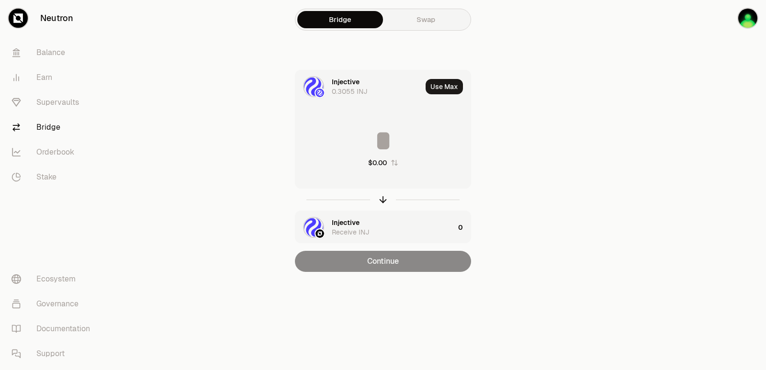
click at [357, 226] on div "Injective" at bounding box center [346, 223] width 28 height 10
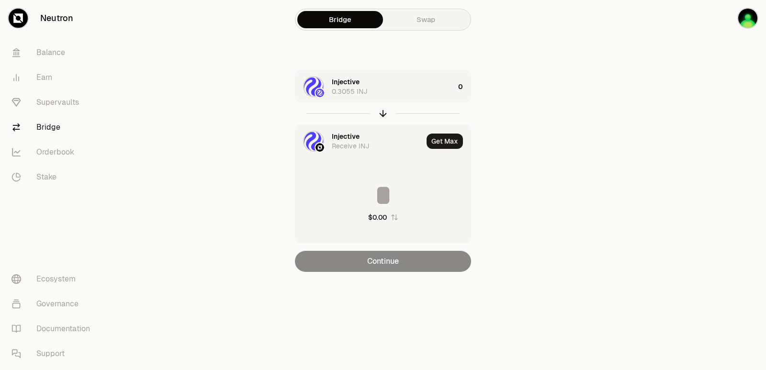
click at [357, 135] on div "Injective" at bounding box center [346, 137] width 28 height 10
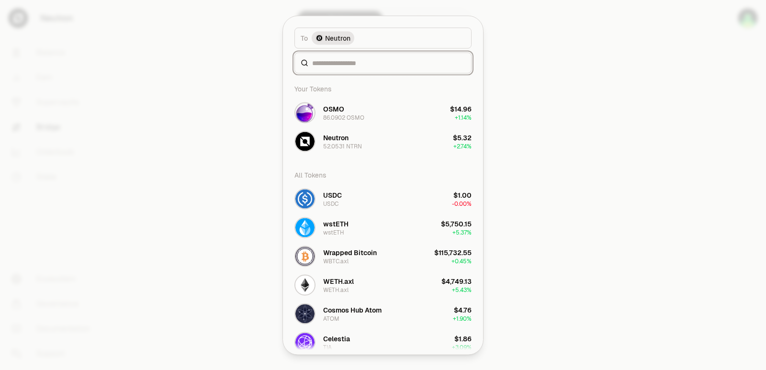
click at [351, 153] on div "To token Select To token. To Neutron Your Tokens OSMO 86.0902 OSMO $14.96 + 1.1…" at bounding box center [383, 185] width 200 height 338
click at [349, 203] on button "USDC USDC $1.00 -0.00%" at bounding box center [383, 198] width 189 height 29
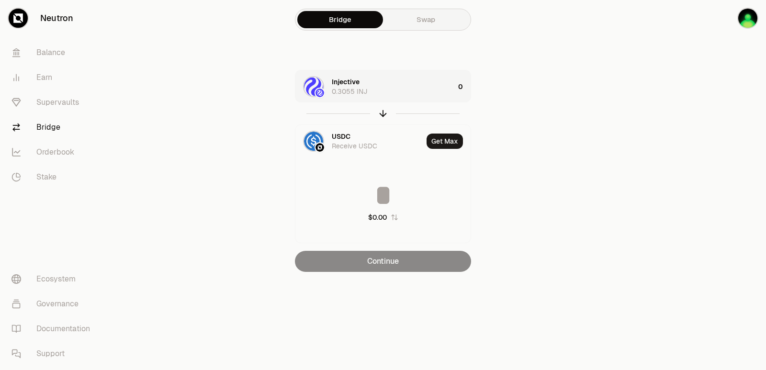
click at [413, 88] on div "Injective 0.3055 INJ" at bounding box center [393, 86] width 123 height 19
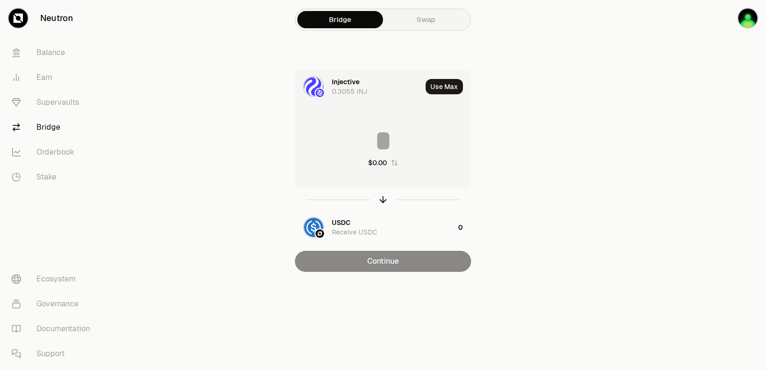
click at [405, 144] on input at bounding box center [382, 140] width 175 height 29
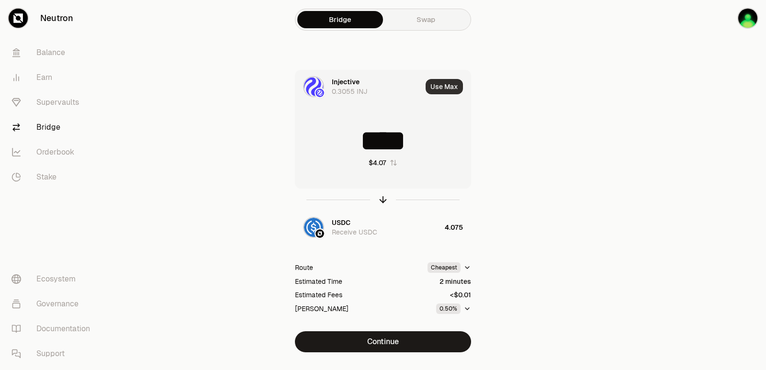
click at [440, 85] on button "Use Max" at bounding box center [444, 86] width 37 height 15
drag, startPoint x: 455, startPoint y: 144, endPoint x: 326, endPoint y: 147, distance: 129.3
click at [326, 147] on input "**********" at bounding box center [382, 140] width 175 height 29
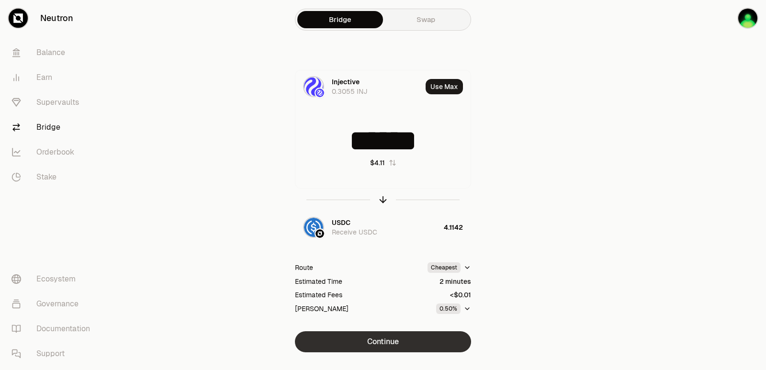
type input "******"
click at [401, 348] on button "Continue" at bounding box center [383, 341] width 176 height 21
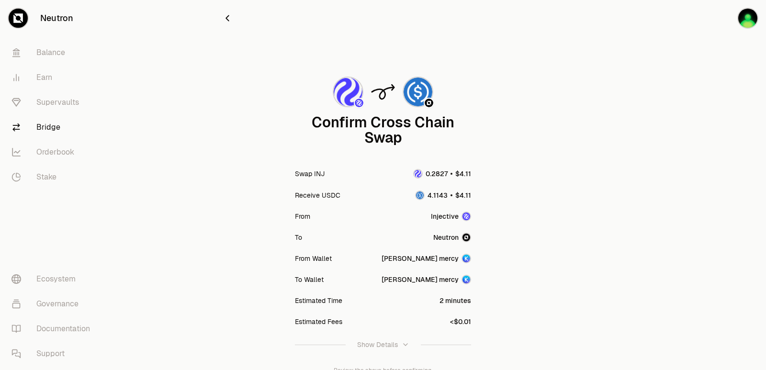
scroll to position [79, 0]
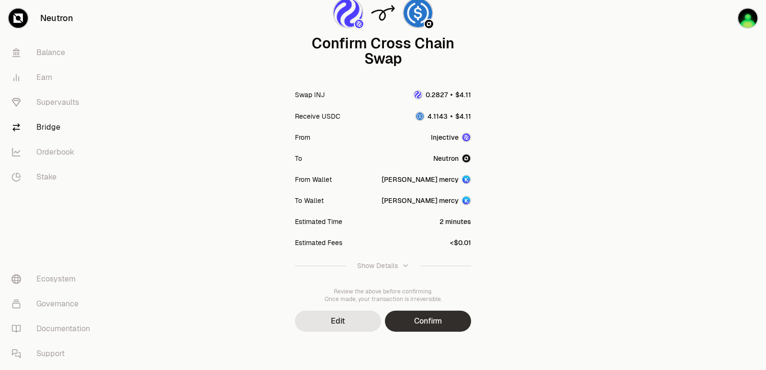
click at [437, 325] on button "Confirm" at bounding box center [428, 321] width 86 height 21
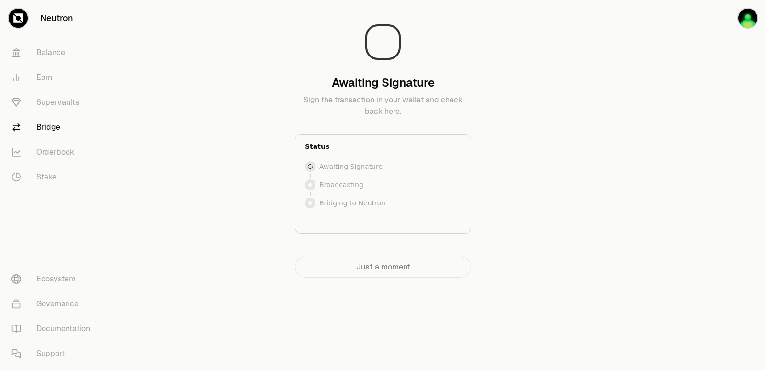
scroll to position [0, 0]
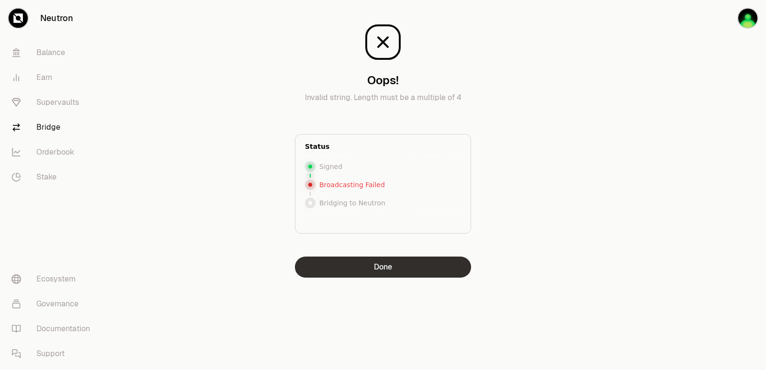
click at [366, 275] on button "Done" at bounding box center [383, 267] width 176 height 21
